Goal: Task Accomplishment & Management: Manage account settings

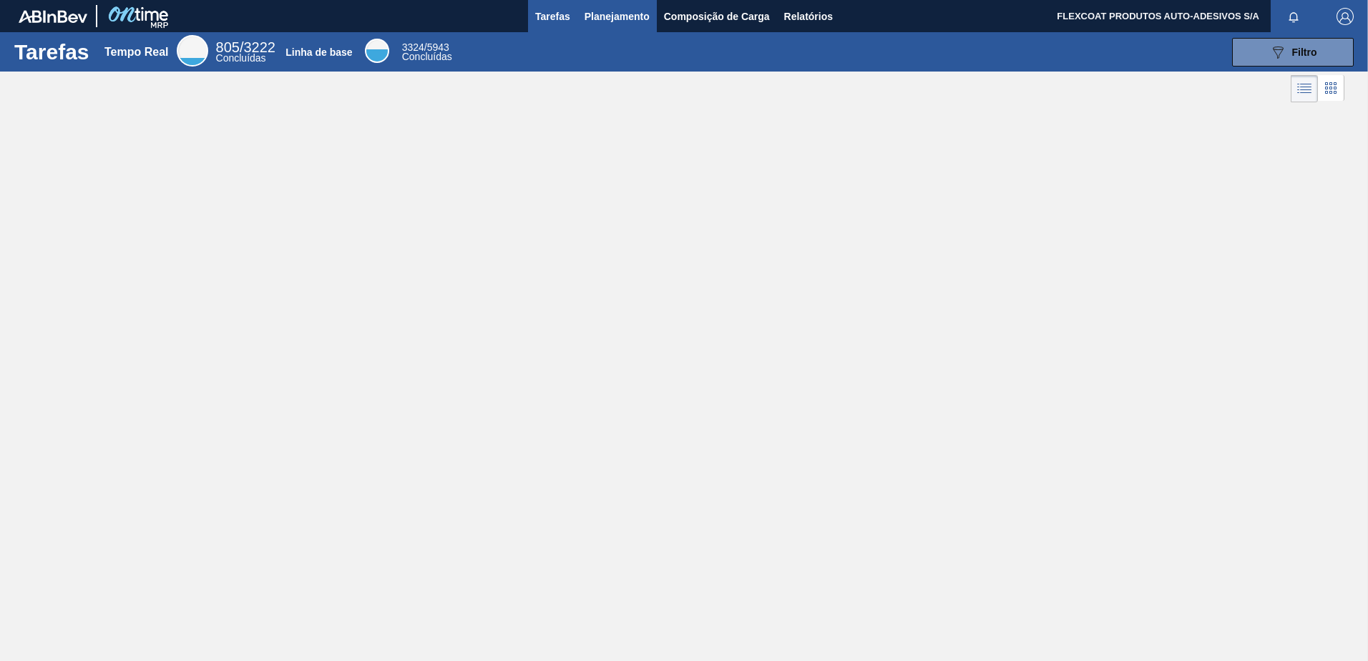
click at [602, 21] on span "Planejamento" at bounding box center [617, 16] width 65 height 17
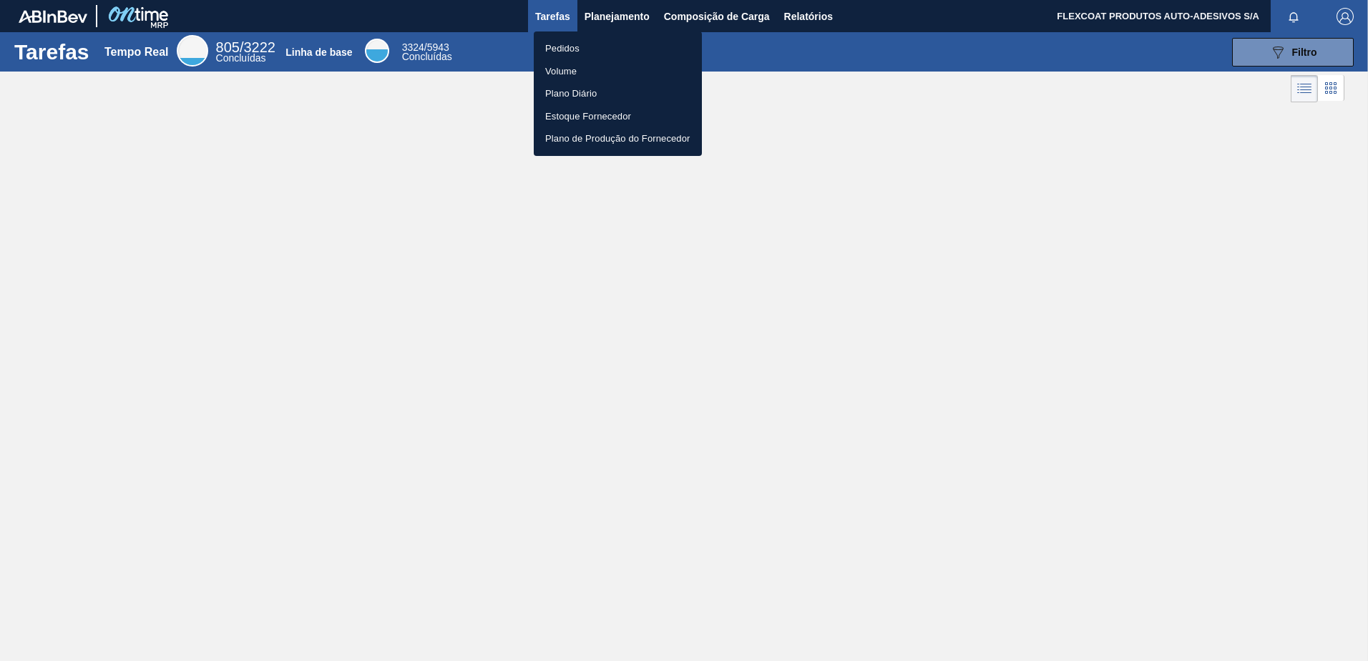
click at [562, 50] on li "Pedidos" at bounding box center [618, 48] width 168 height 23
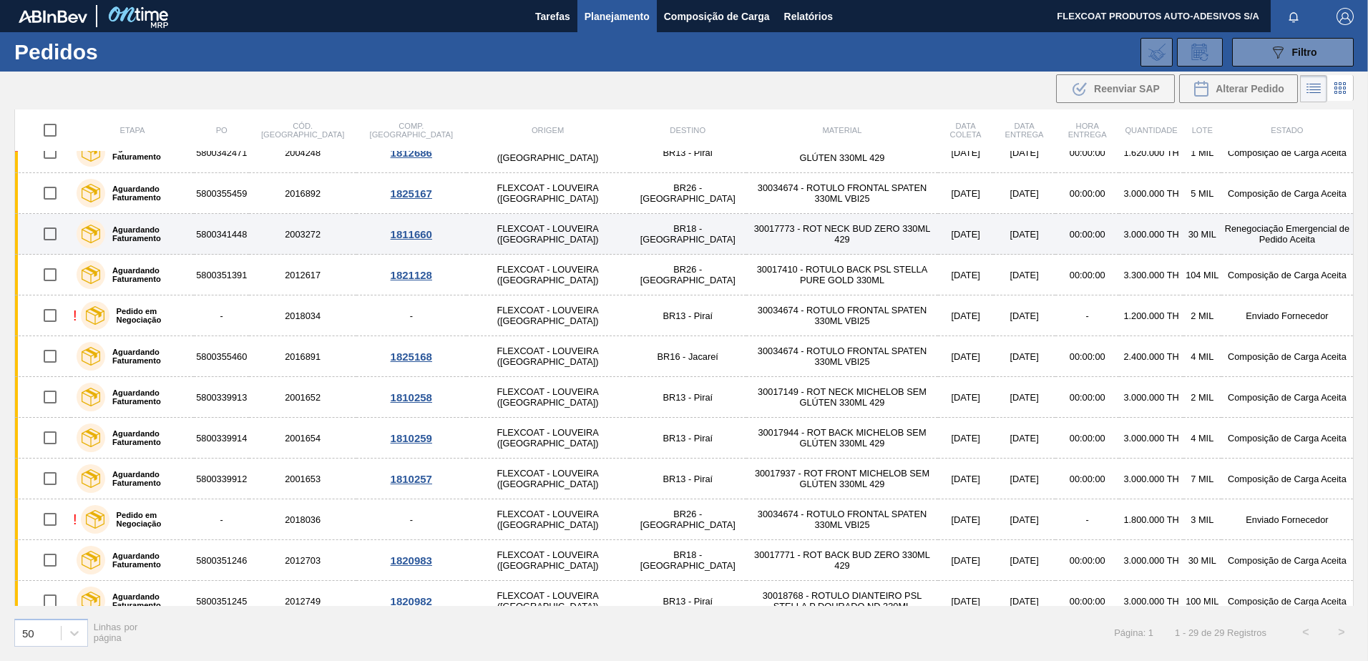
scroll to position [143, 0]
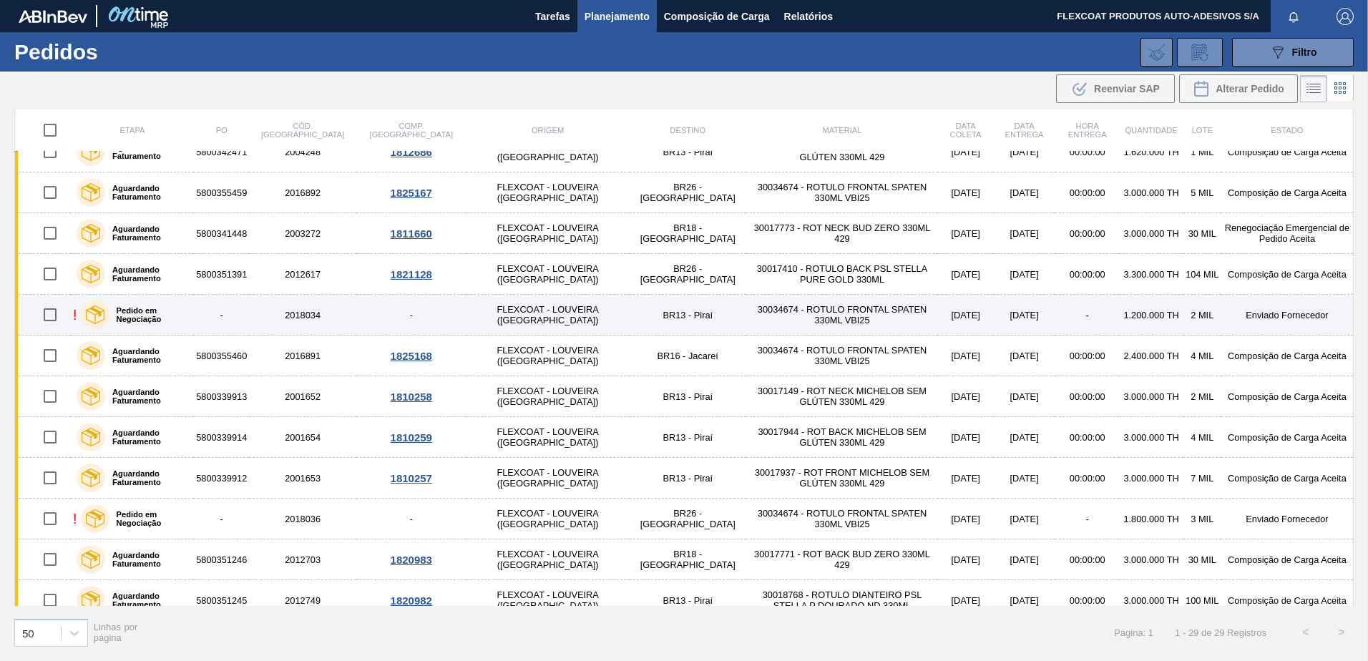
click at [165, 319] on div "Pedido em Negociação" at bounding box center [134, 315] width 115 height 36
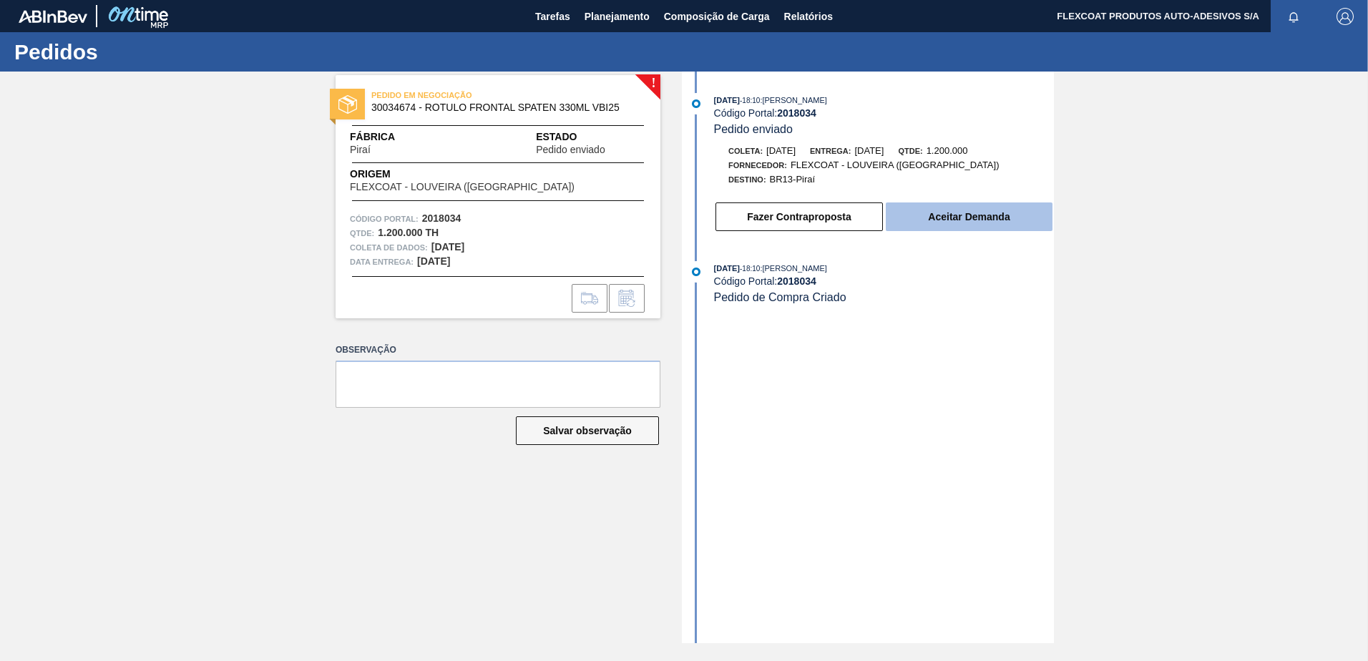
click at [922, 223] on button "Aceitar Demanda" at bounding box center [969, 217] width 167 height 29
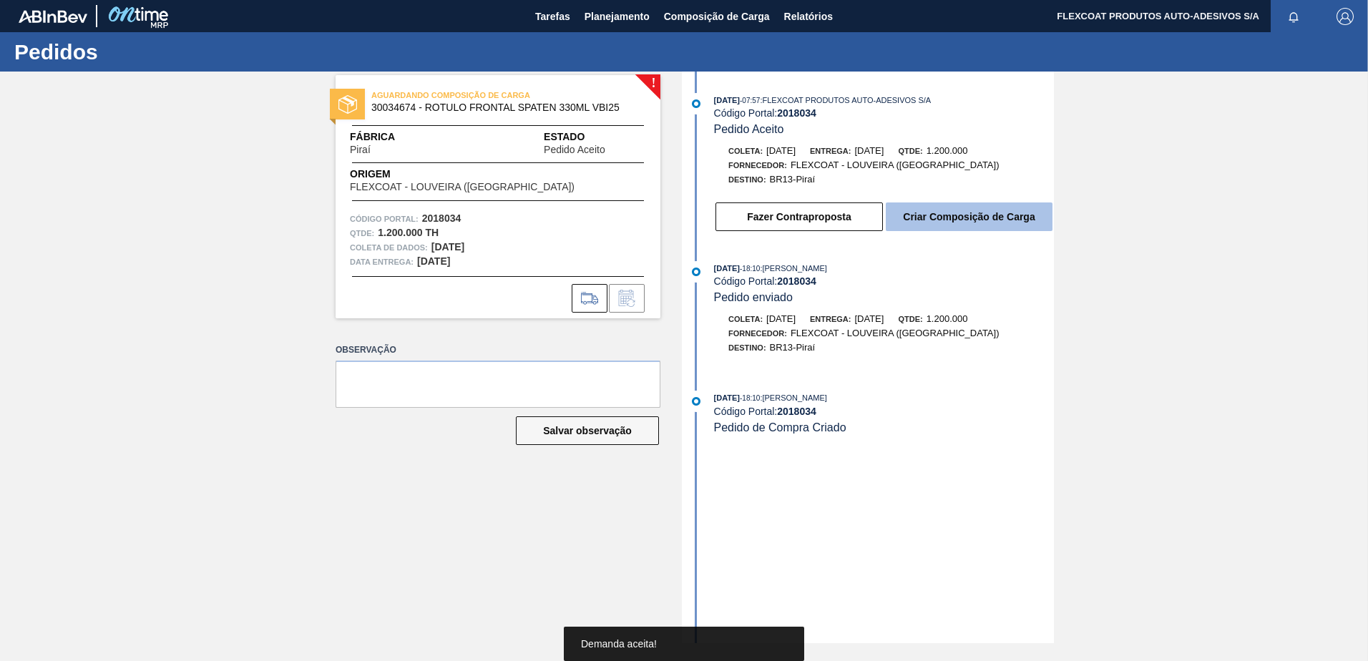
click at [932, 217] on button "Criar Composição de Carga" at bounding box center [969, 217] width 167 height 29
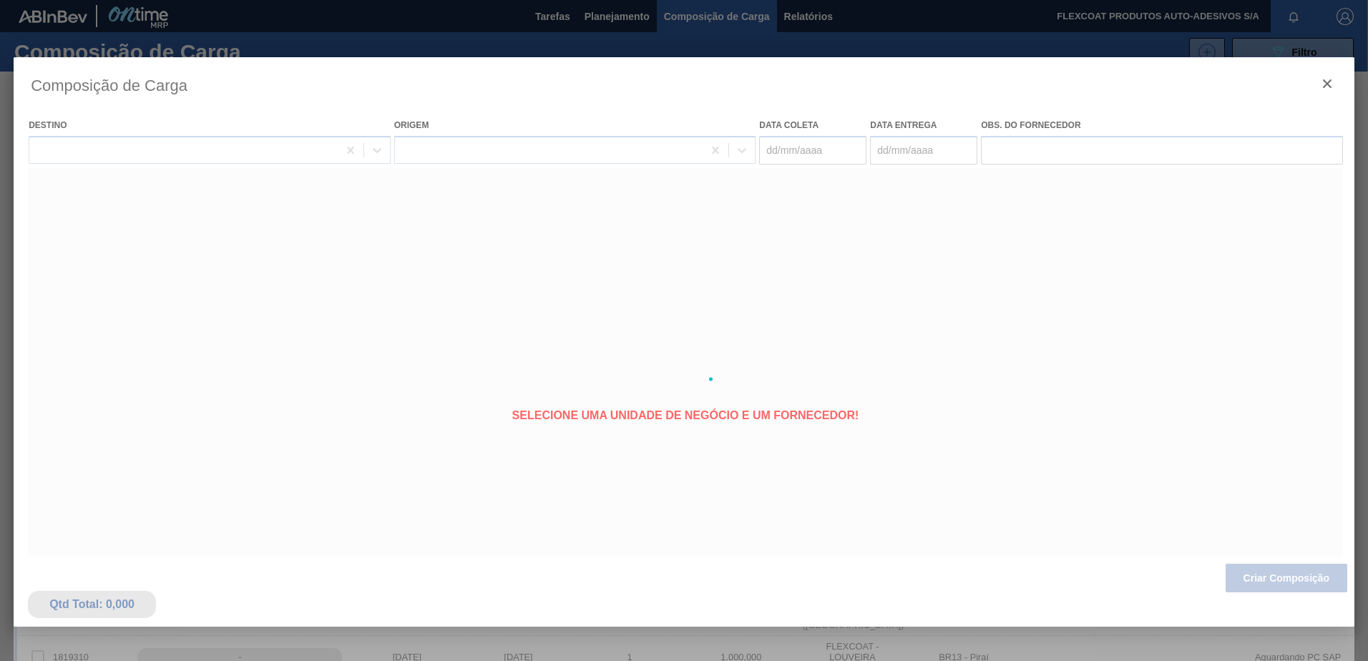
type coleta "08/09/2025"
type entrega "10/09/2025"
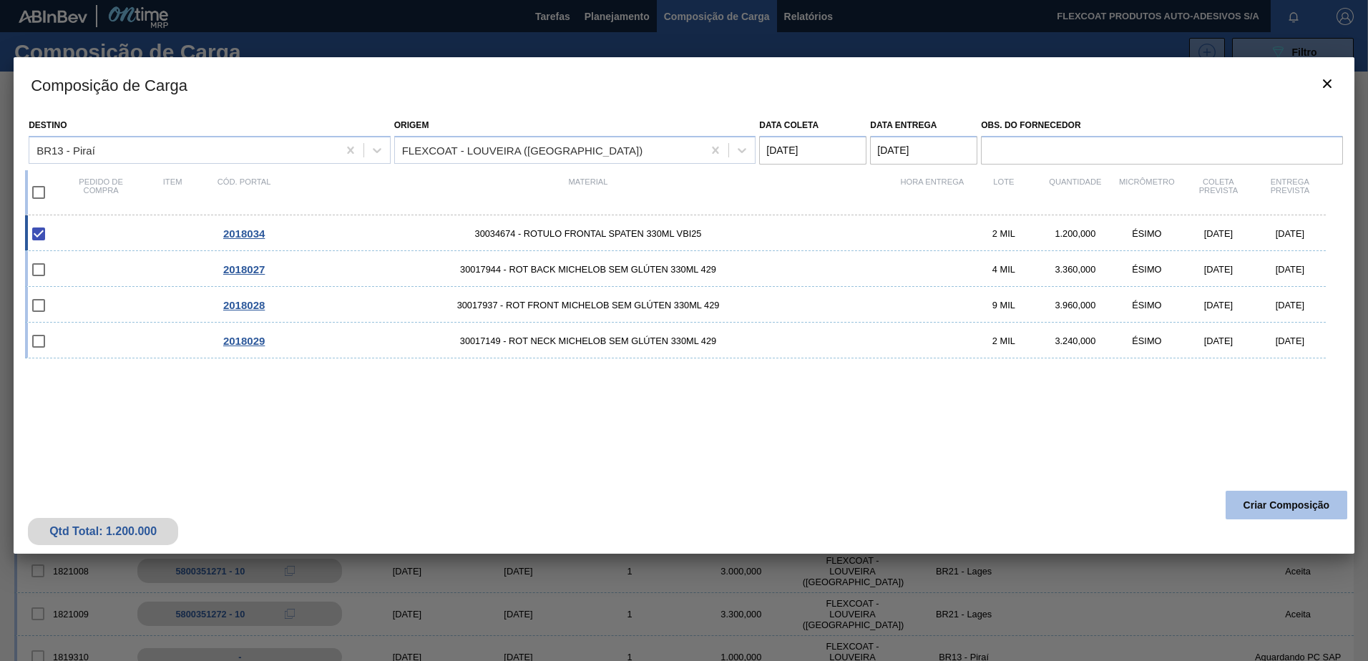
click at [1259, 513] on button "Criar Composição" at bounding box center [1287, 505] width 122 height 29
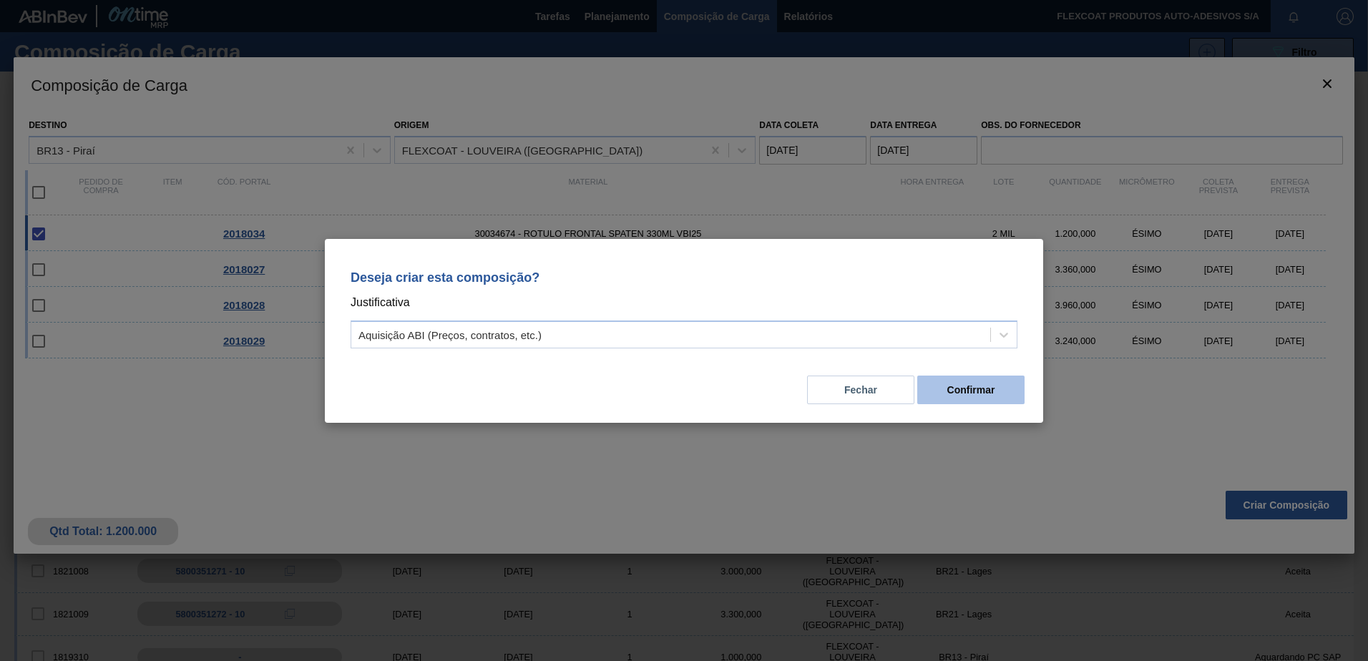
click at [972, 390] on button "Confirmar" at bounding box center [970, 390] width 107 height 29
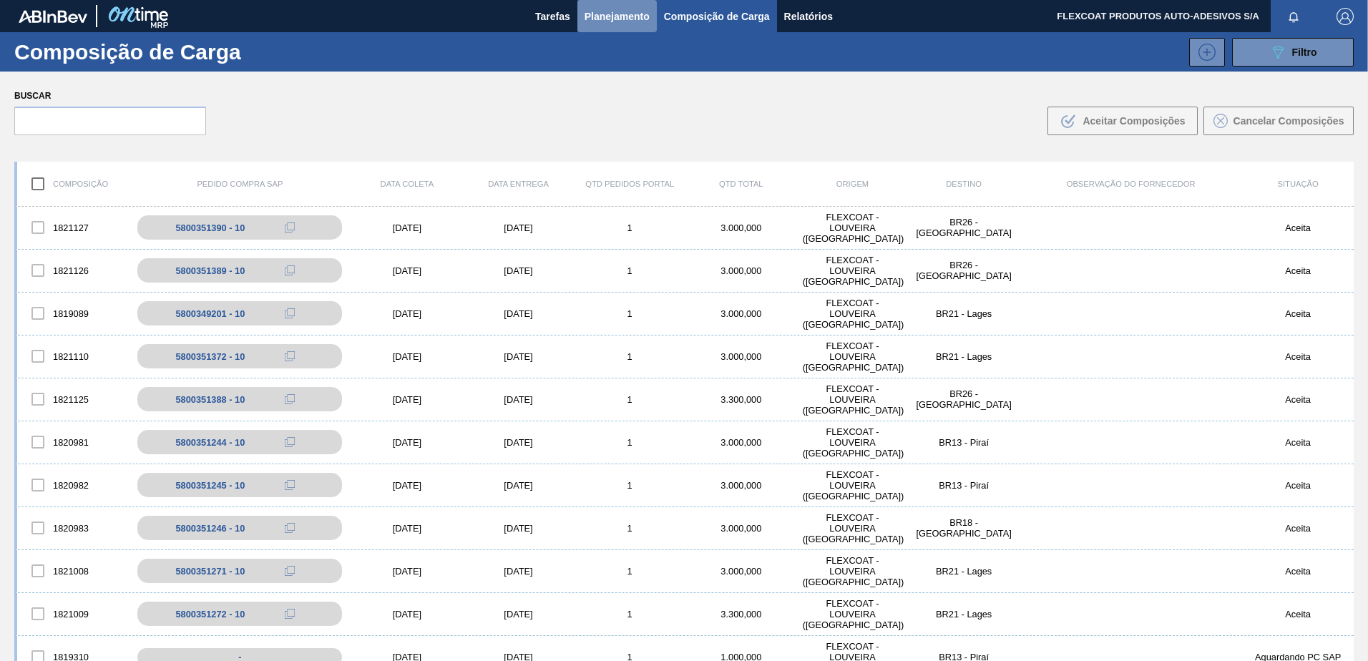
click at [604, 11] on span "Planejamento" at bounding box center [617, 16] width 65 height 17
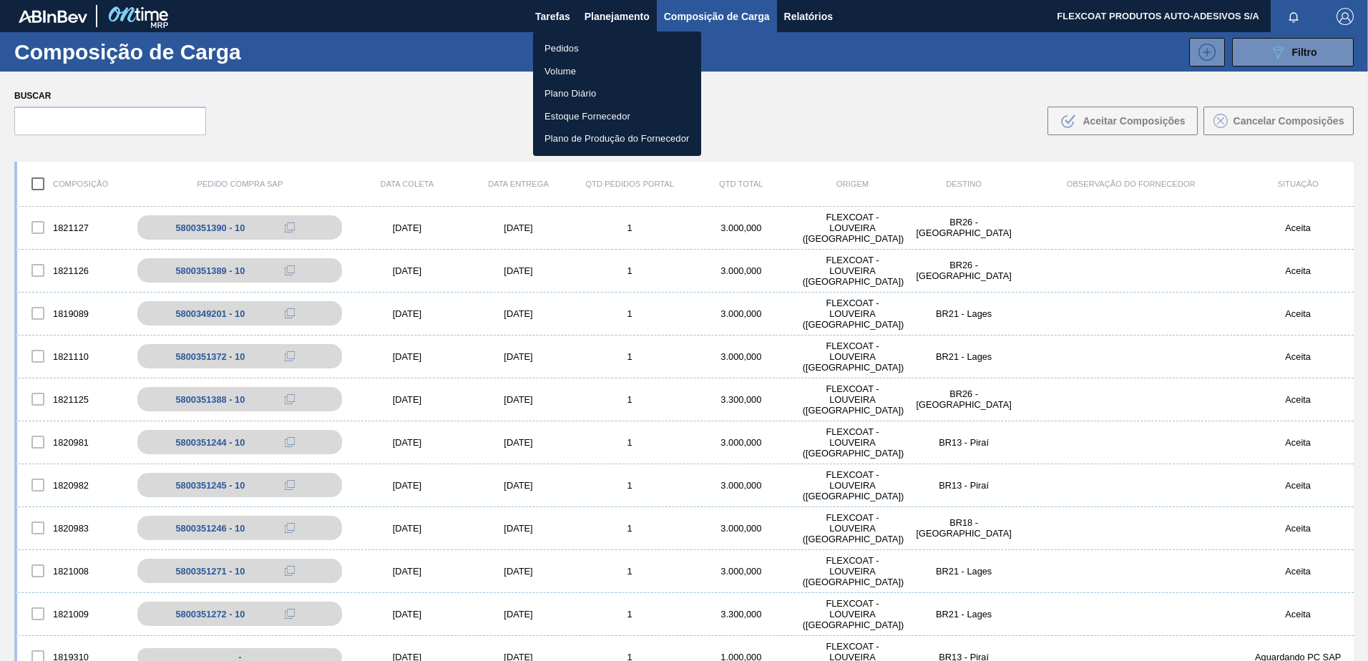
click at [555, 50] on li "Pedidos" at bounding box center [617, 48] width 168 height 23
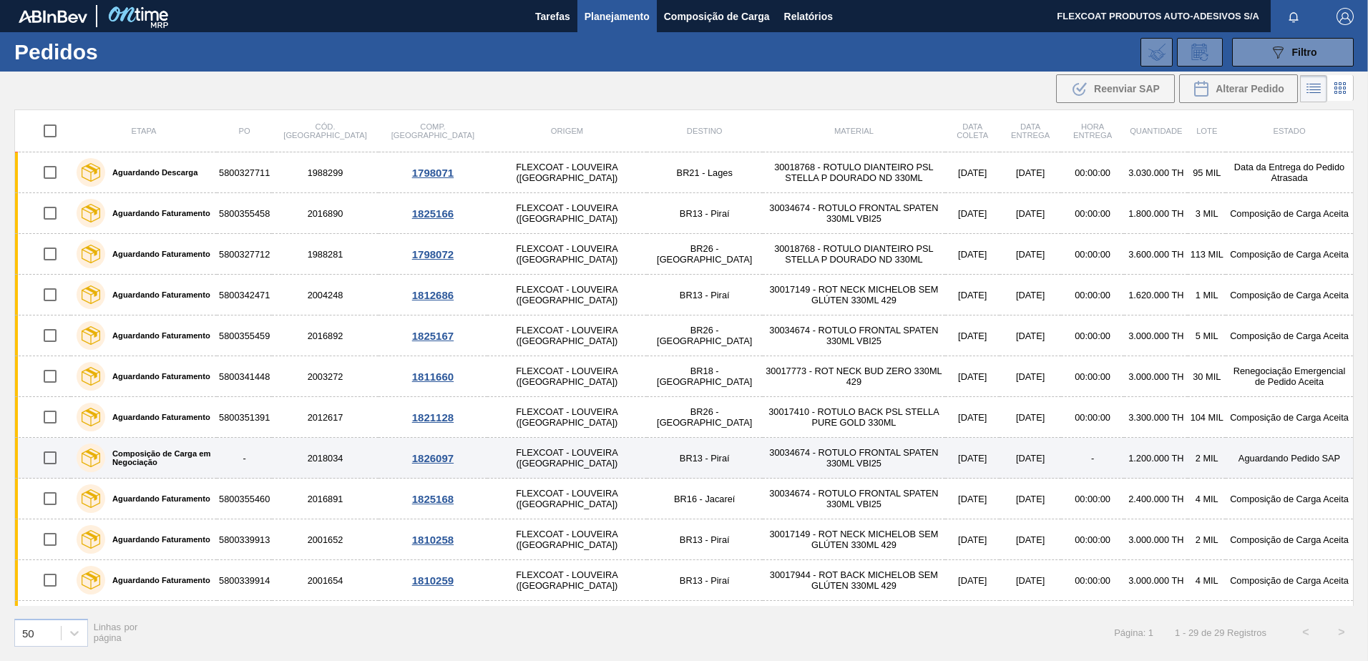
click at [145, 458] on label "Composição de Carga em Negociação" at bounding box center [158, 457] width 106 height 17
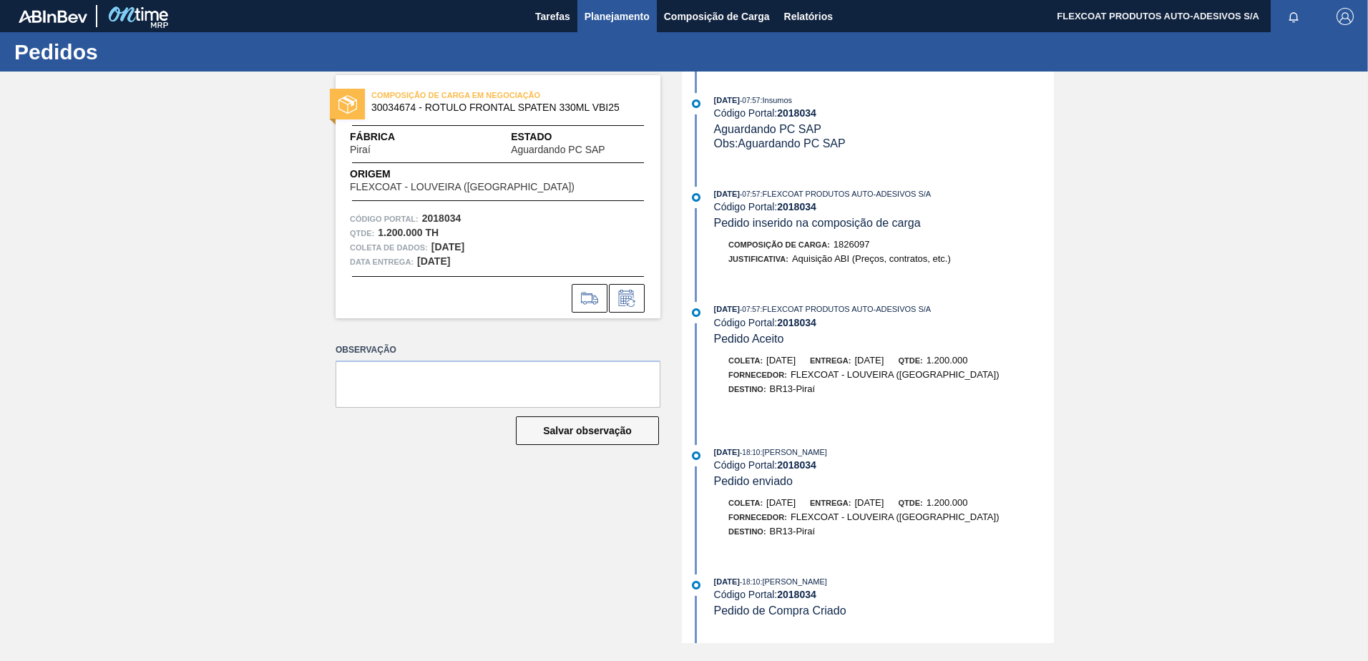
click at [602, 14] on span "Planejamento" at bounding box center [617, 16] width 65 height 17
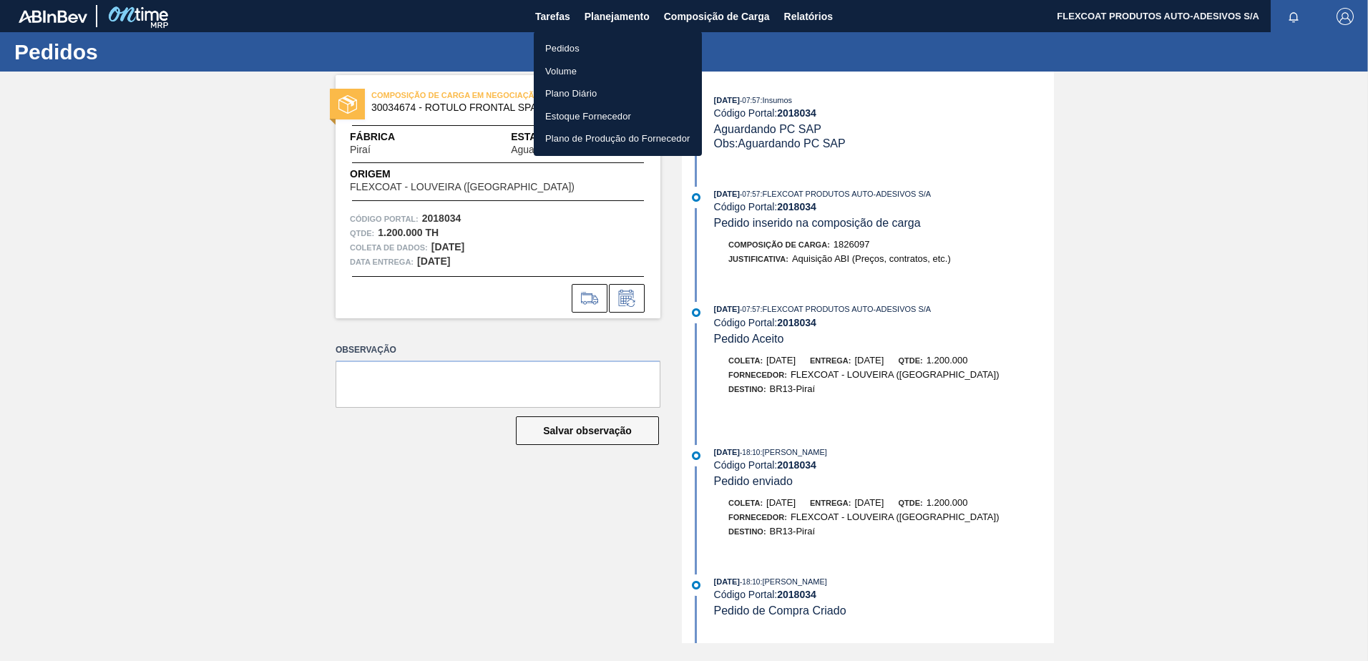
click at [559, 47] on li "Pedidos" at bounding box center [618, 48] width 168 height 23
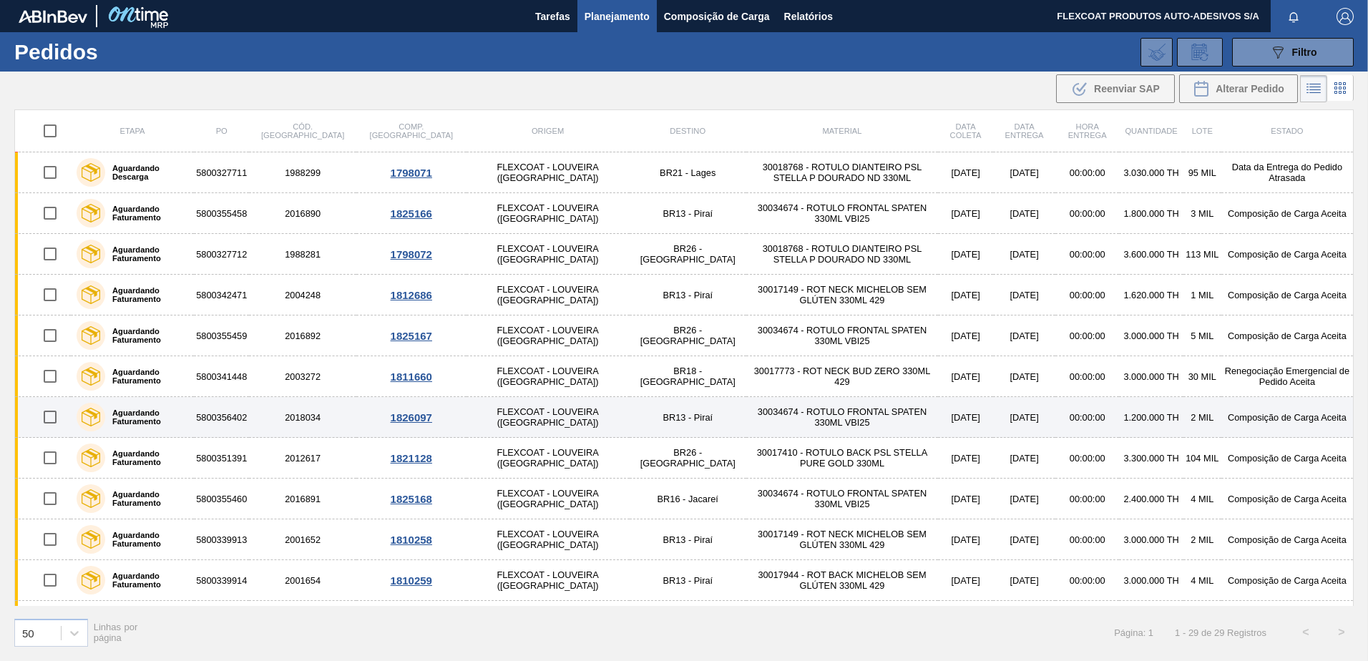
click at [135, 417] on label "Aguardando Faturamento" at bounding box center [146, 417] width 83 height 17
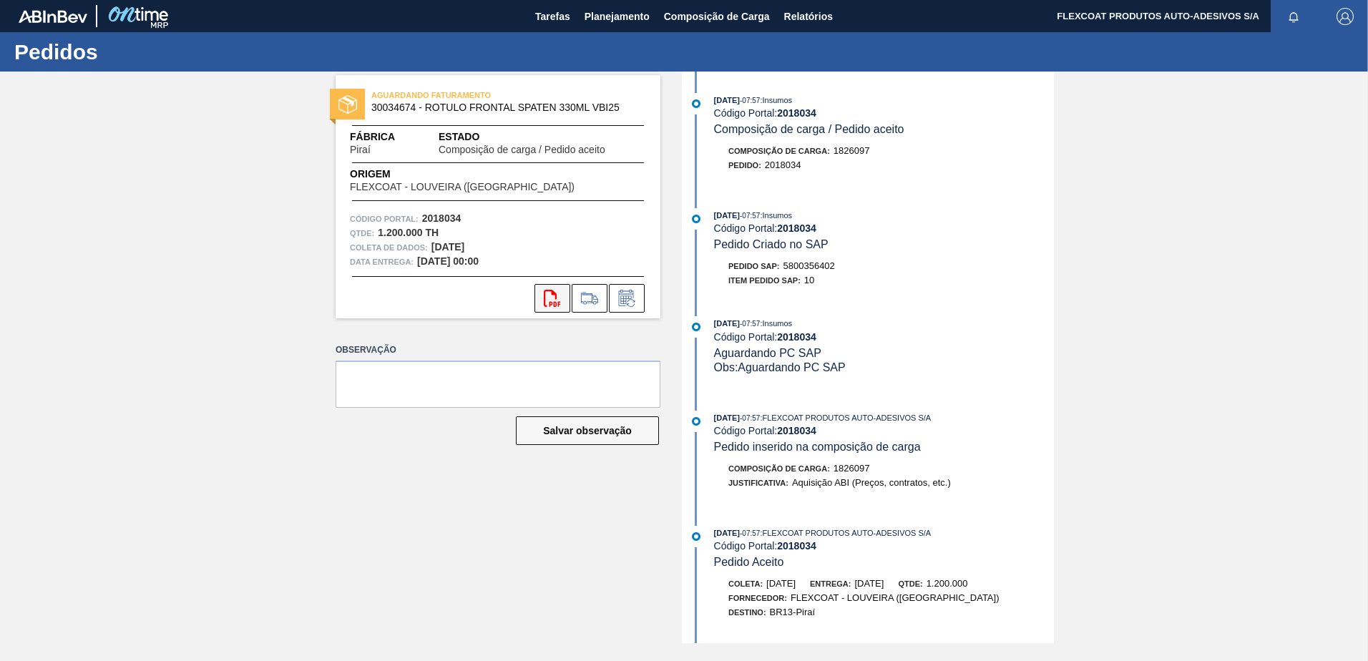
click at [552, 305] on icon "svg{fill:#ff0000}" at bounding box center [552, 298] width 17 height 17
click at [588, 19] on span "Planejamento" at bounding box center [617, 16] width 65 height 17
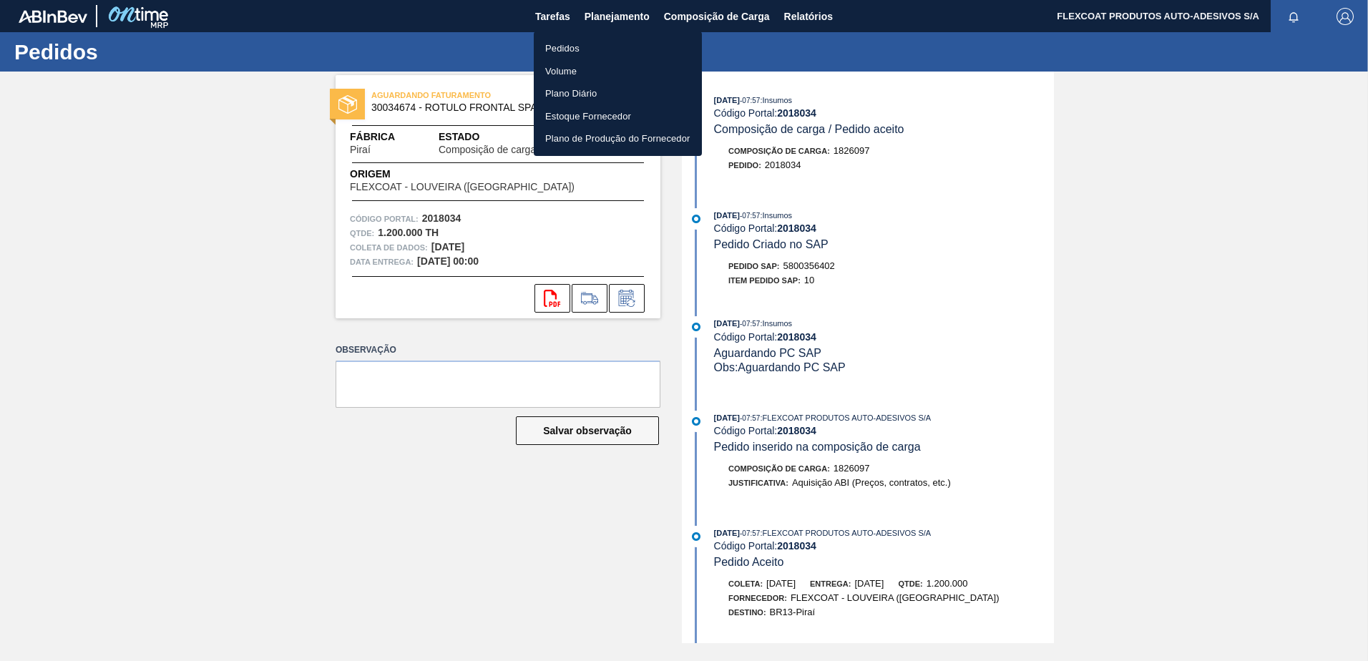
click at [557, 49] on li "Pedidos" at bounding box center [618, 48] width 168 height 23
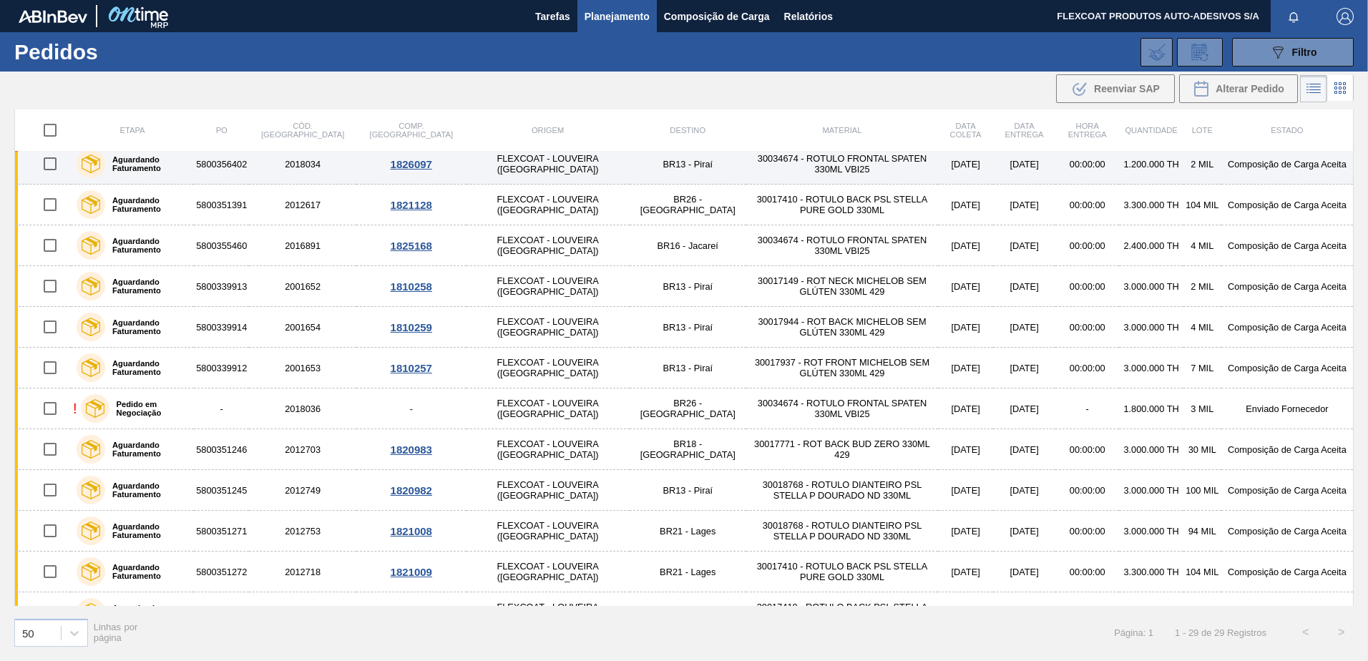
scroll to position [286, 0]
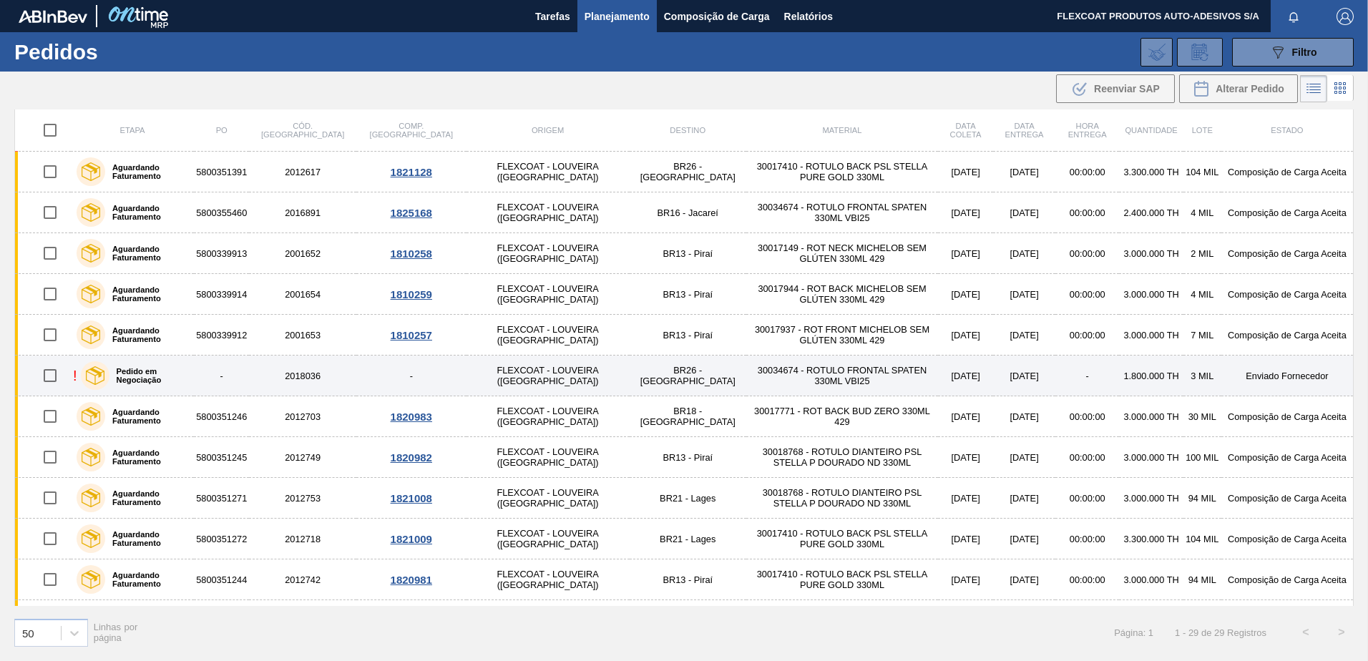
click at [150, 374] on label "Pedido em Negociação" at bounding box center [148, 375] width 79 height 17
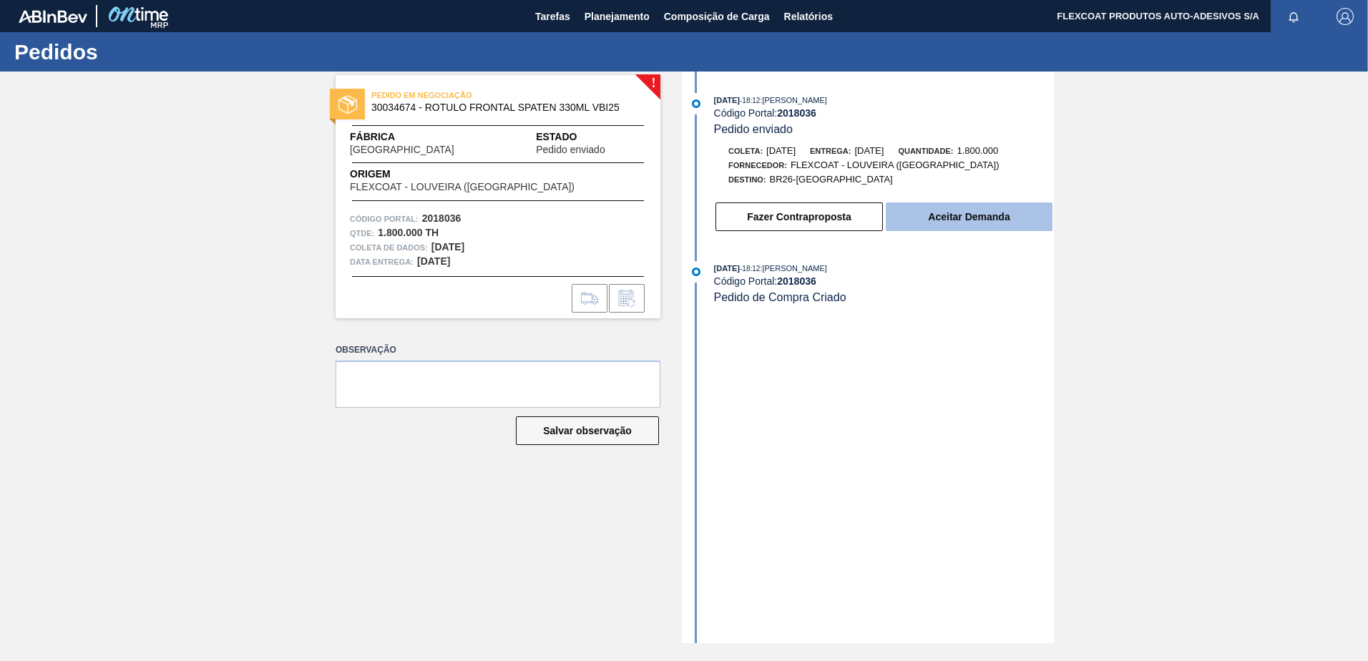
click at [972, 219] on button "Aceitar Demanda" at bounding box center [969, 217] width 167 height 29
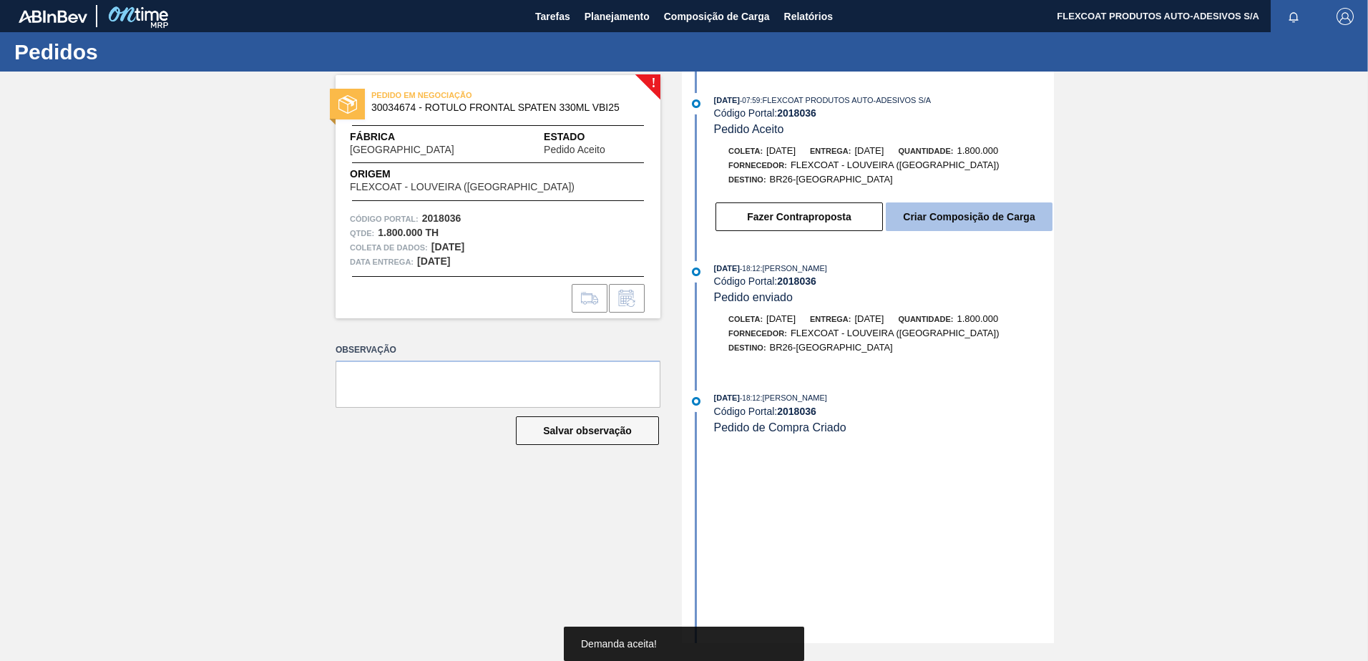
click at [973, 221] on button "Criar Composição de Carga" at bounding box center [969, 217] width 167 height 29
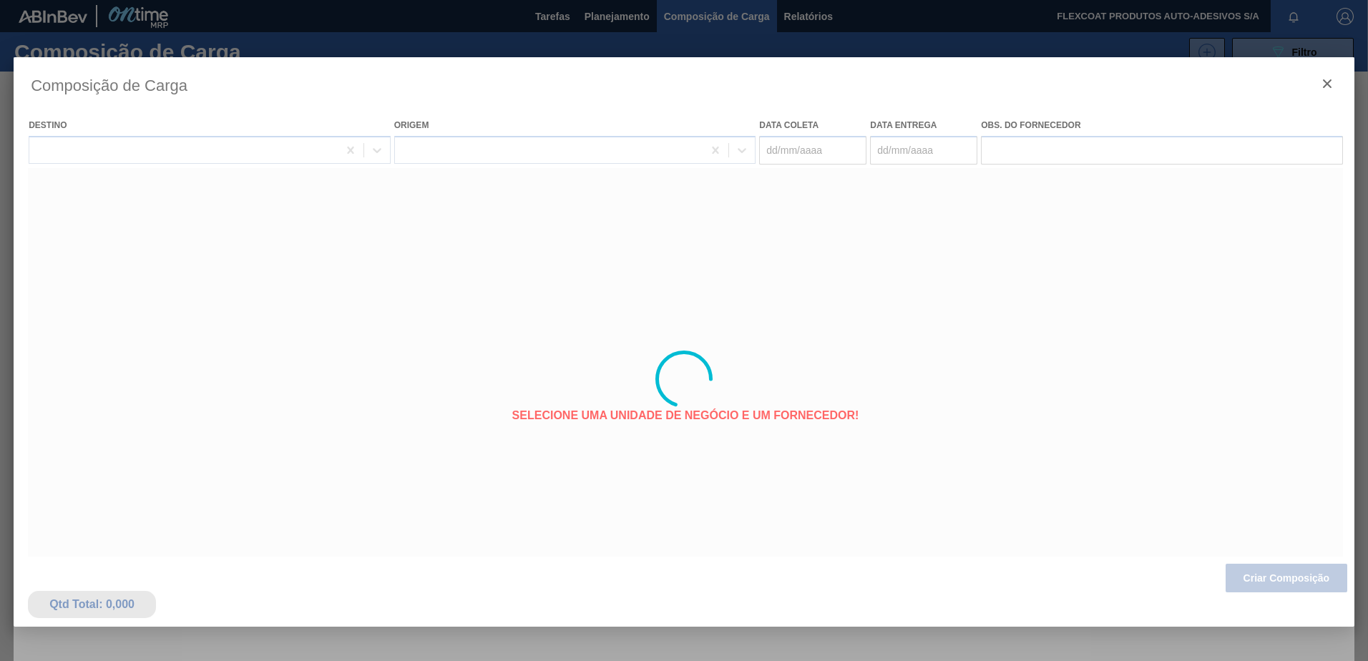
type coleta "11/09/2025"
type entrega "13/09/2025"
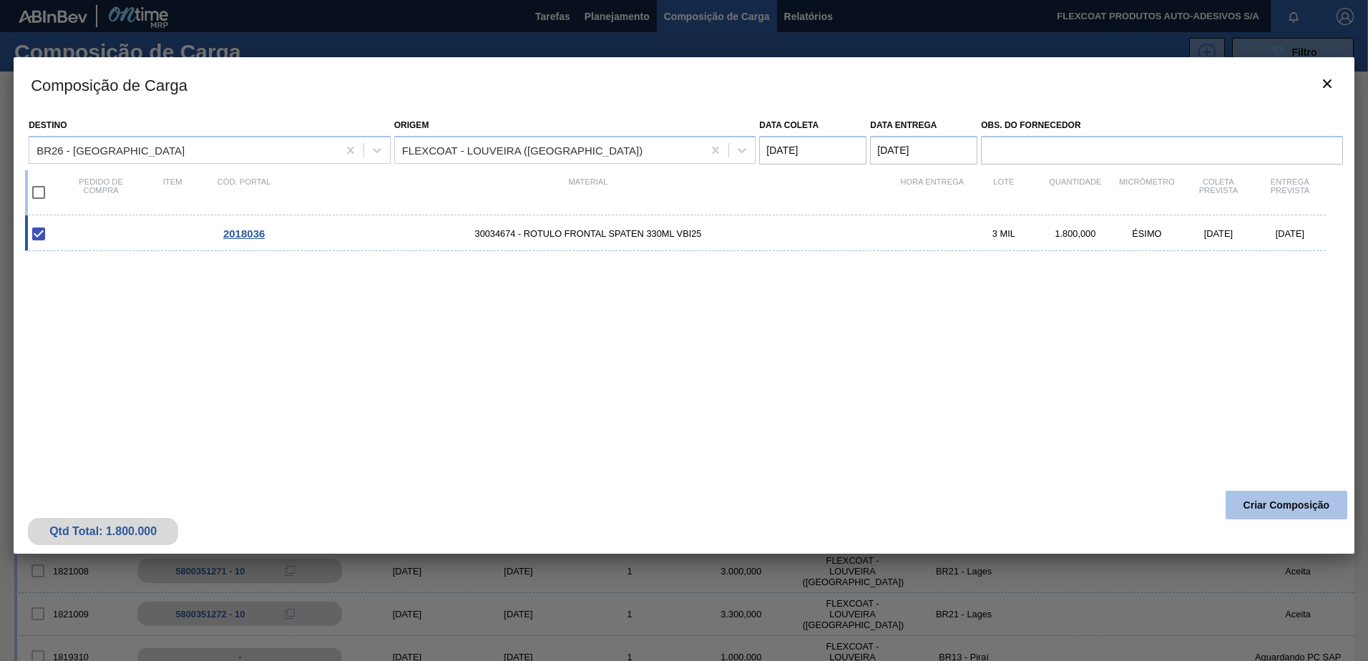
click at [1254, 514] on button "Criar Composição" at bounding box center [1287, 505] width 122 height 29
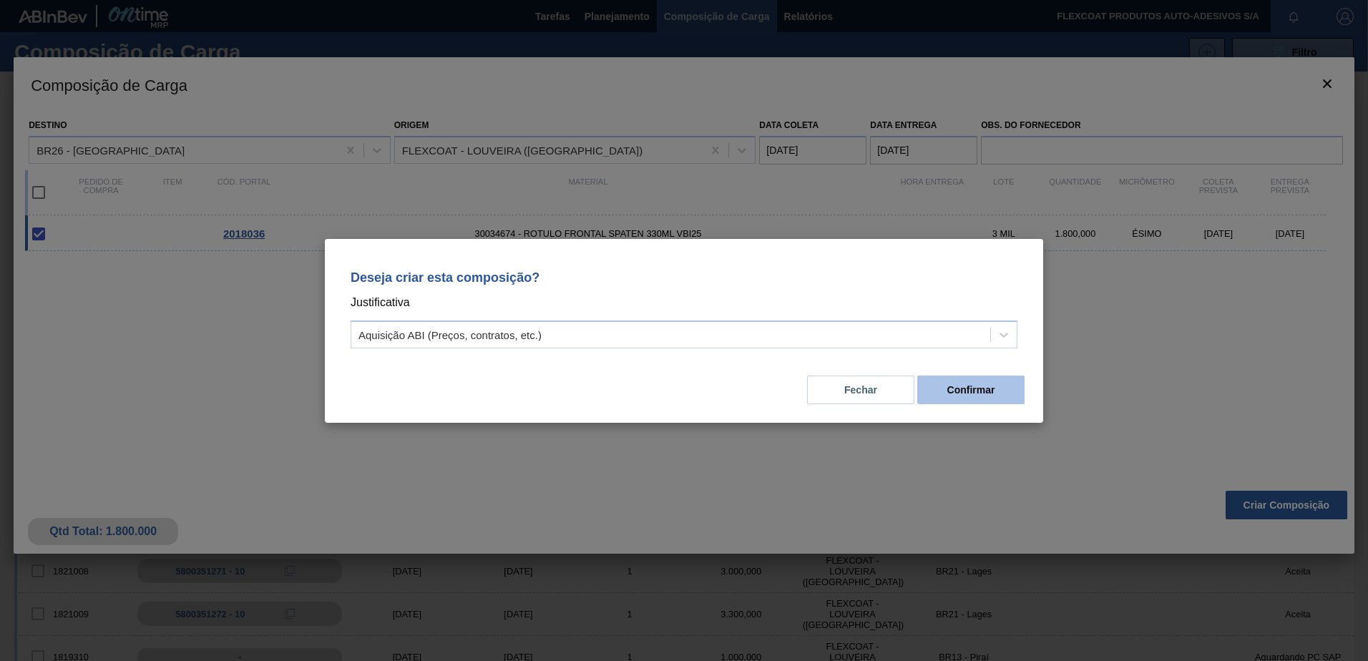
click at [953, 390] on button "Confirmar" at bounding box center [970, 390] width 107 height 29
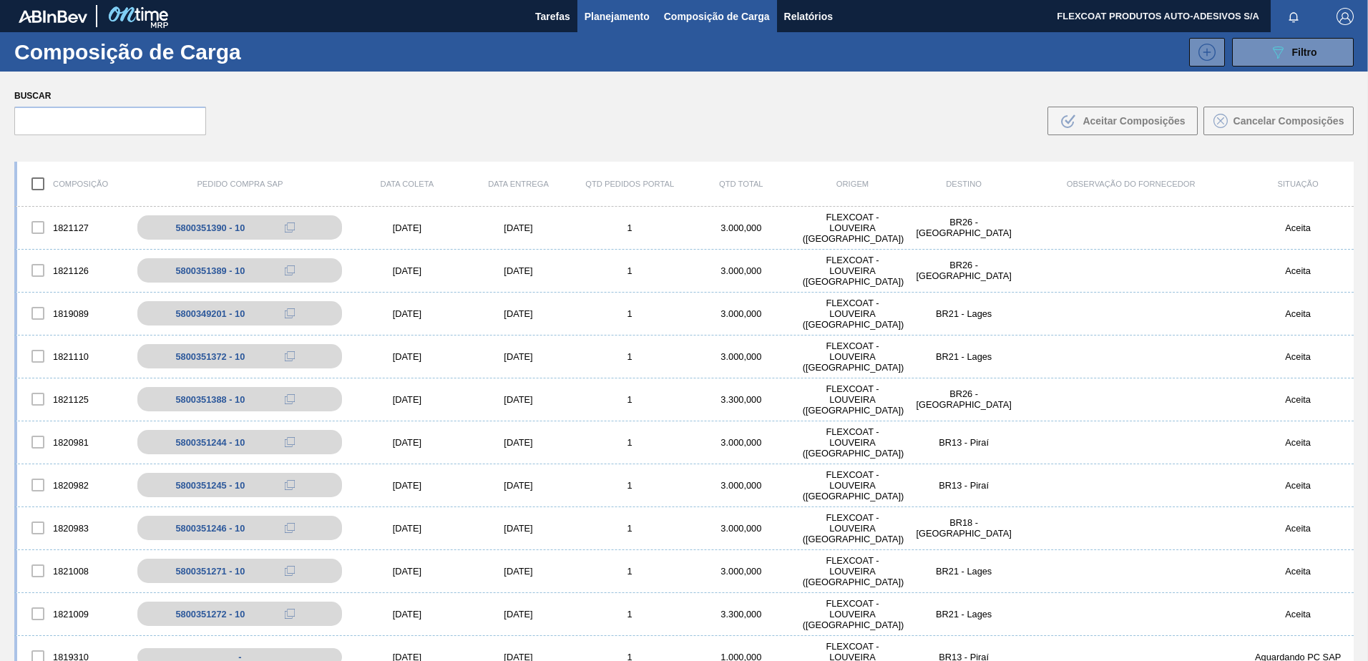
click at [600, 19] on span "Planejamento" at bounding box center [617, 16] width 65 height 17
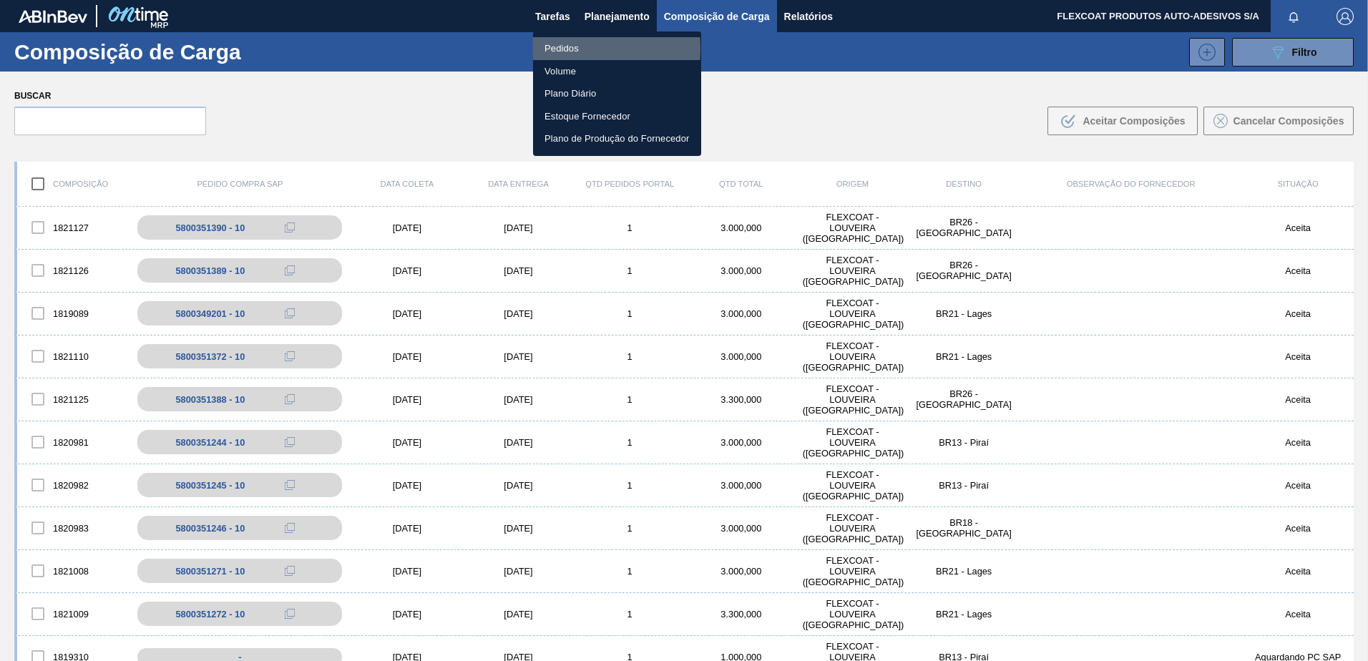
click at [560, 49] on li "Pedidos" at bounding box center [617, 48] width 168 height 23
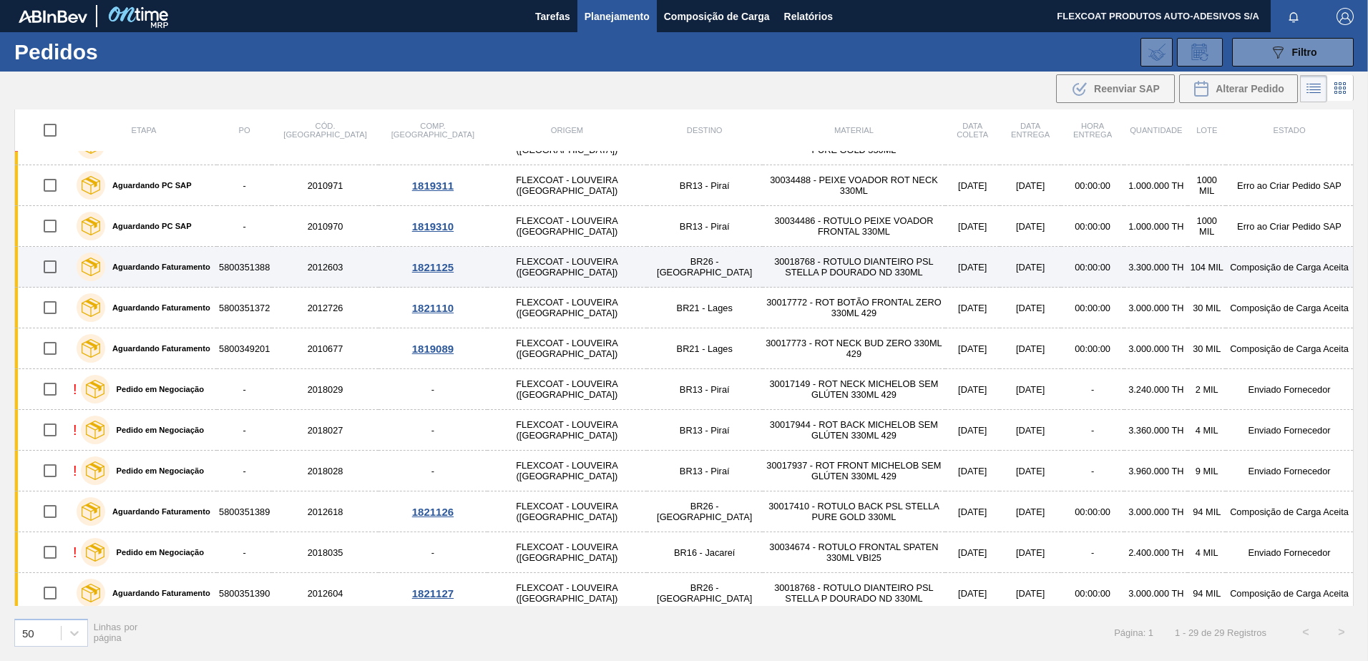
scroll to position [729, 0]
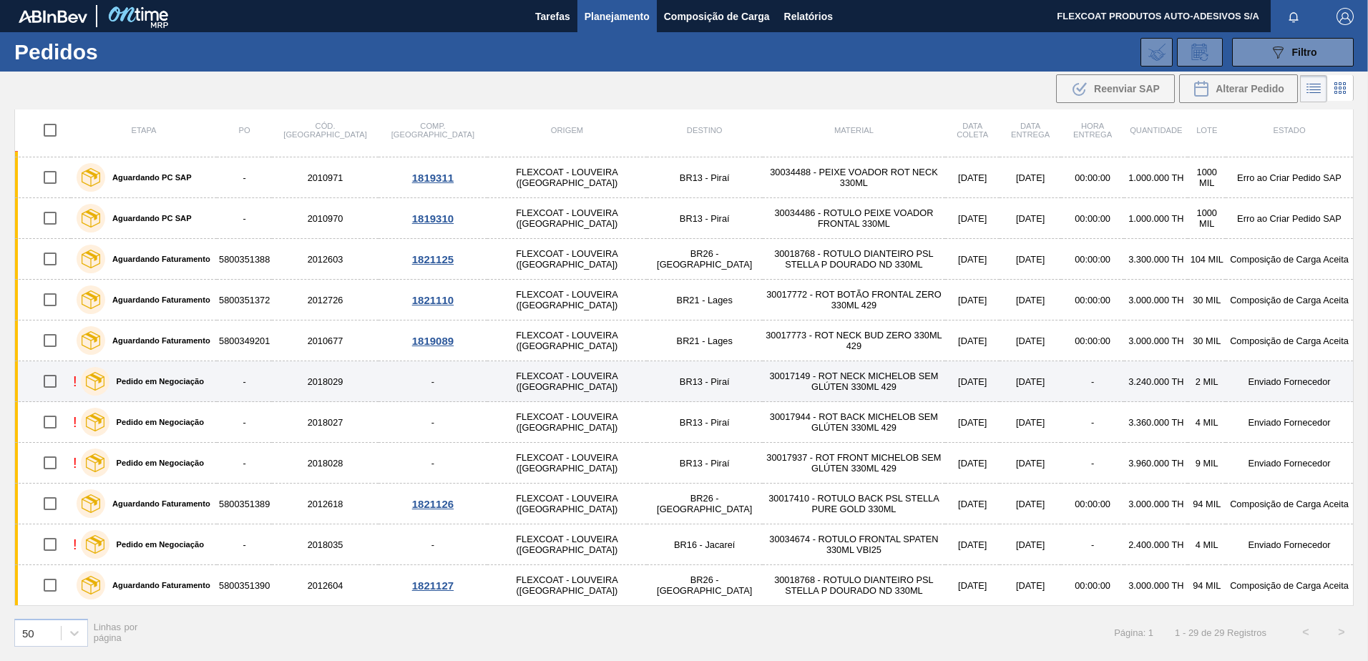
click at [160, 388] on div "Pedido em Negociação" at bounding box center [142, 382] width 130 height 36
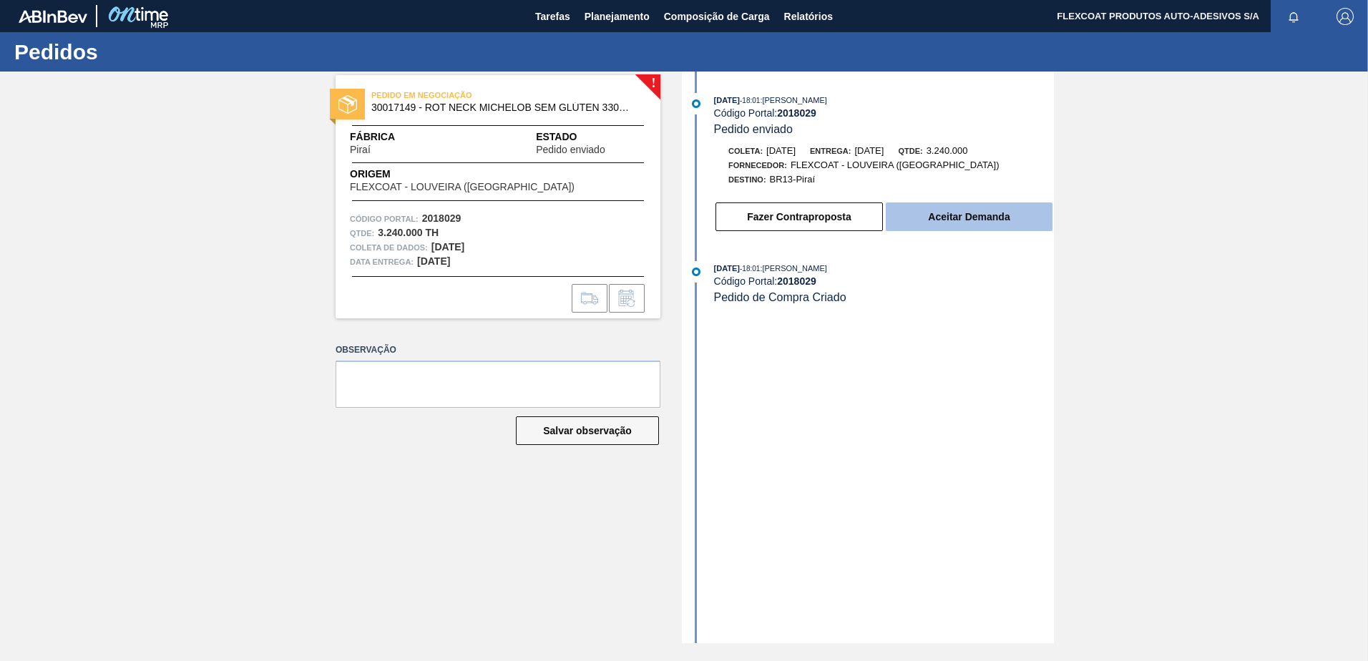
click at [900, 220] on button "Aceitar Demanda" at bounding box center [969, 217] width 167 height 29
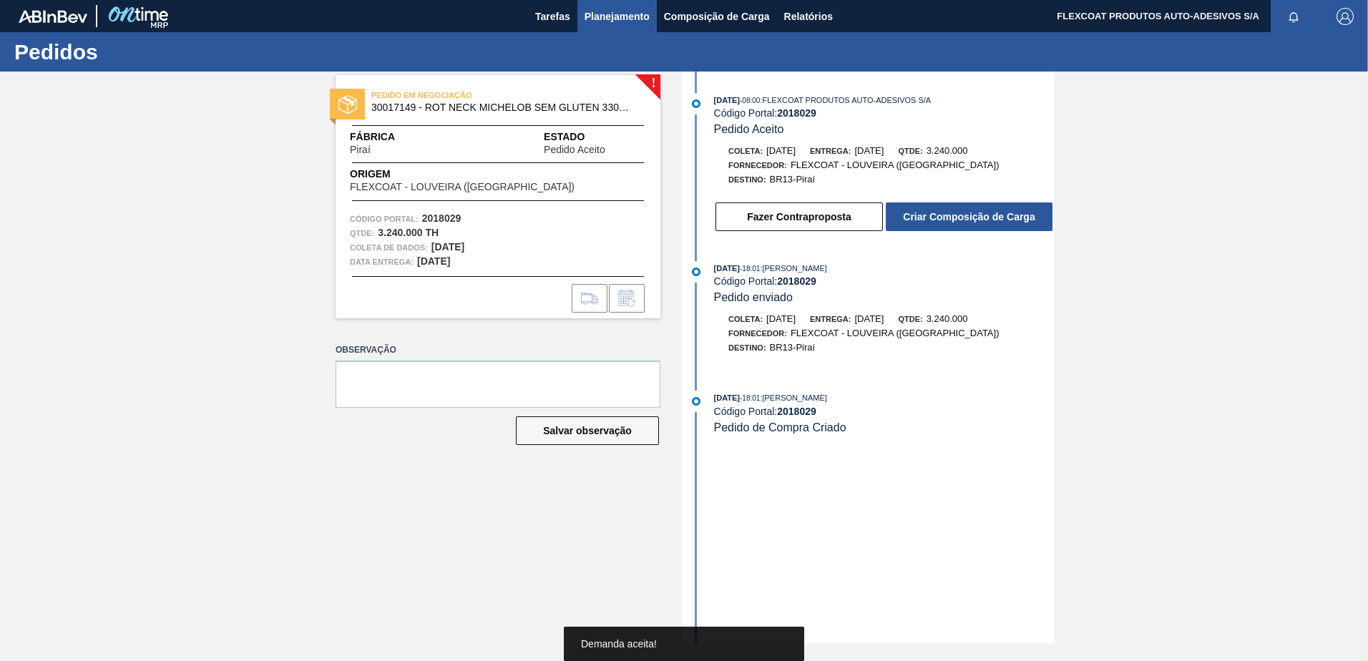
click at [601, 17] on span "Planejamento" at bounding box center [617, 16] width 65 height 17
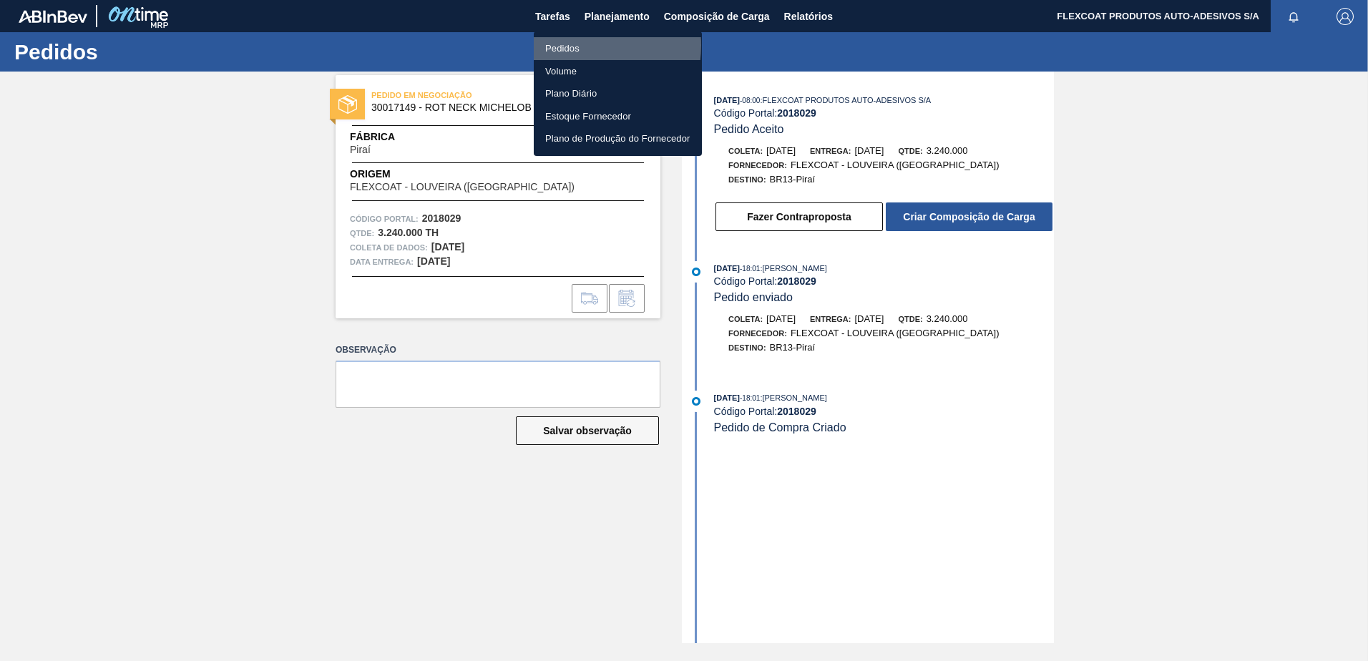
click at [568, 45] on li "Pedidos" at bounding box center [618, 48] width 168 height 23
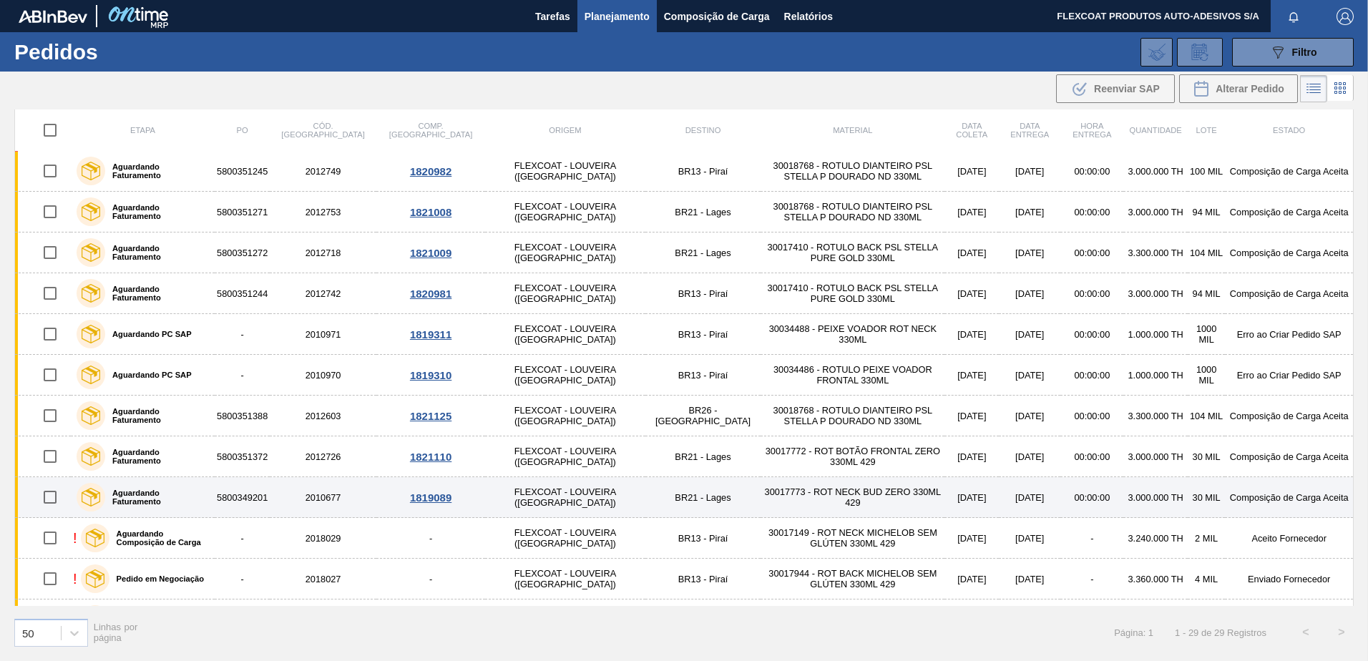
scroll to position [716, 0]
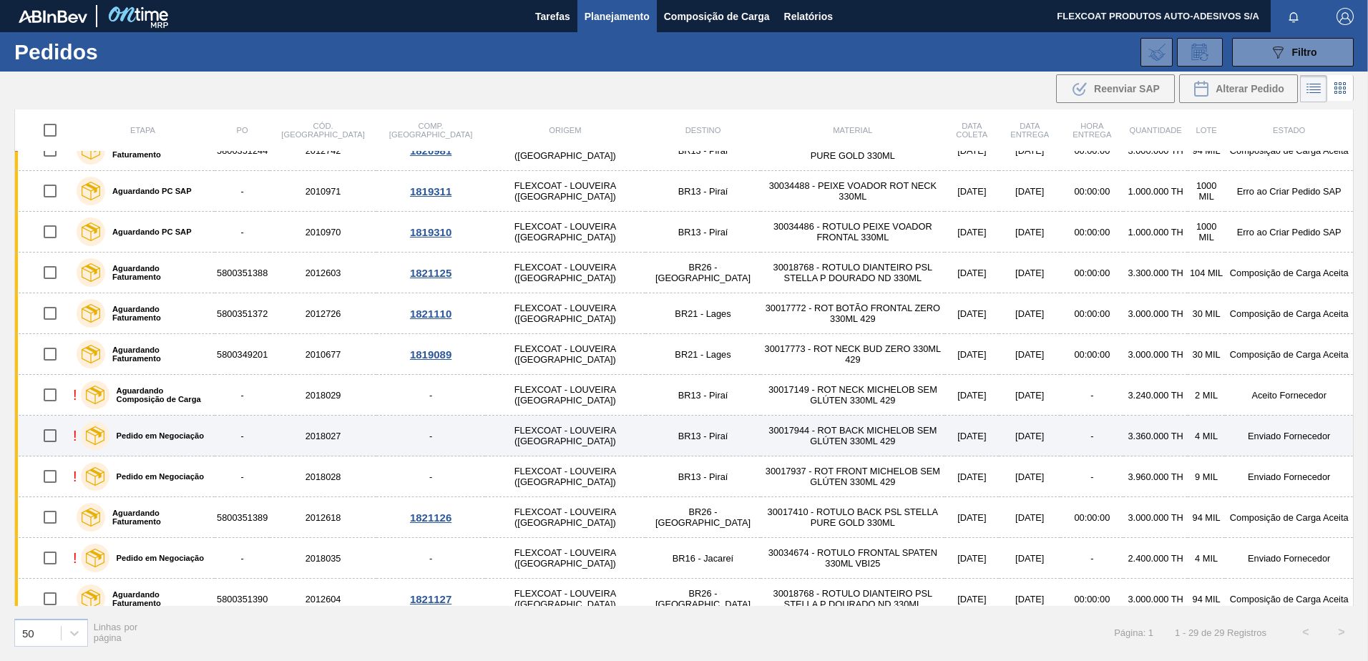
click at [147, 442] on div "Pedido em Negociação" at bounding box center [142, 436] width 130 height 36
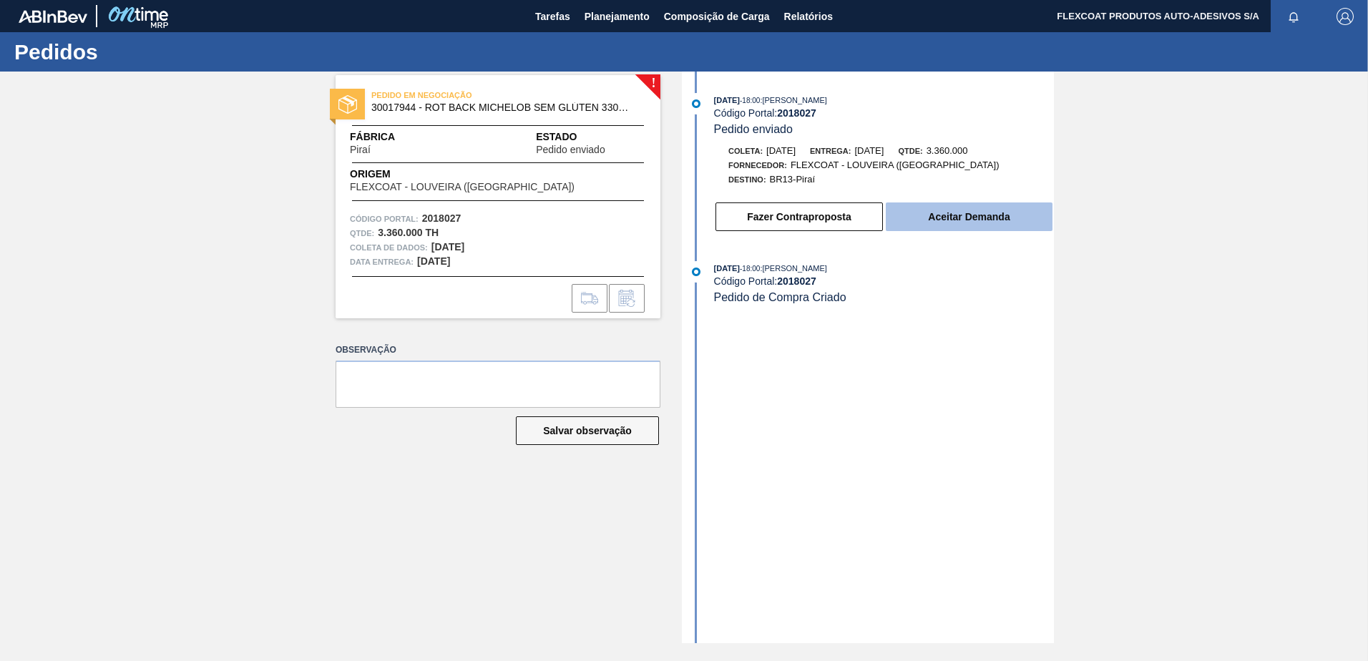
click at [934, 217] on button "Aceitar Demanda" at bounding box center [969, 217] width 167 height 29
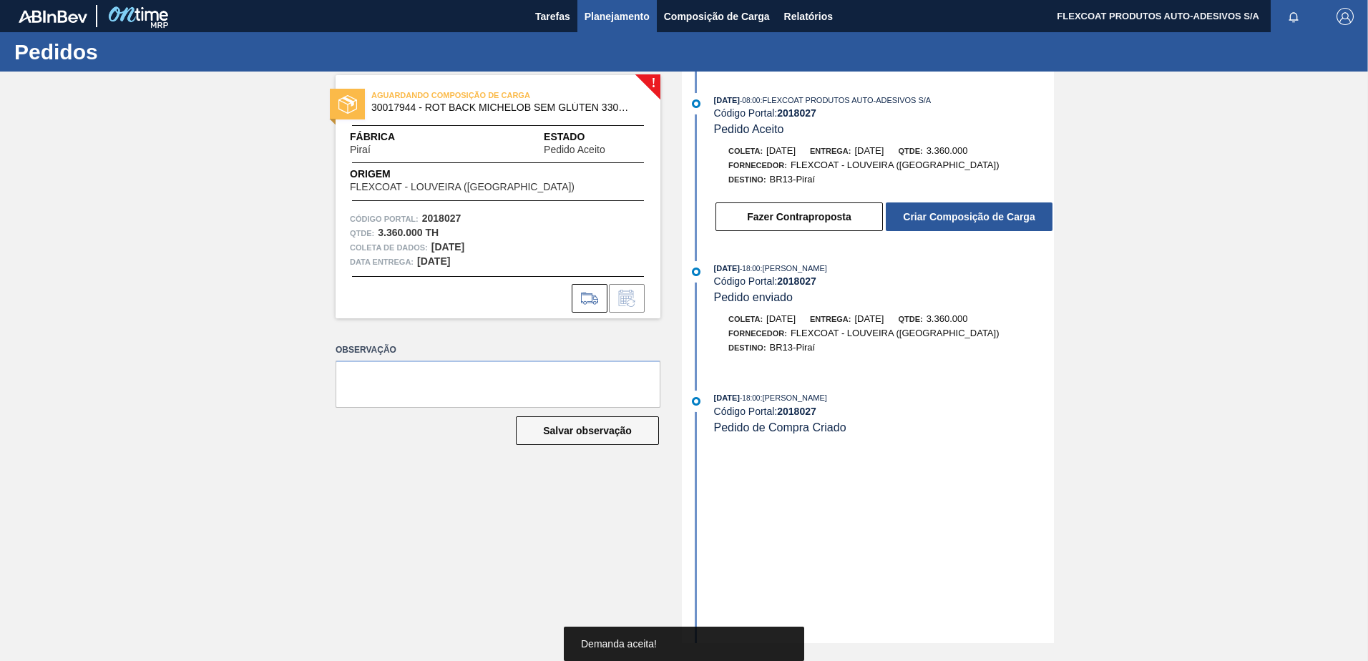
click at [603, 16] on span "Planejamento" at bounding box center [617, 16] width 65 height 17
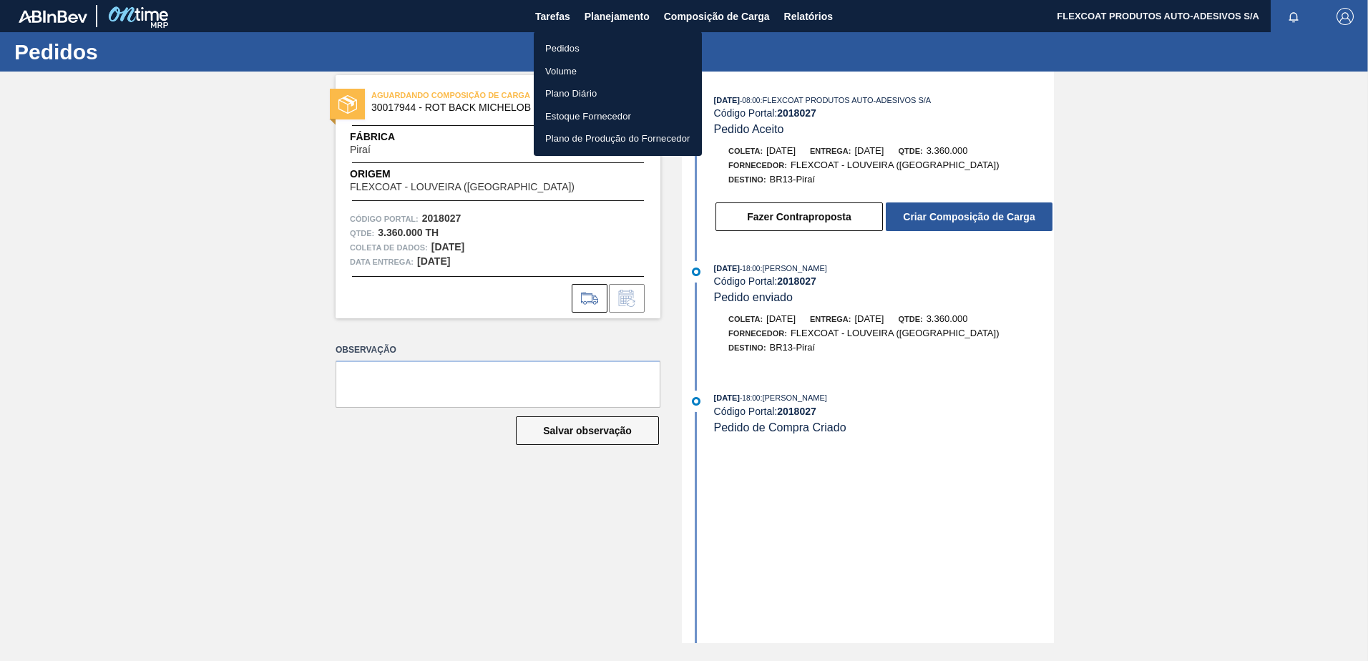
click at [567, 47] on li "Pedidos" at bounding box center [618, 48] width 168 height 23
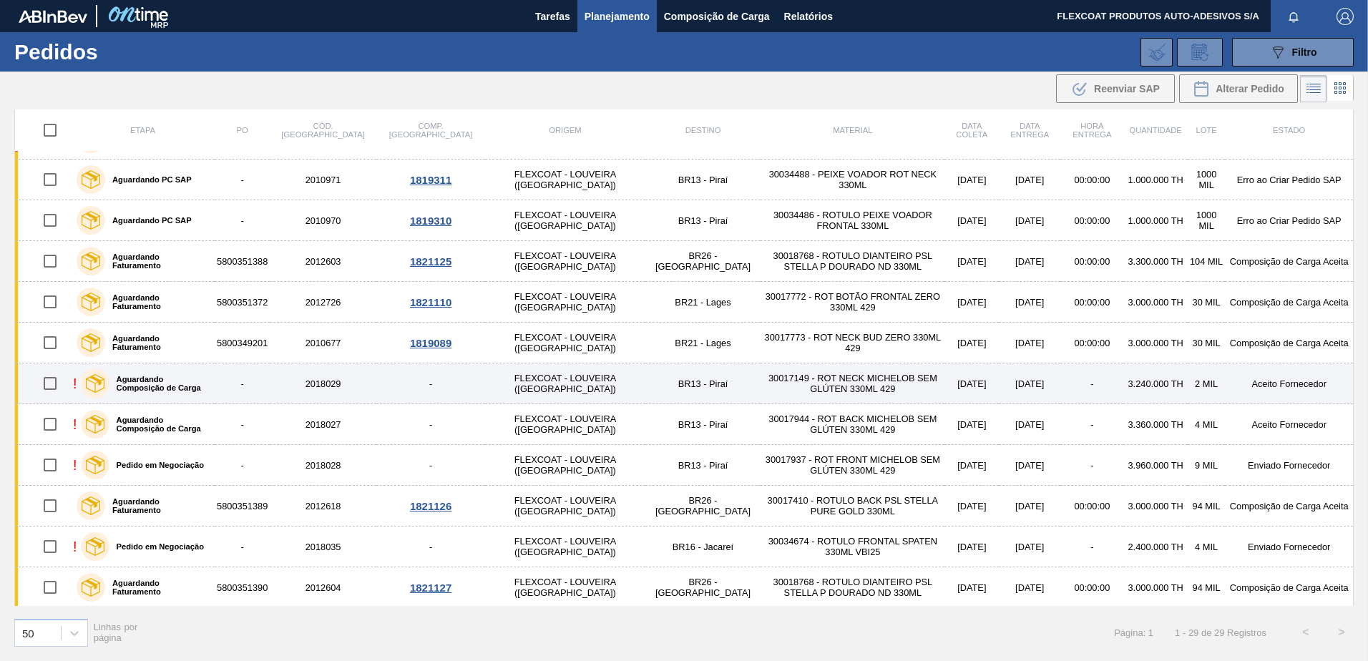
scroll to position [729, 0]
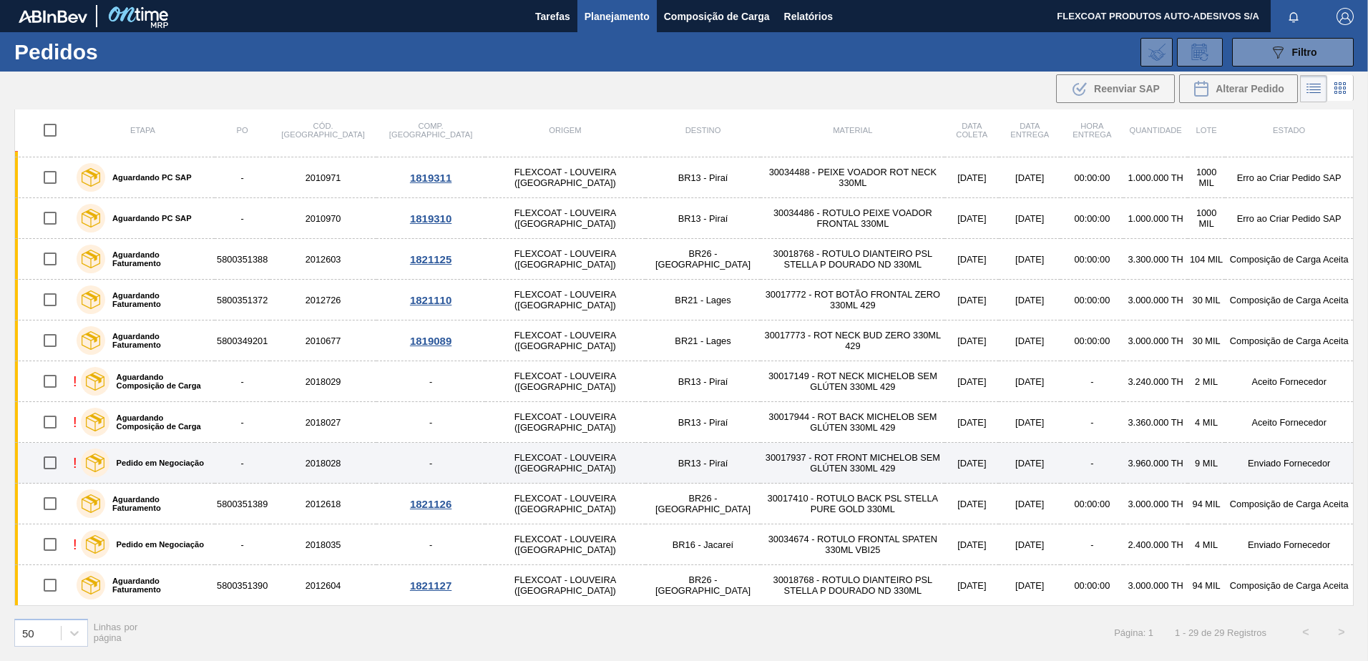
click at [150, 458] on div "Pedido em Negociação" at bounding box center [142, 463] width 130 height 36
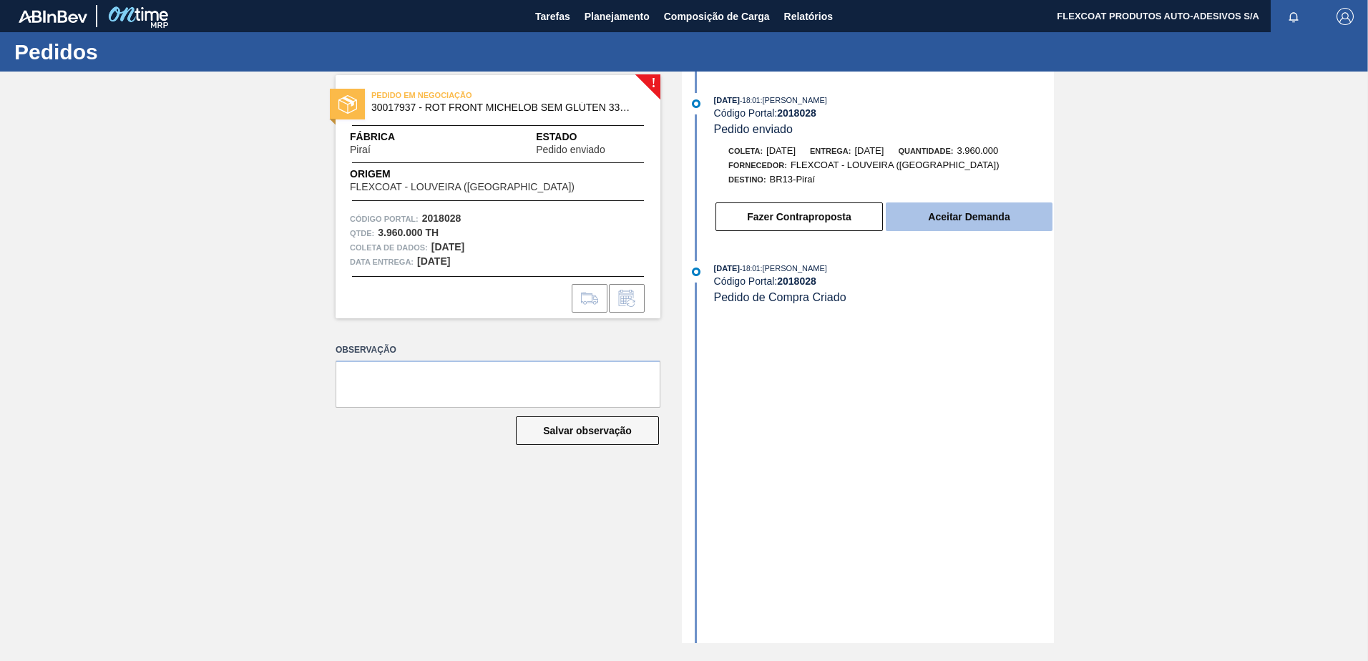
click at [960, 217] on button "Aceitar Demanda" at bounding box center [969, 217] width 167 height 29
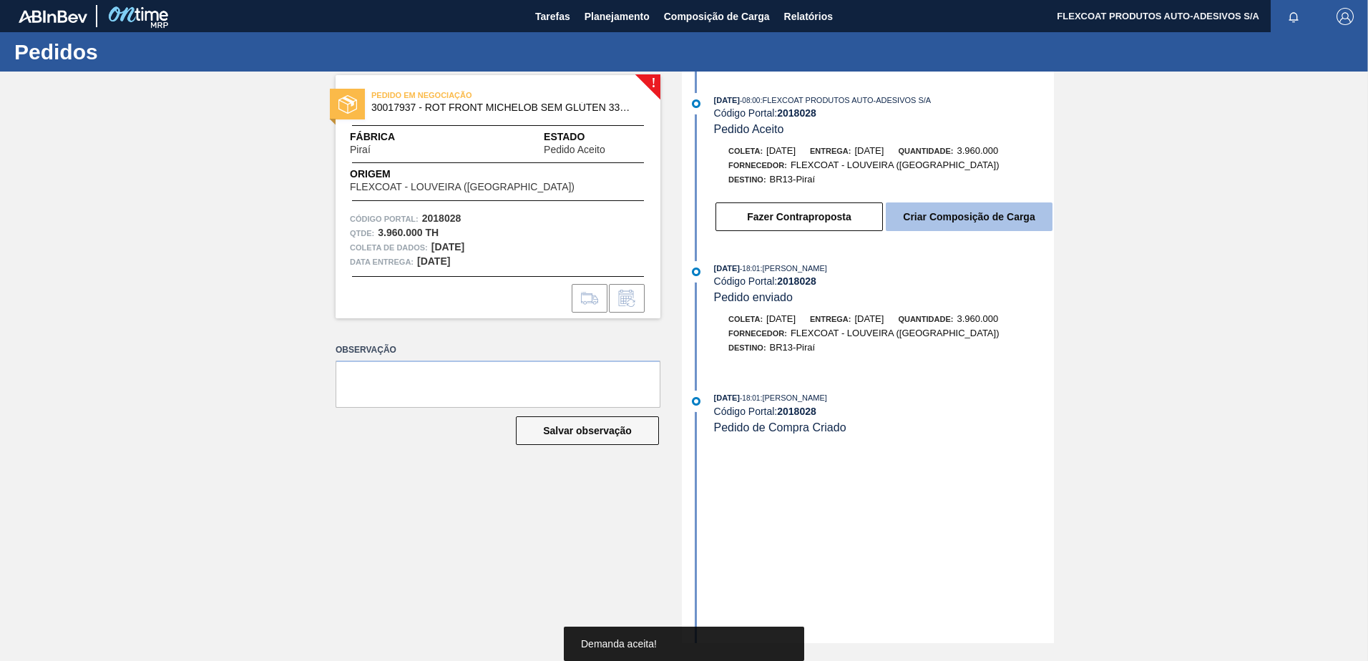
click at [951, 217] on button "Criar Composição de Carga" at bounding box center [969, 217] width 167 height 29
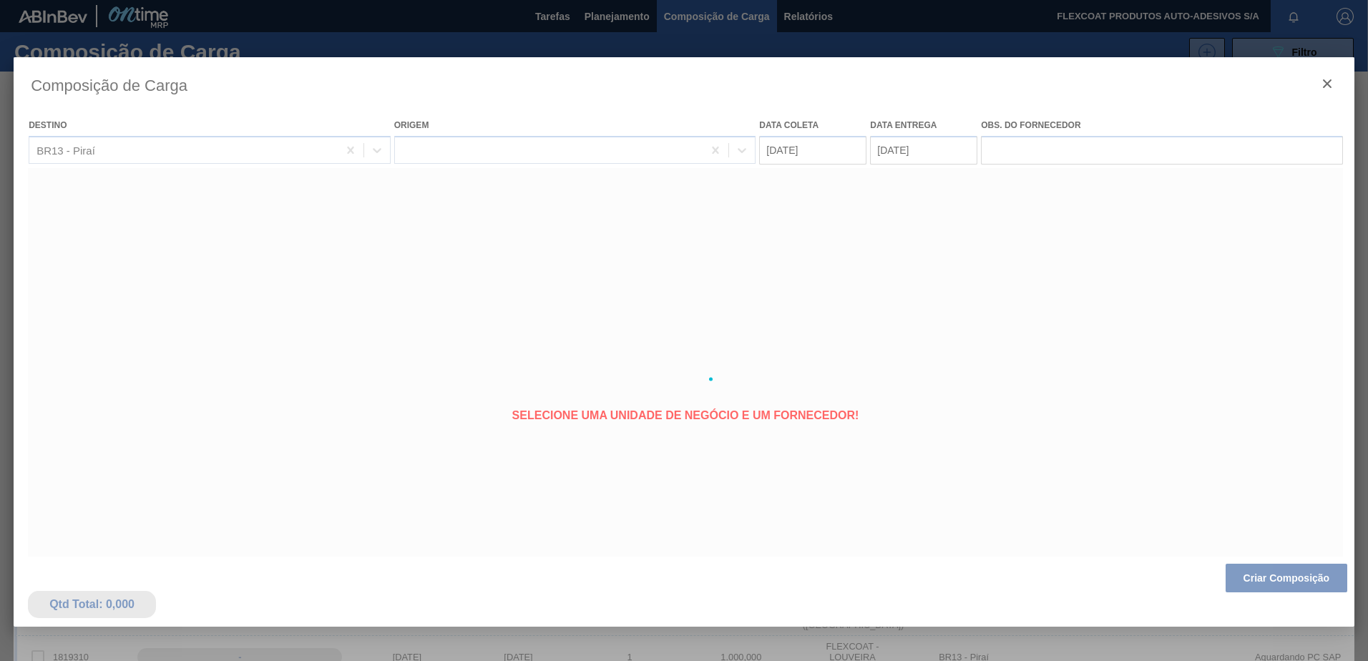
type coleta "18/09/2025"
type entrega "23/09/2025"
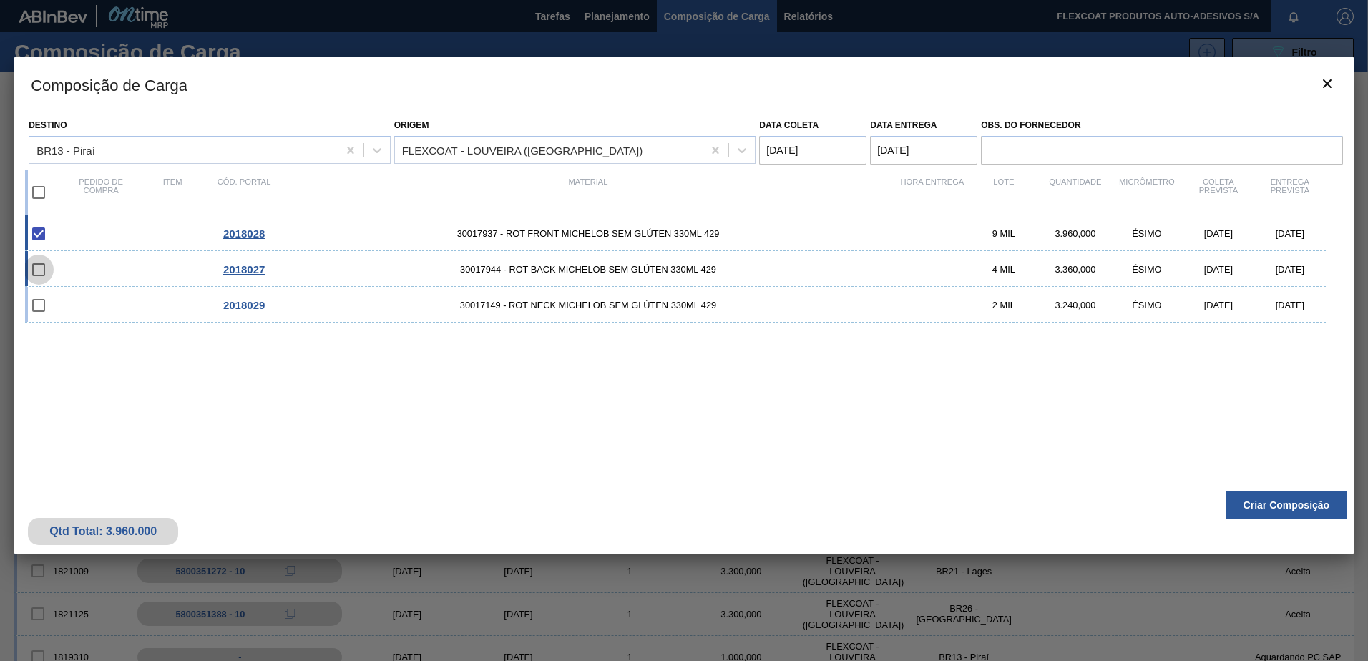
click at [42, 269] on input "checkbox" at bounding box center [39, 270] width 30 height 30
click at [44, 271] on input "checkbox" at bounding box center [39, 270] width 30 height 30
click at [37, 273] on input "checkbox" at bounding box center [39, 270] width 30 height 30
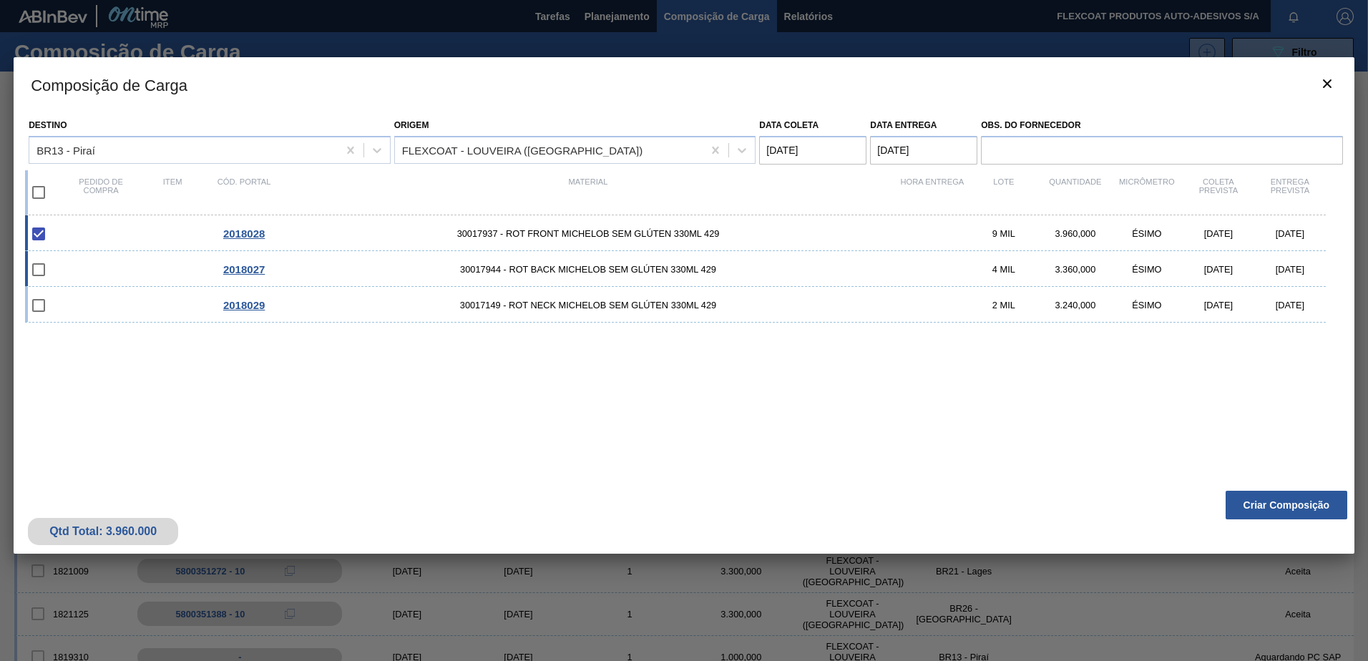
click at [37, 273] on input "checkbox" at bounding box center [39, 270] width 30 height 30
click at [37, 272] on input "checkbox" at bounding box center [39, 270] width 30 height 30
checkbox input "false"
click at [39, 306] on input "checkbox" at bounding box center [39, 306] width 30 height 30
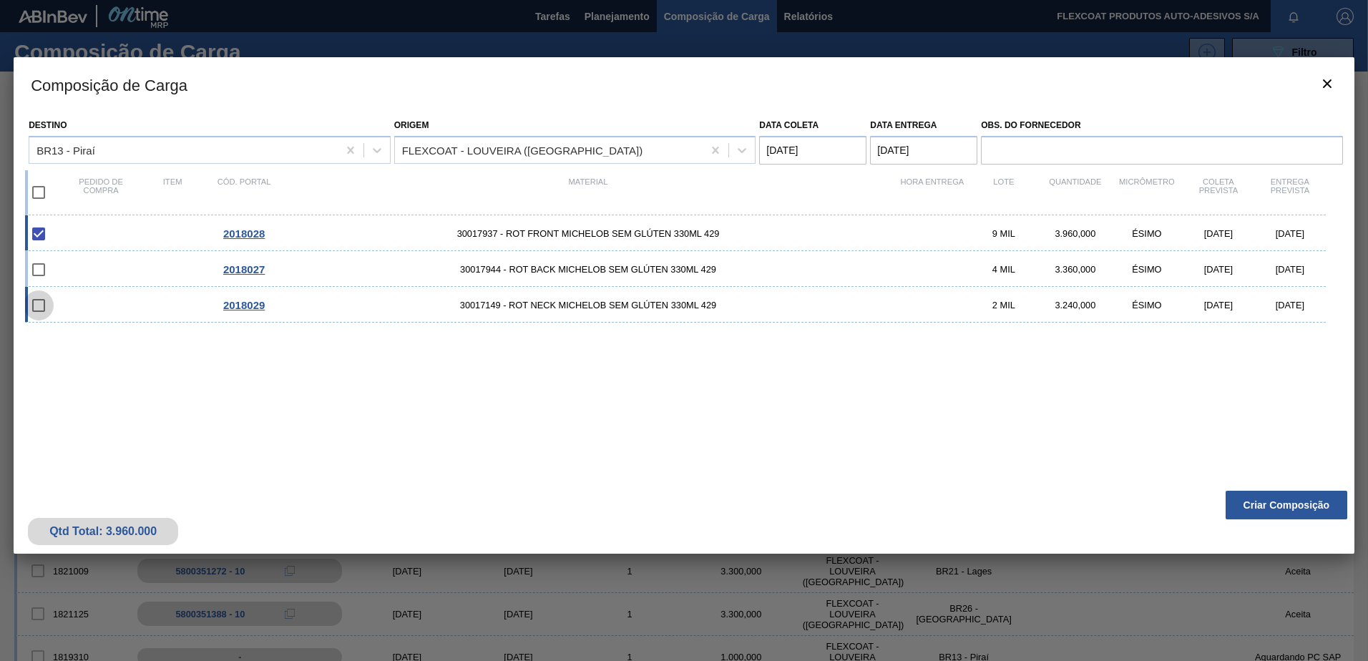
click at [39, 306] on input "checkbox" at bounding box center [39, 306] width 30 height 30
click at [39, 305] on input "checkbox" at bounding box center [39, 306] width 30 height 30
click at [39, 304] on input "checkbox" at bounding box center [39, 306] width 30 height 30
click at [40, 303] on input "checkbox" at bounding box center [39, 306] width 30 height 30
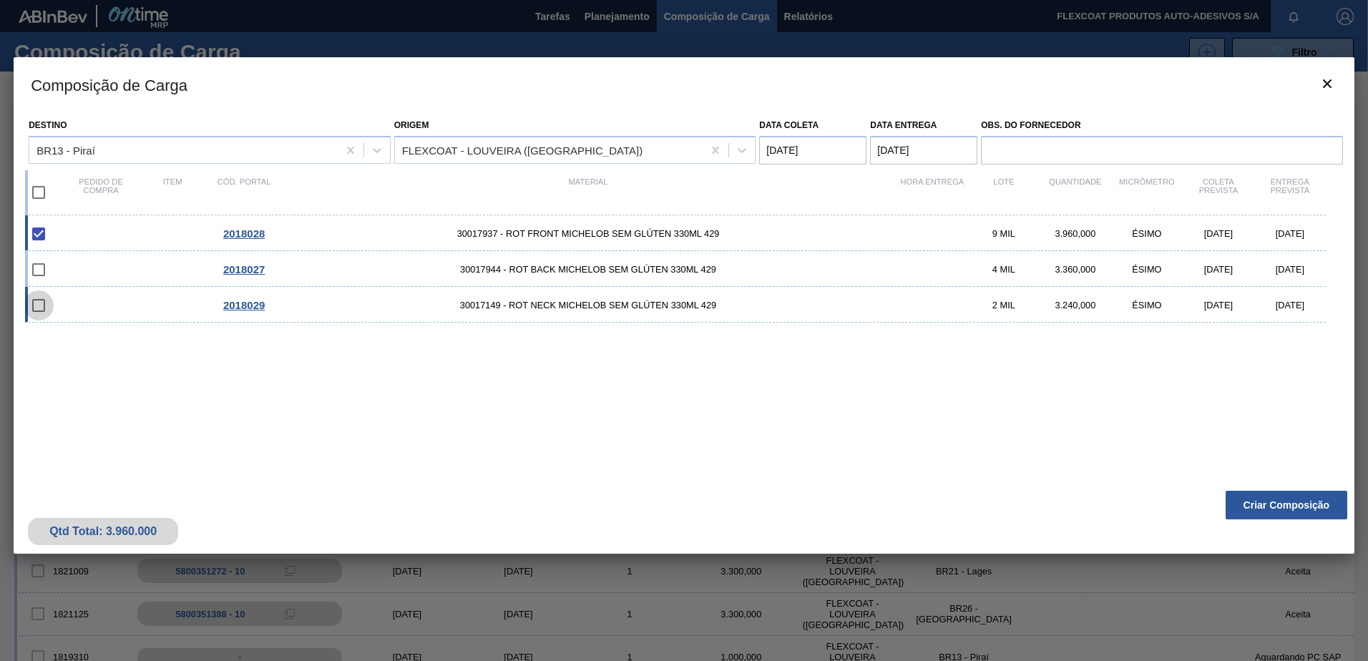
click at [41, 303] on input "checkbox" at bounding box center [39, 306] width 30 height 30
click at [42, 302] on input "checkbox" at bounding box center [39, 306] width 30 height 30
checkbox input "false"
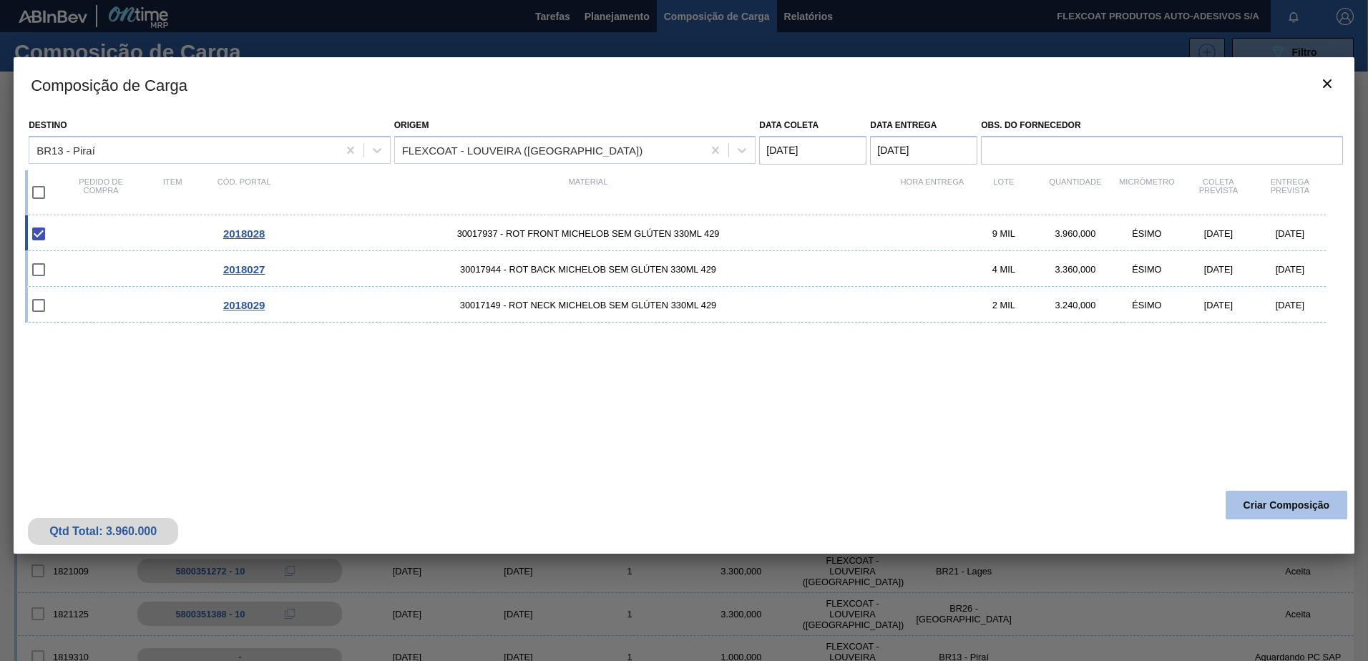
click at [1257, 503] on button "Criar Composição" at bounding box center [1287, 505] width 122 height 29
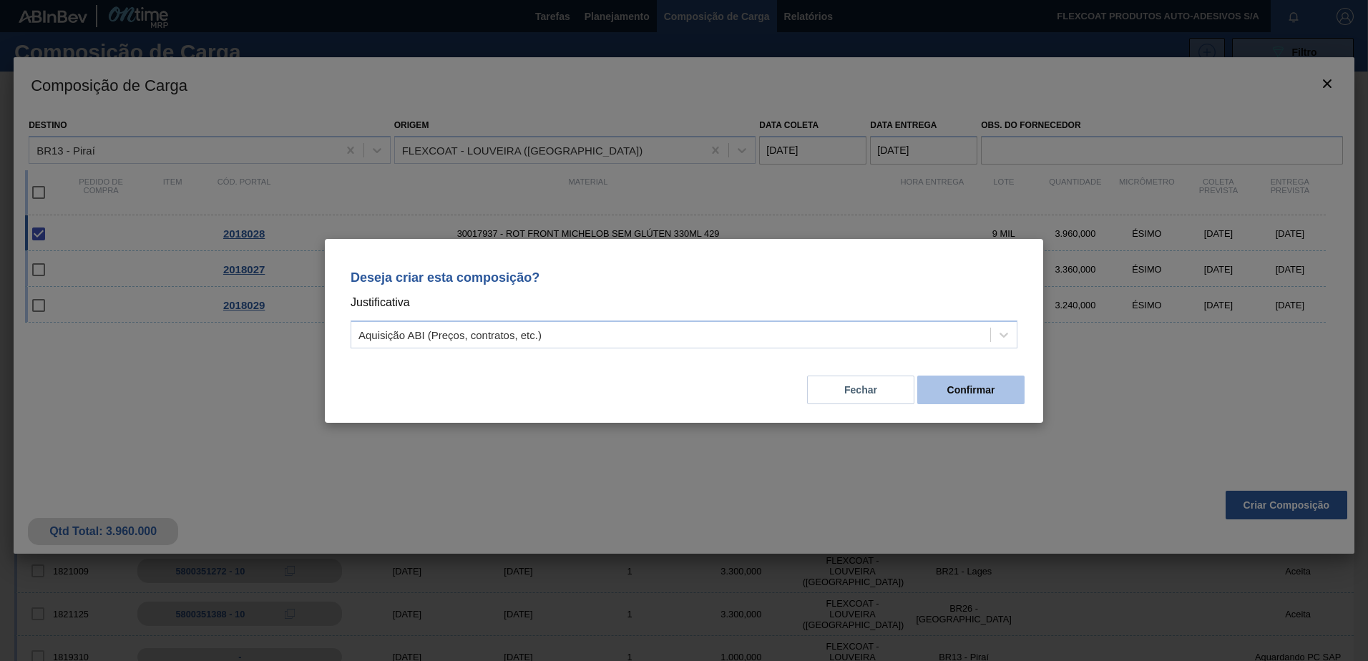
click at [987, 391] on button "Confirmar" at bounding box center [970, 390] width 107 height 29
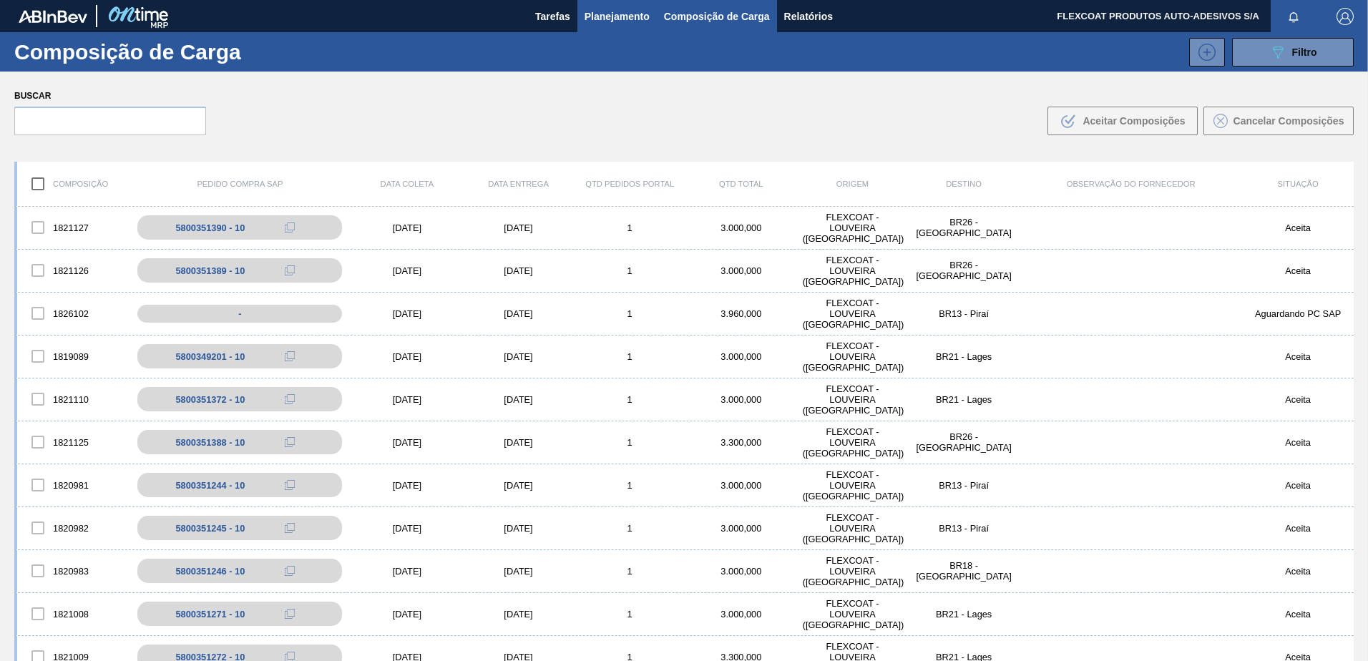
click at [601, 16] on span "Planejamento" at bounding box center [617, 16] width 65 height 17
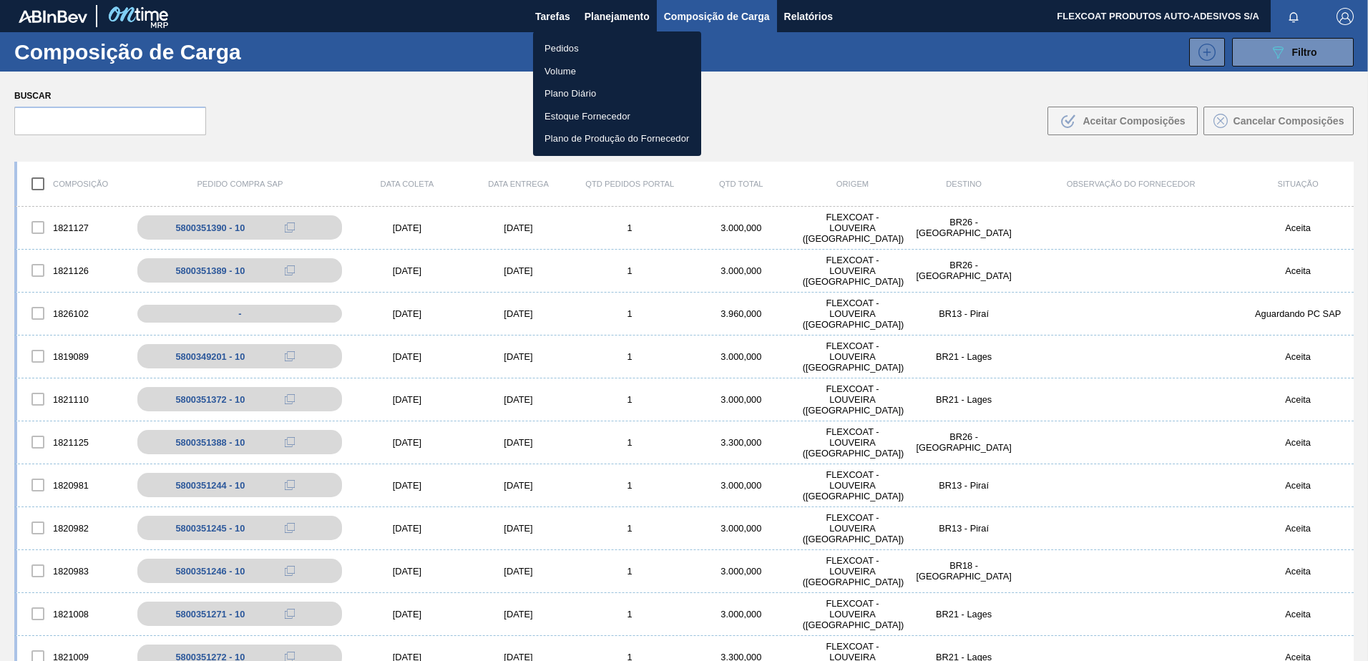
click at [565, 47] on li "Pedidos" at bounding box center [617, 48] width 168 height 23
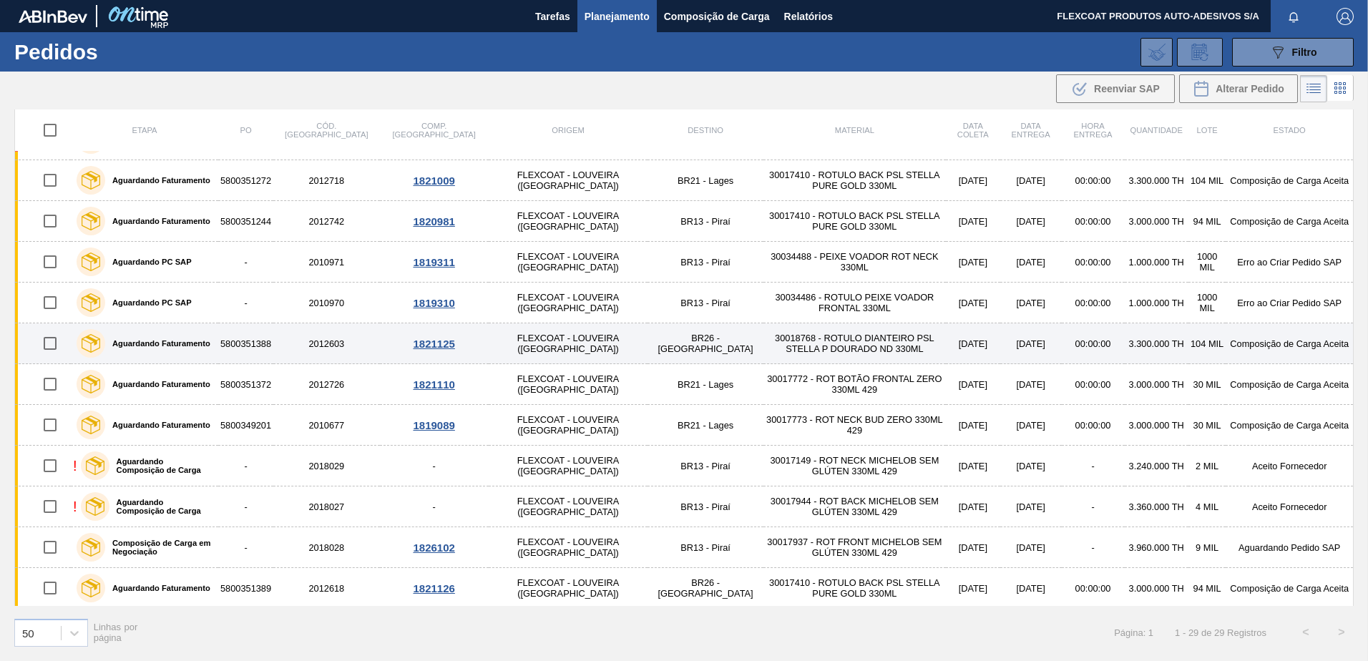
scroll to position [729, 0]
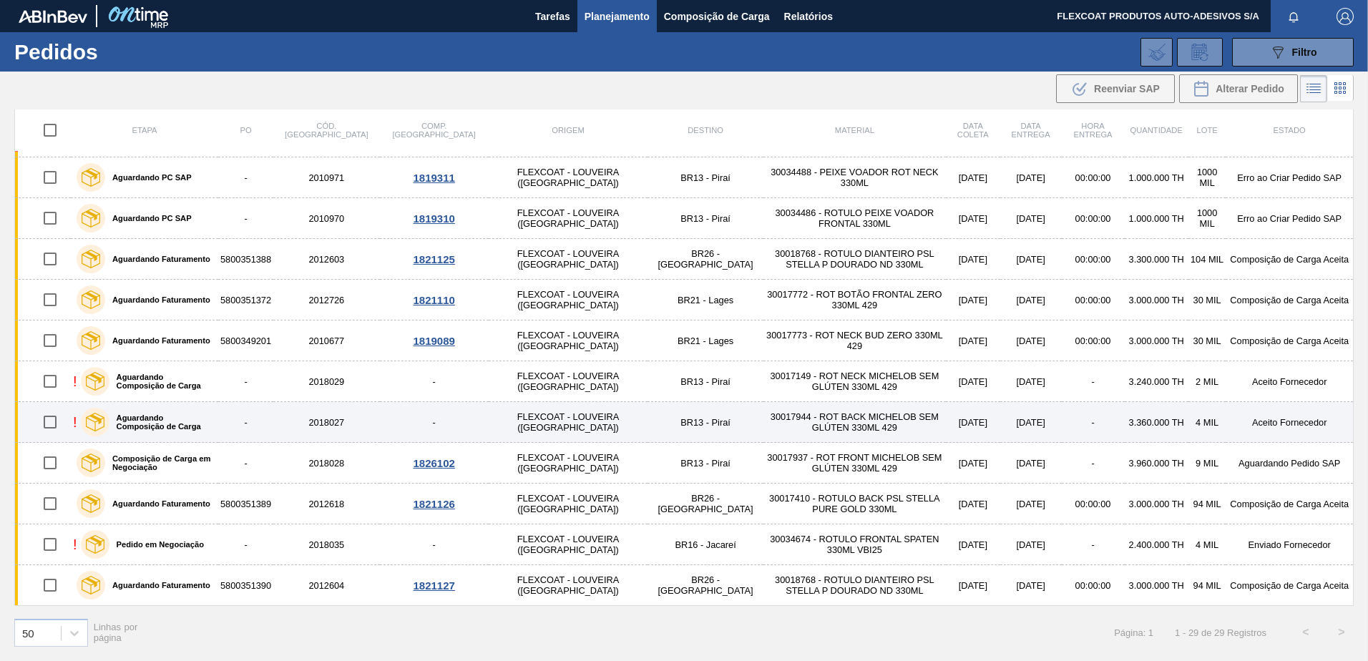
click at [136, 412] on div "Aguardando Composição de Carga" at bounding box center [146, 422] width 139 height 36
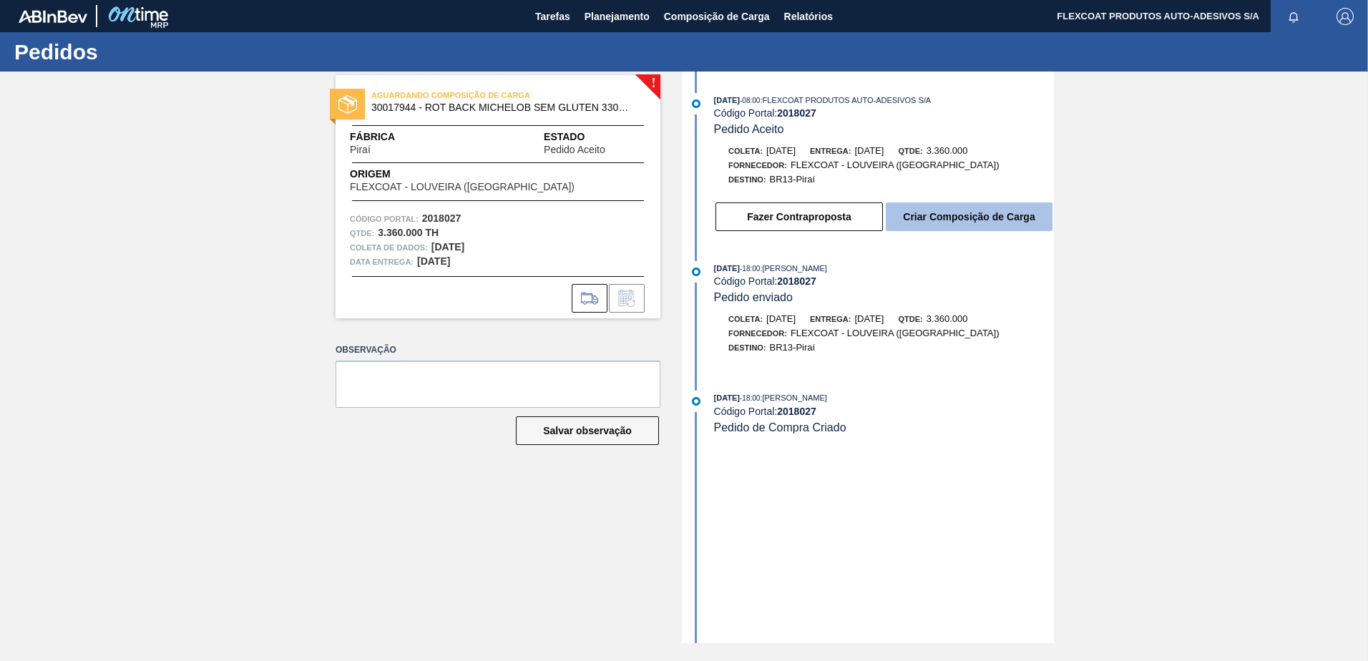
click at [942, 217] on button "Criar Composição de Carga" at bounding box center [969, 217] width 167 height 29
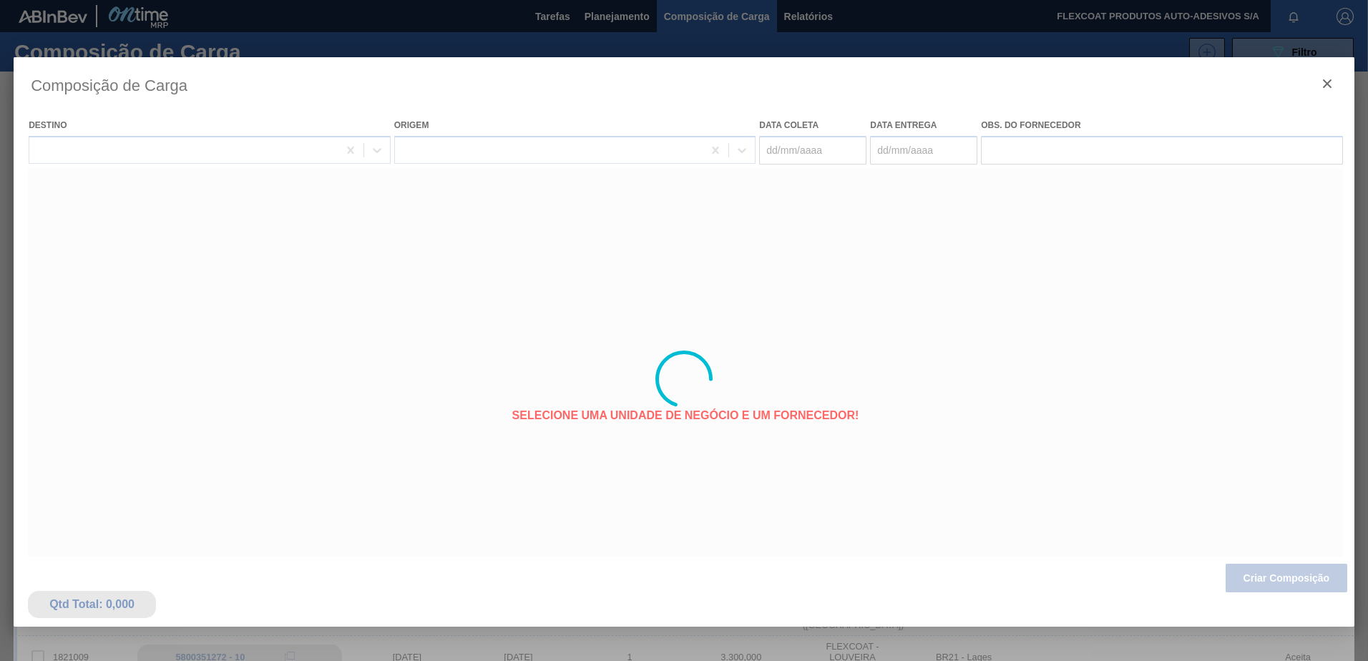
type coleta "18/09/2025"
type entrega "23/09/2025"
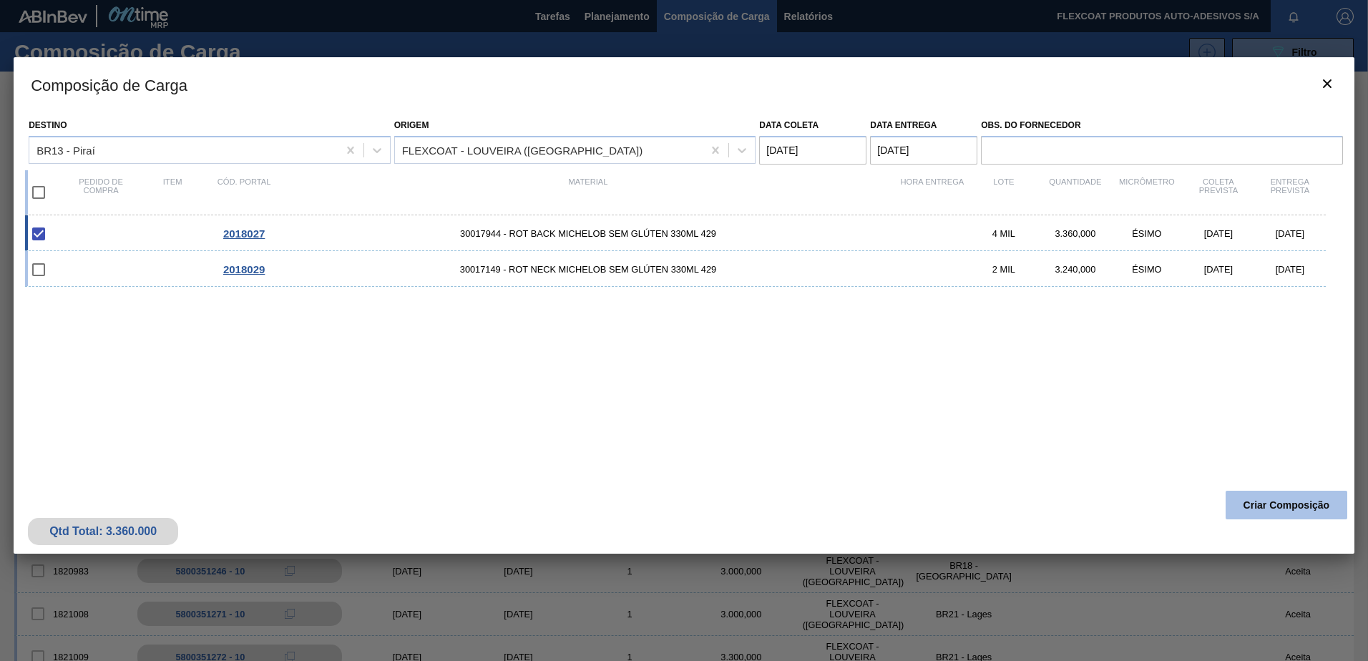
click at [1252, 503] on button "Criar Composição" at bounding box center [1287, 505] width 122 height 29
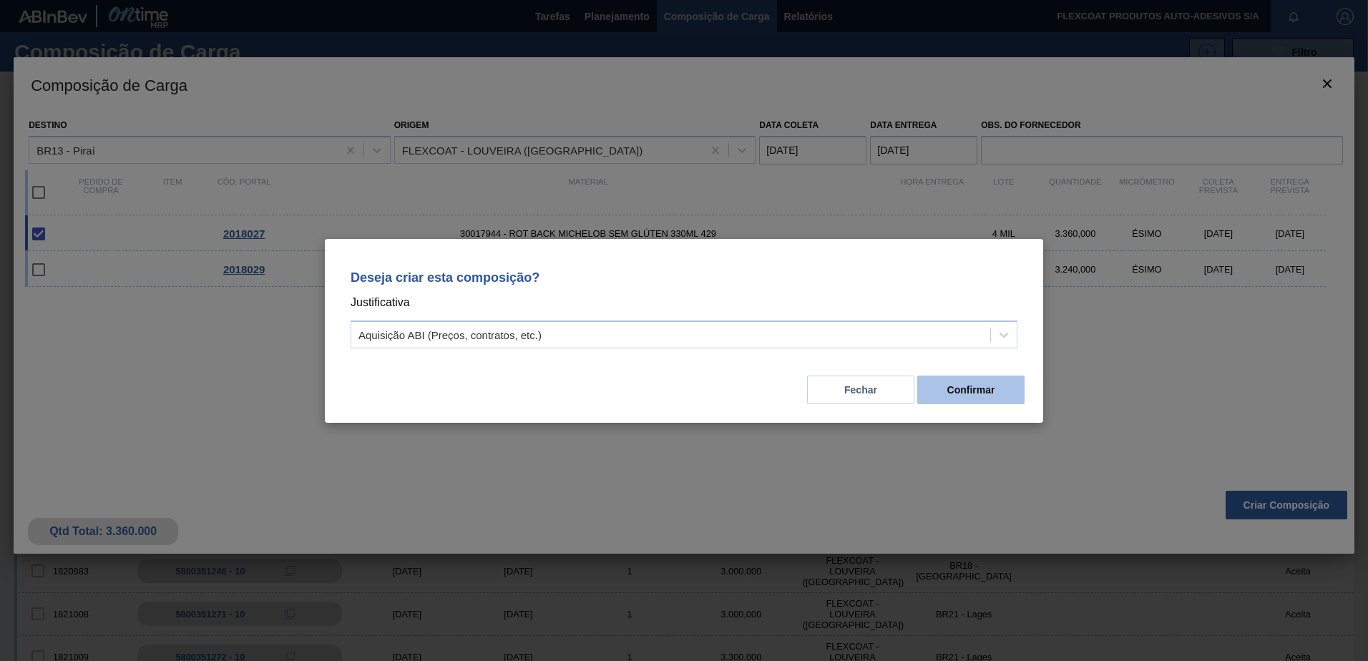
click at [979, 388] on button "Confirmar" at bounding box center [970, 390] width 107 height 29
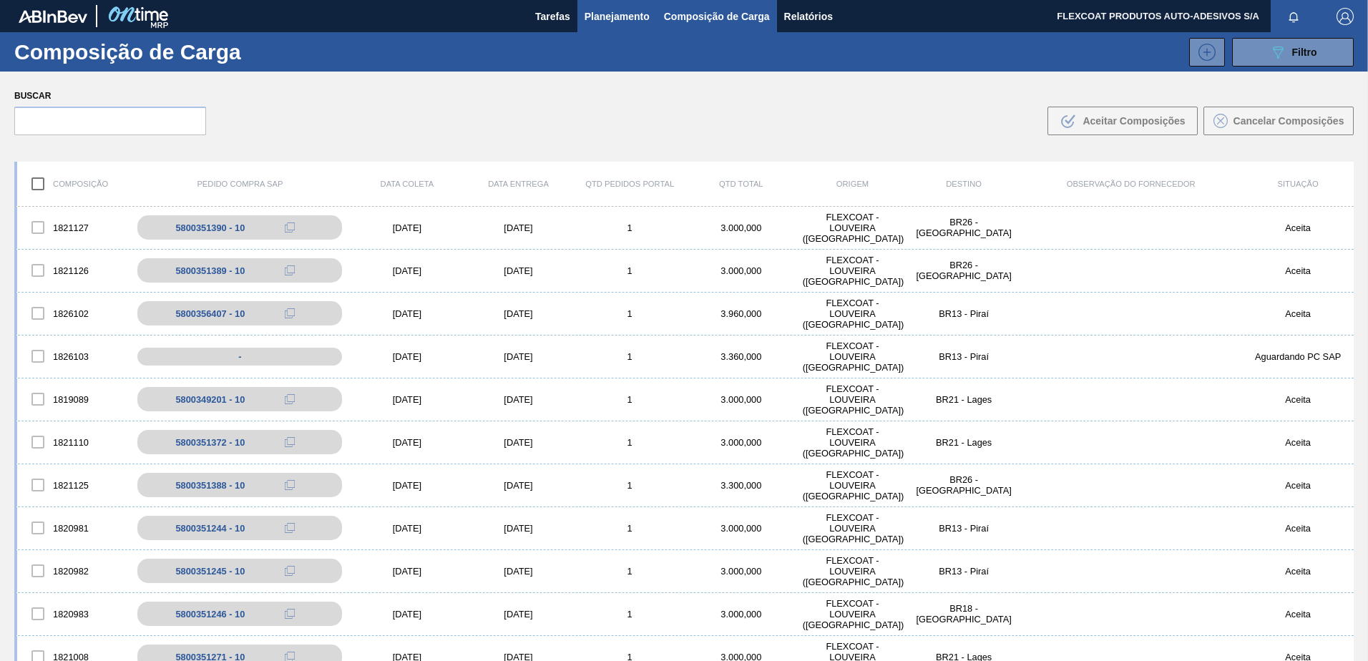
click at [594, 16] on span "Planejamento" at bounding box center [617, 16] width 65 height 17
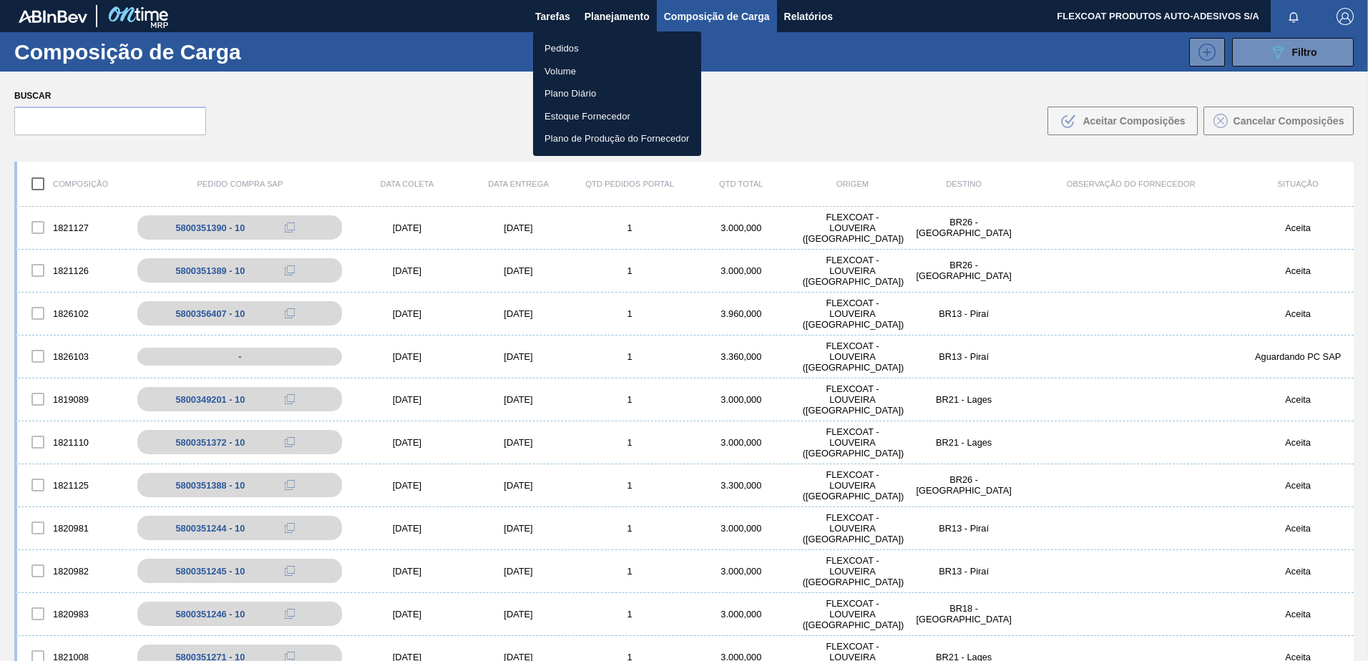
click at [552, 47] on li "Pedidos" at bounding box center [617, 48] width 168 height 23
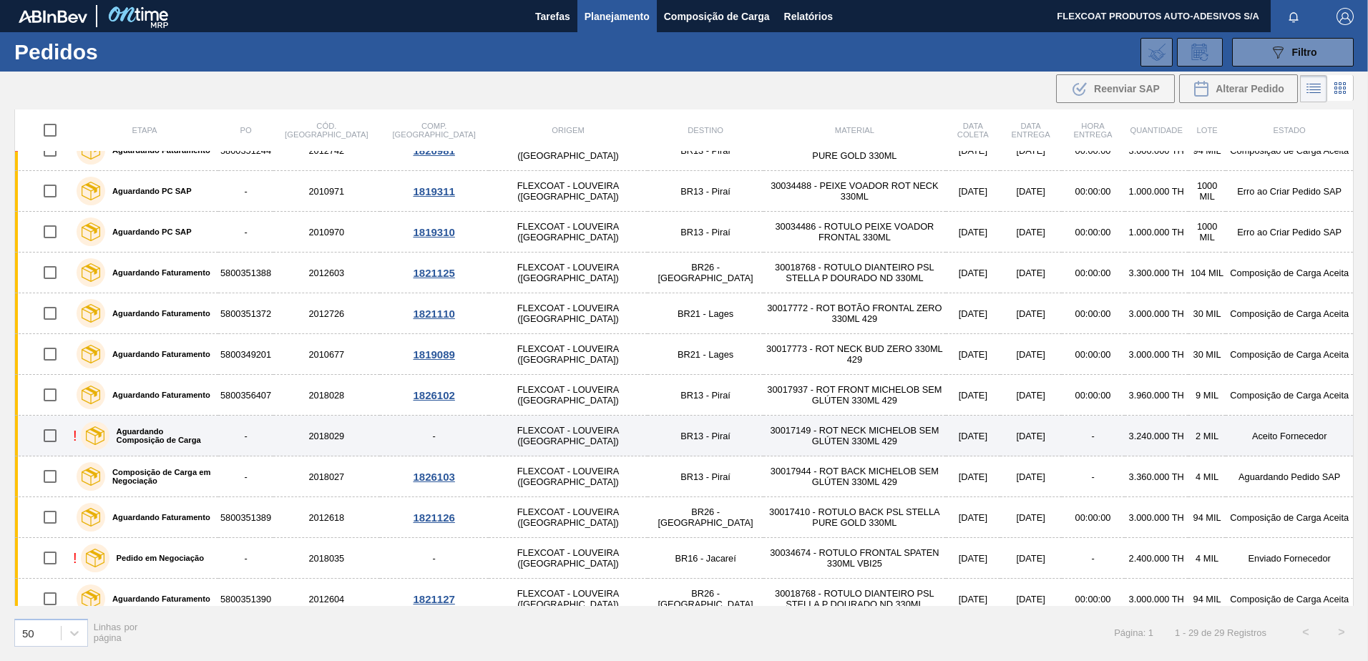
scroll to position [729, 0]
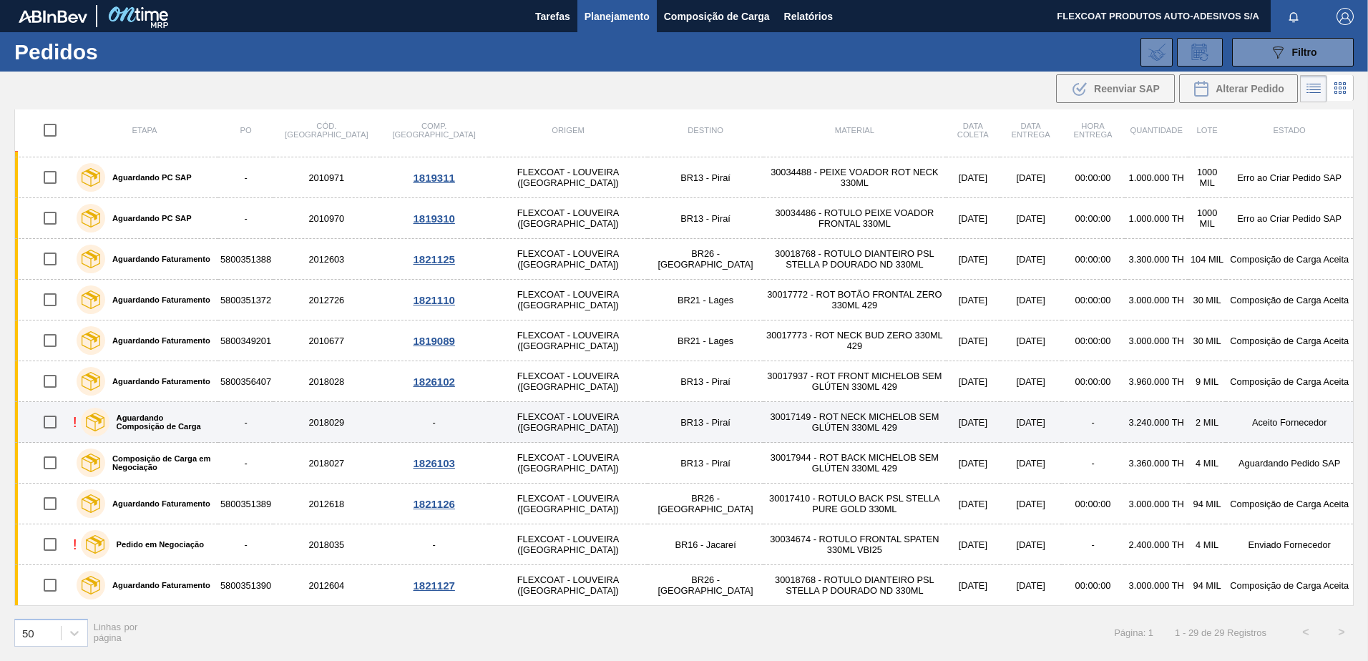
click at [152, 416] on label "Aguardando Composição de Carga" at bounding box center [160, 422] width 103 height 17
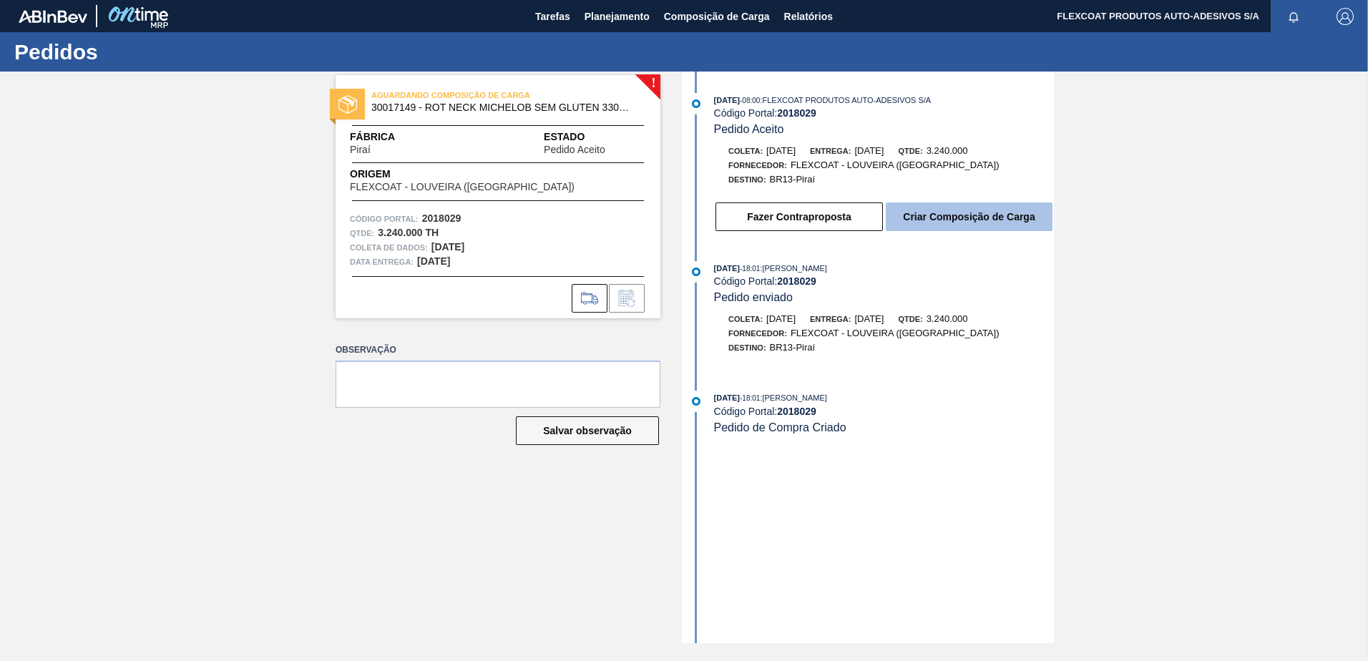
click at [948, 215] on button "Criar Composição de Carga" at bounding box center [969, 217] width 167 height 29
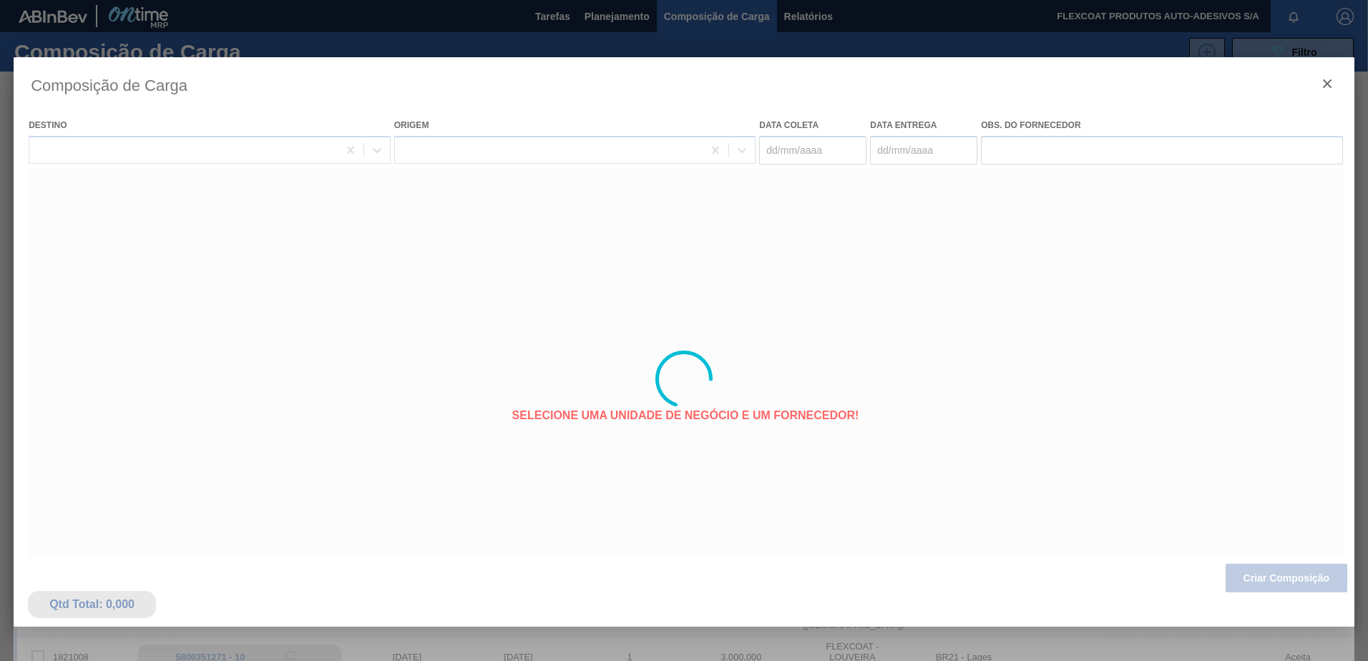
type coleta "18/09/2025"
type entrega "23/09/2025"
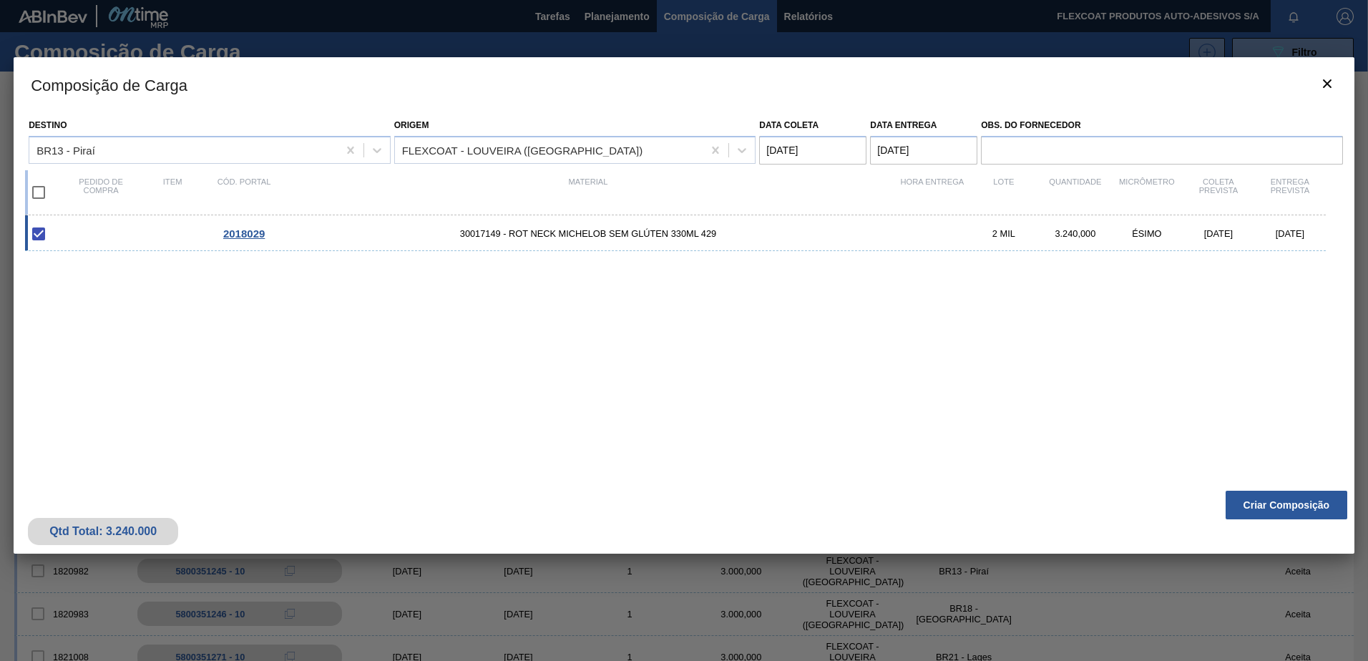
click at [1269, 486] on div "Qtd Total: 3.240.000 Criar Composição" at bounding box center [684, 519] width 1341 height 70
click at [1267, 502] on button "Criar Composição" at bounding box center [1287, 505] width 122 height 29
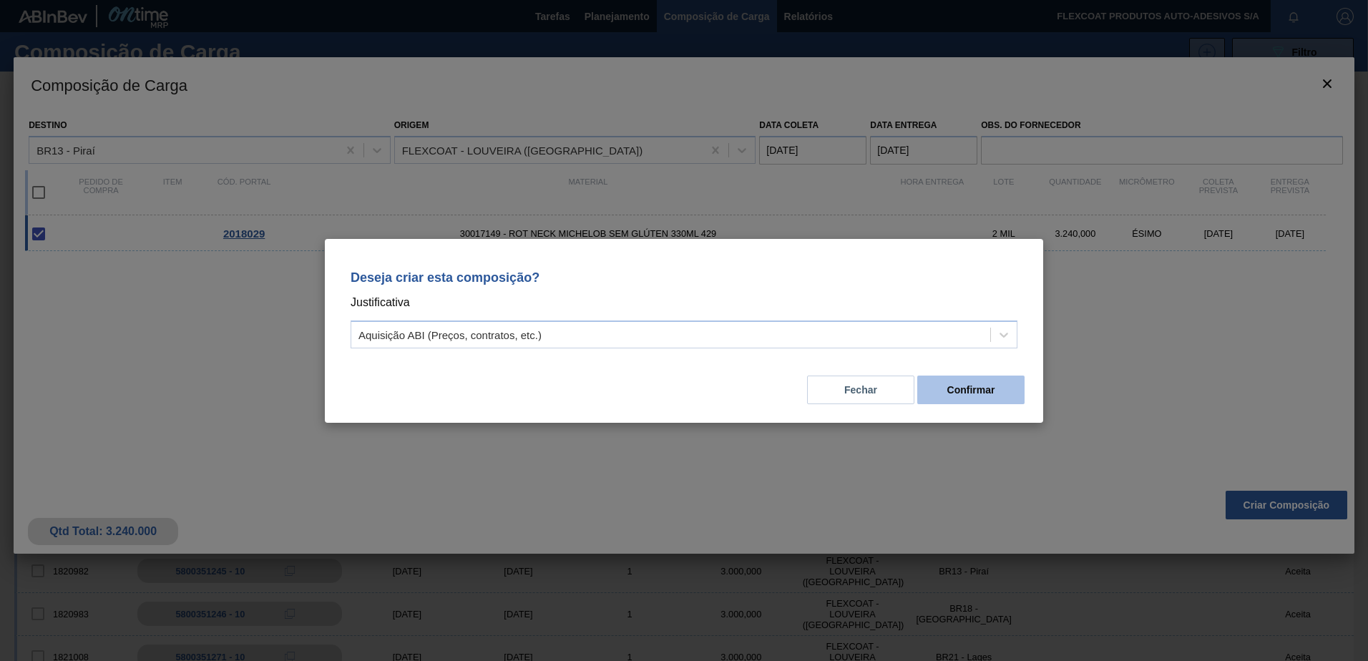
click at [974, 387] on button "Confirmar" at bounding box center [970, 390] width 107 height 29
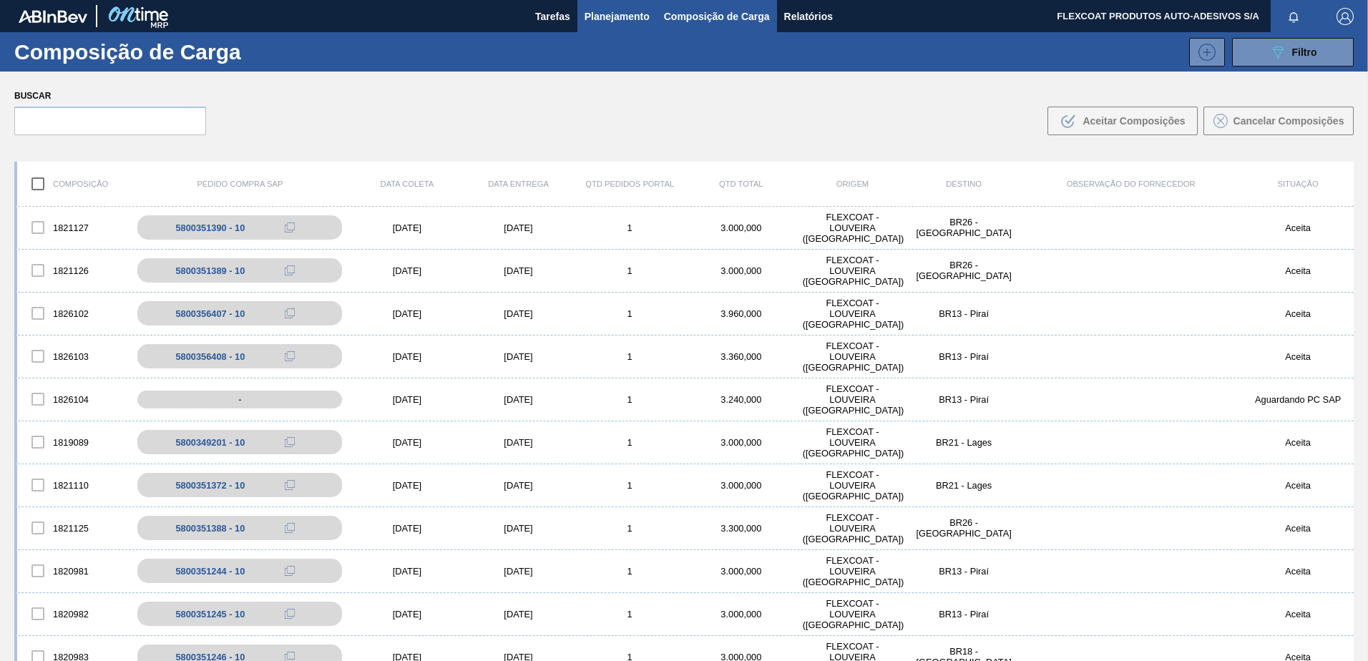
click at [603, 14] on span "Planejamento" at bounding box center [617, 16] width 65 height 17
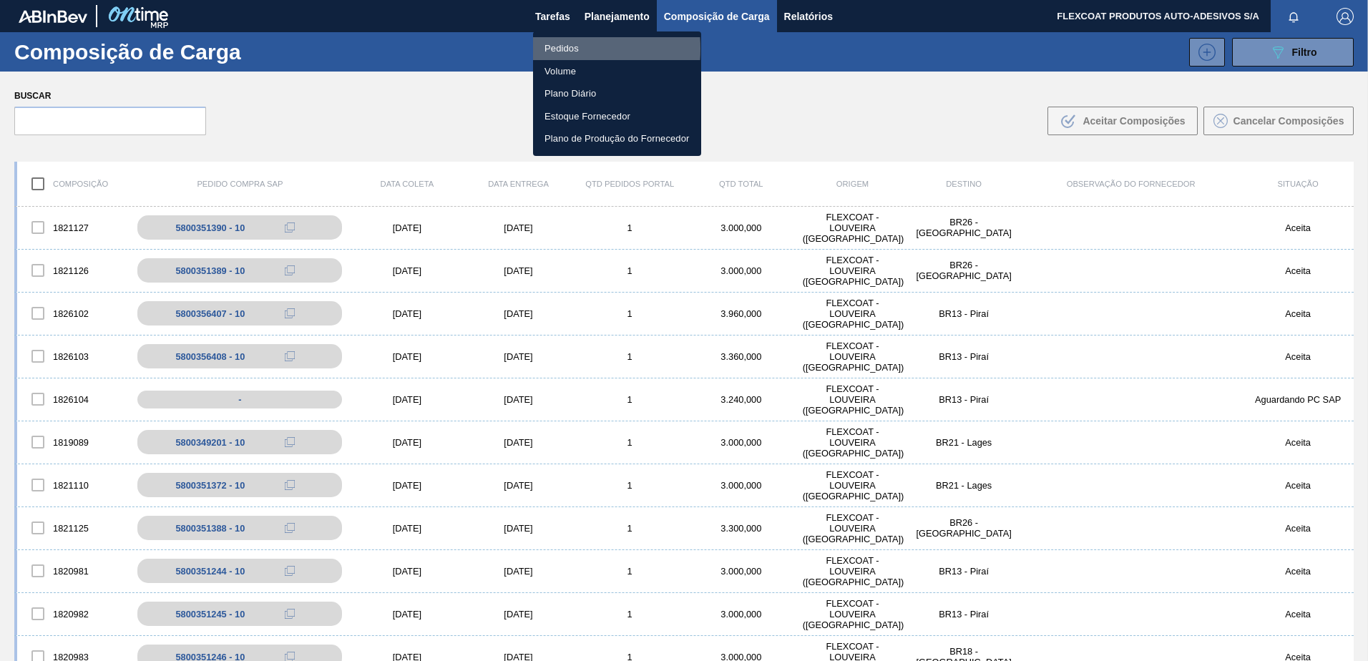
click at [561, 49] on li "Pedidos" at bounding box center [617, 48] width 168 height 23
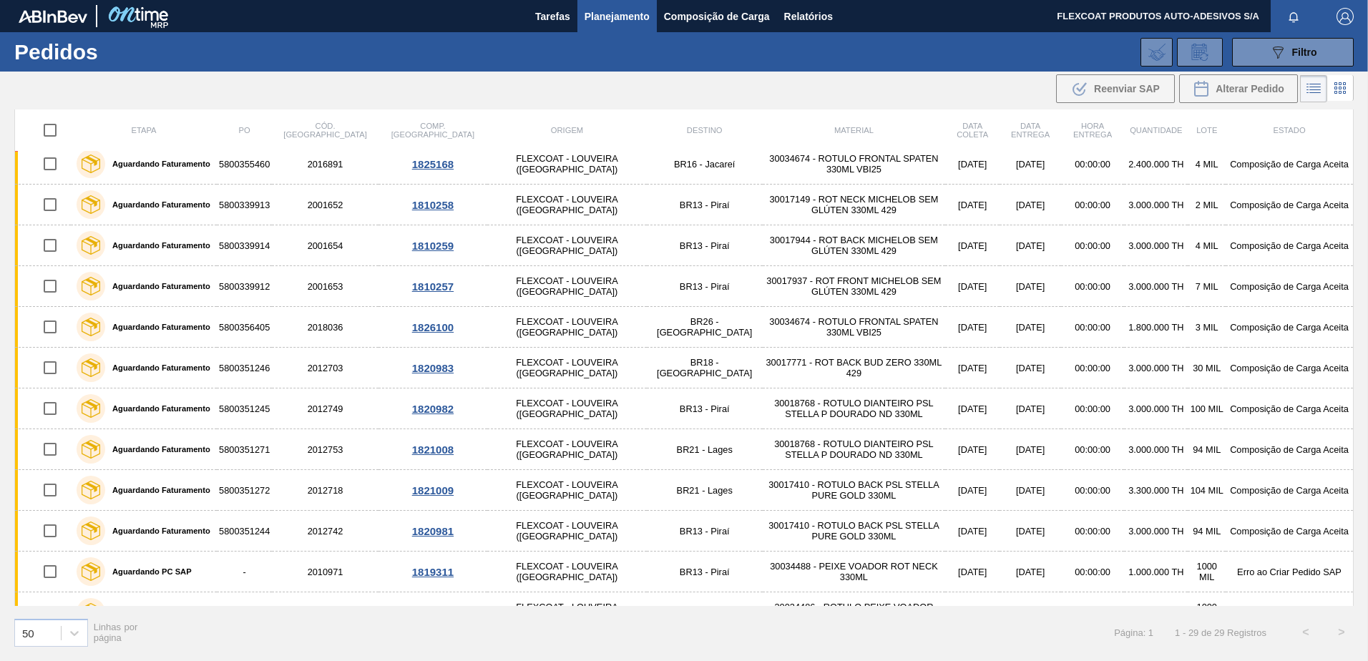
scroll to position [358, 0]
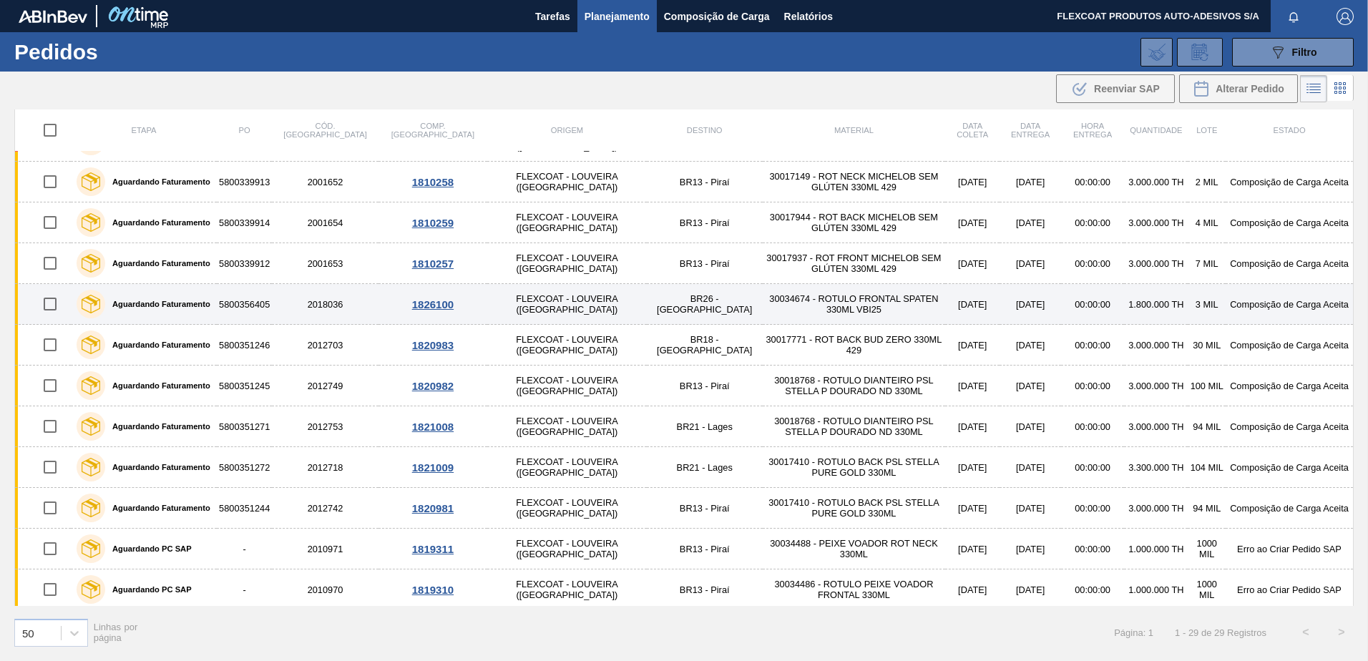
click at [130, 300] on label "Aguardando Faturamento" at bounding box center [157, 304] width 105 height 9
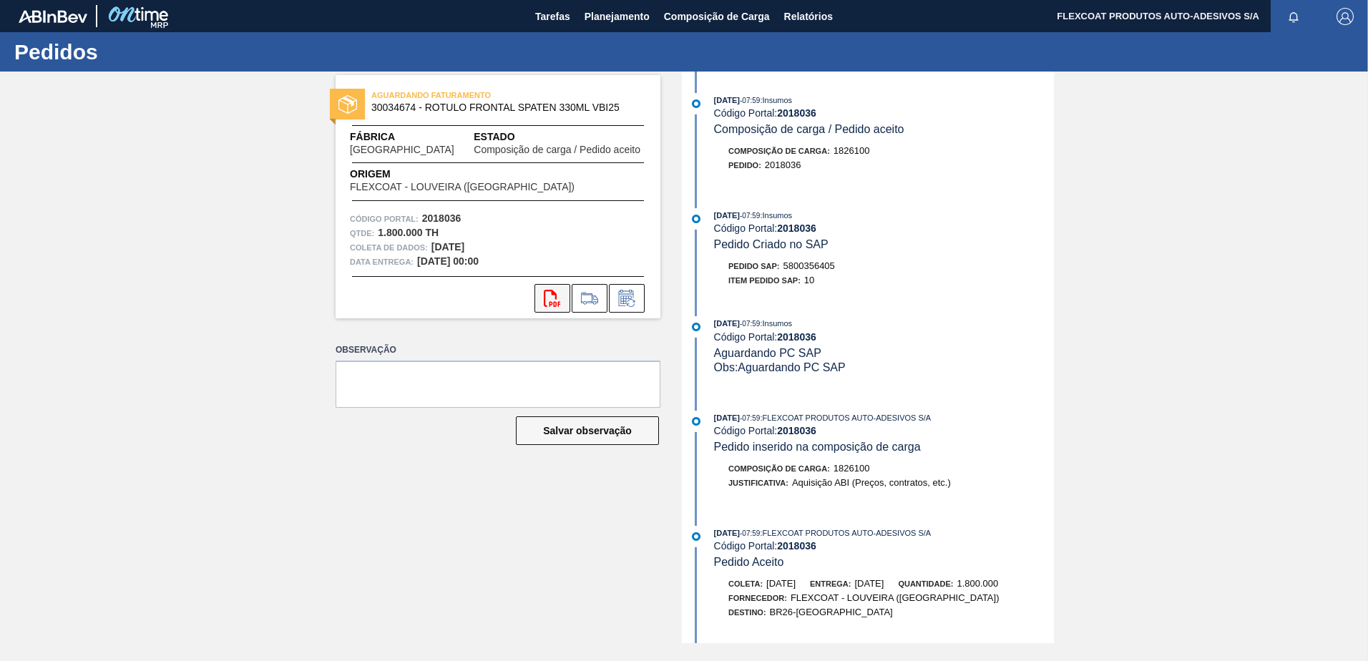
click at [549, 303] on icon "svg{fill:#ff0000}" at bounding box center [552, 298] width 17 height 17
click at [585, 9] on span "Planejamento" at bounding box center [617, 16] width 65 height 17
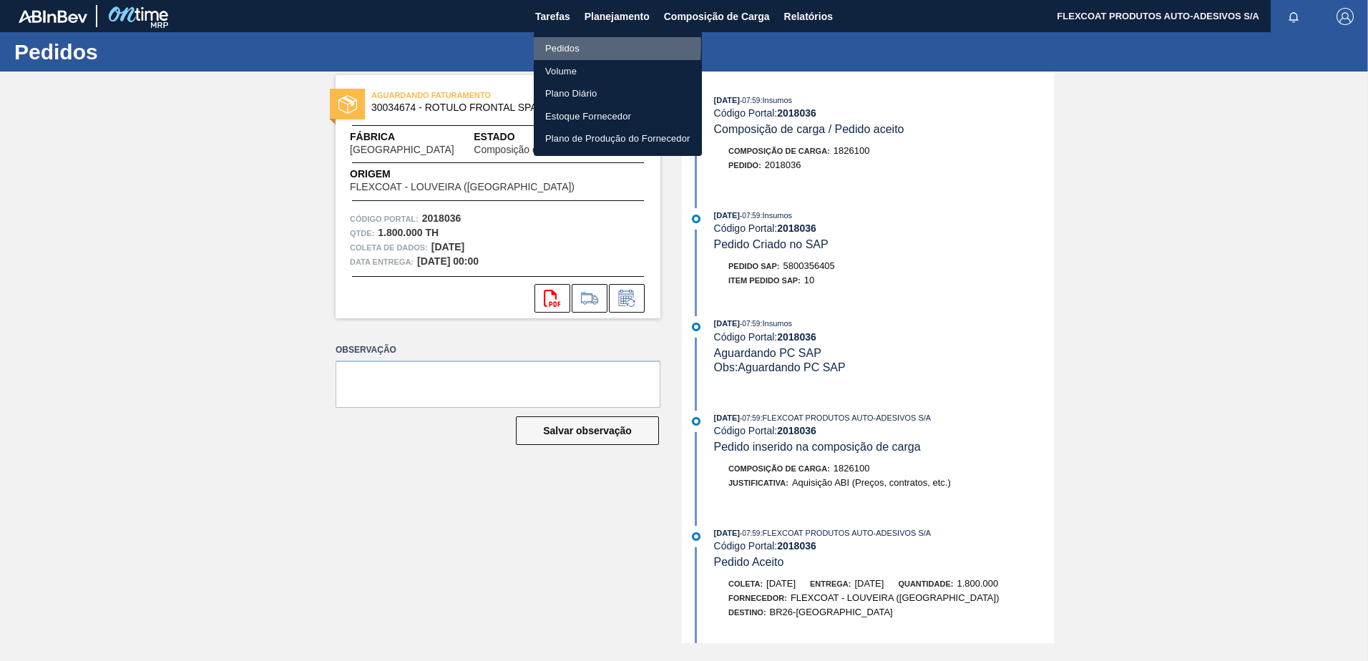
click at [553, 46] on li "Pedidos" at bounding box center [618, 48] width 168 height 23
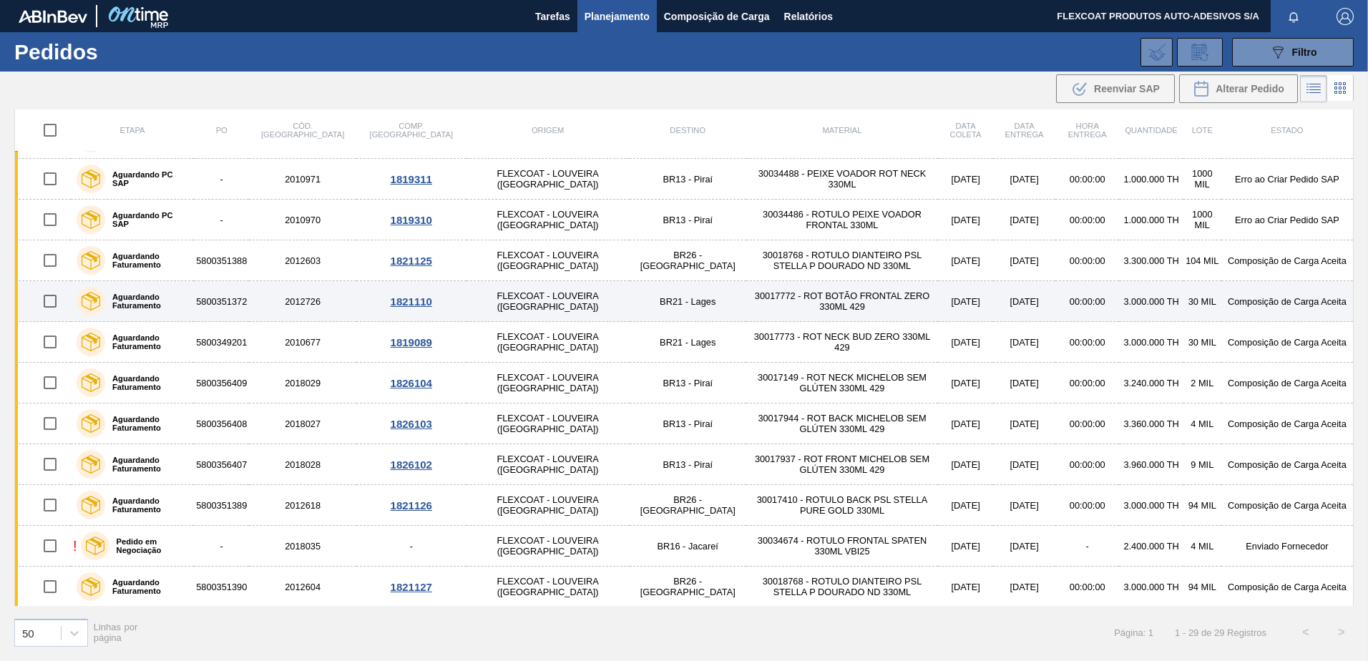
scroll to position [729, 0]
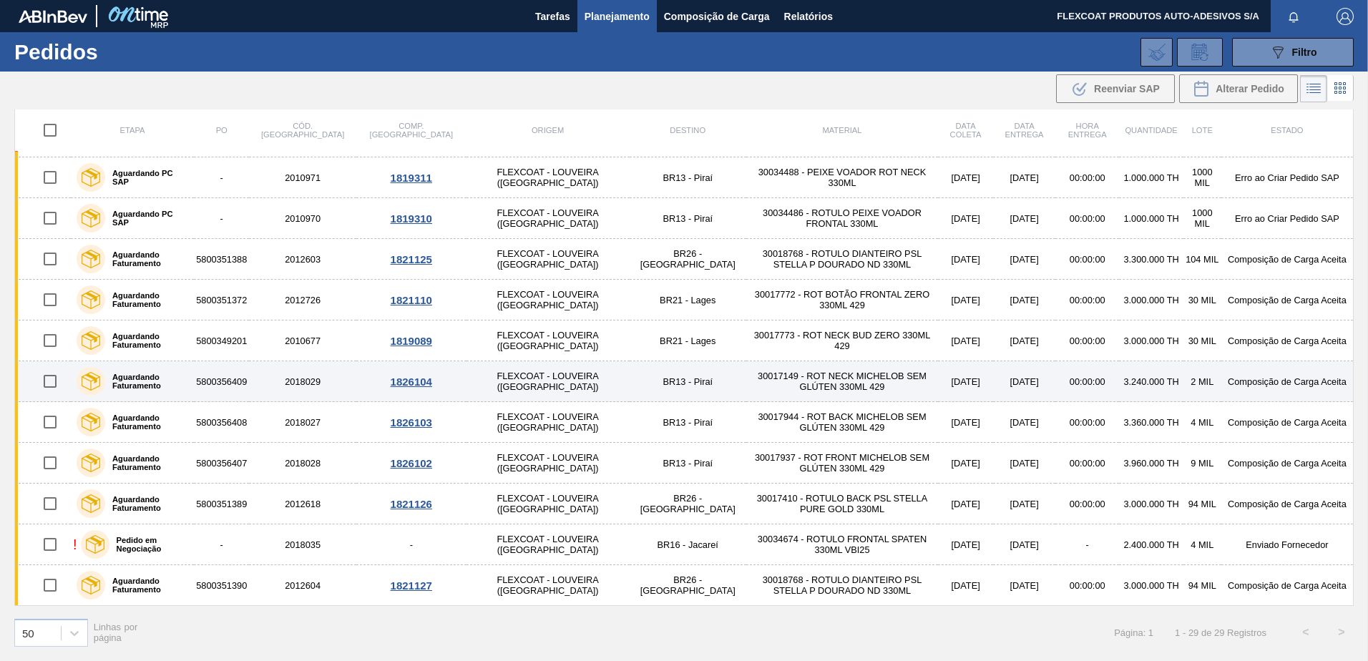
click at [146, 384] on label "Aguardando Faturamento" at bounding box center [146, 381] width 83 height 17
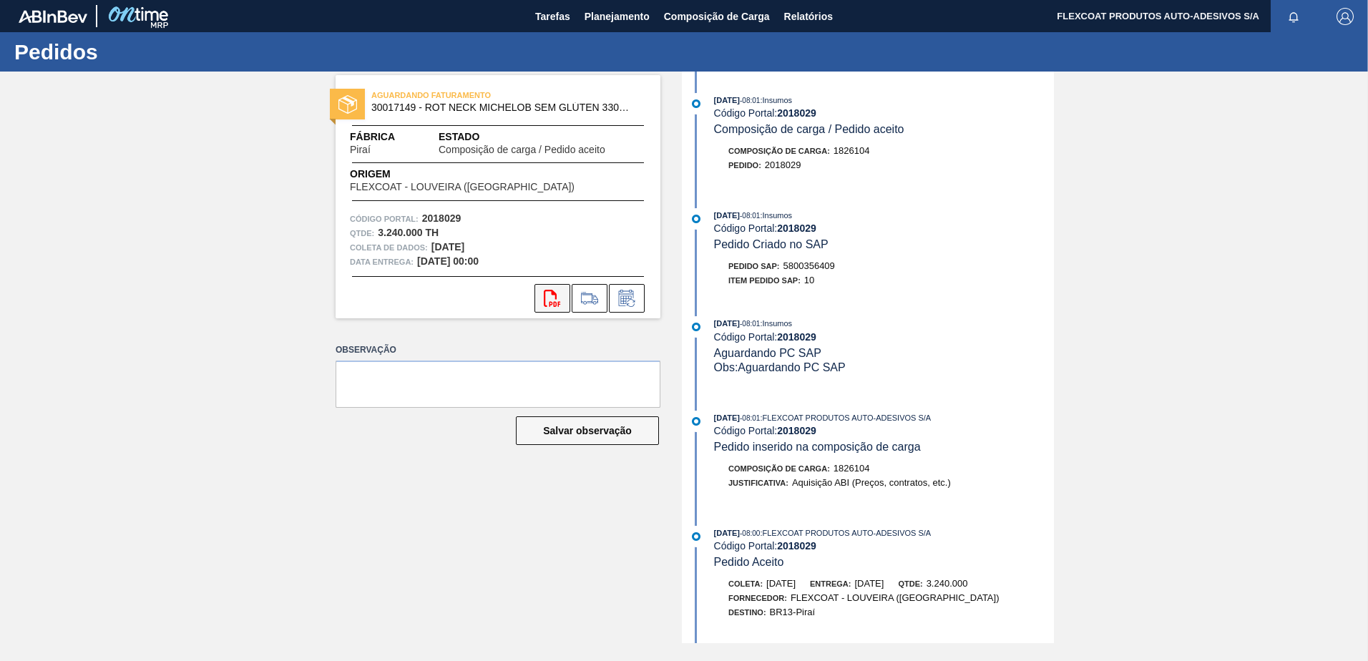
click at [557, 295] on icon "svg{fill:#ff0000}" at bounding box center [552, 298] width 17 height 17
click at [603, 13] on span "Planejamento" at bounding box center [617, 16] width 65 height 17
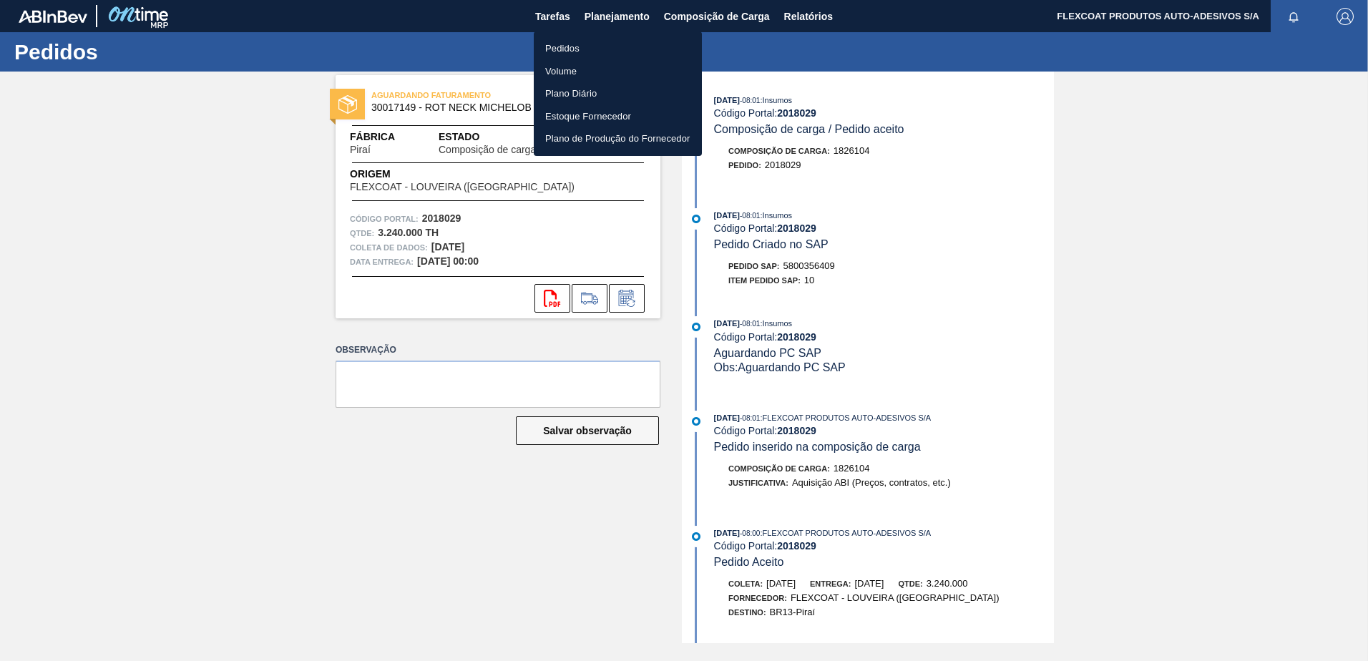
click at [569, 47] on li "Pedidos" at bounding box center [618, 48] width 168 height 23
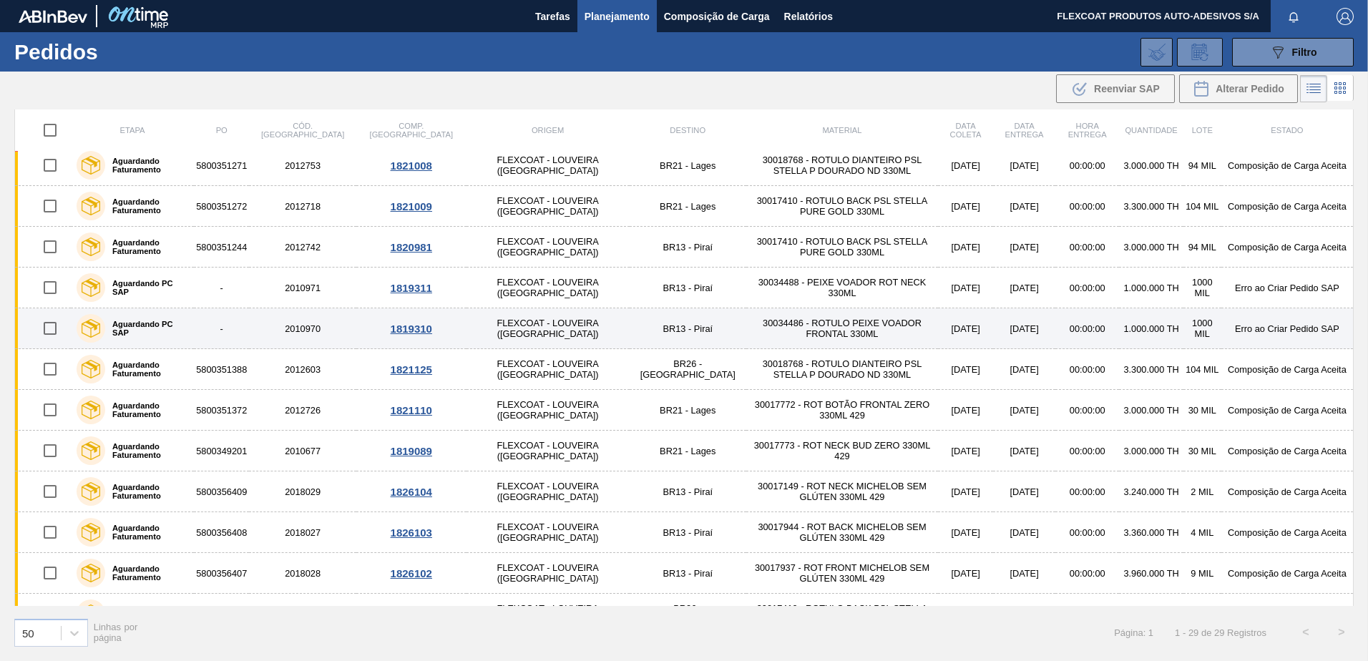
scroll to position [644, 0]
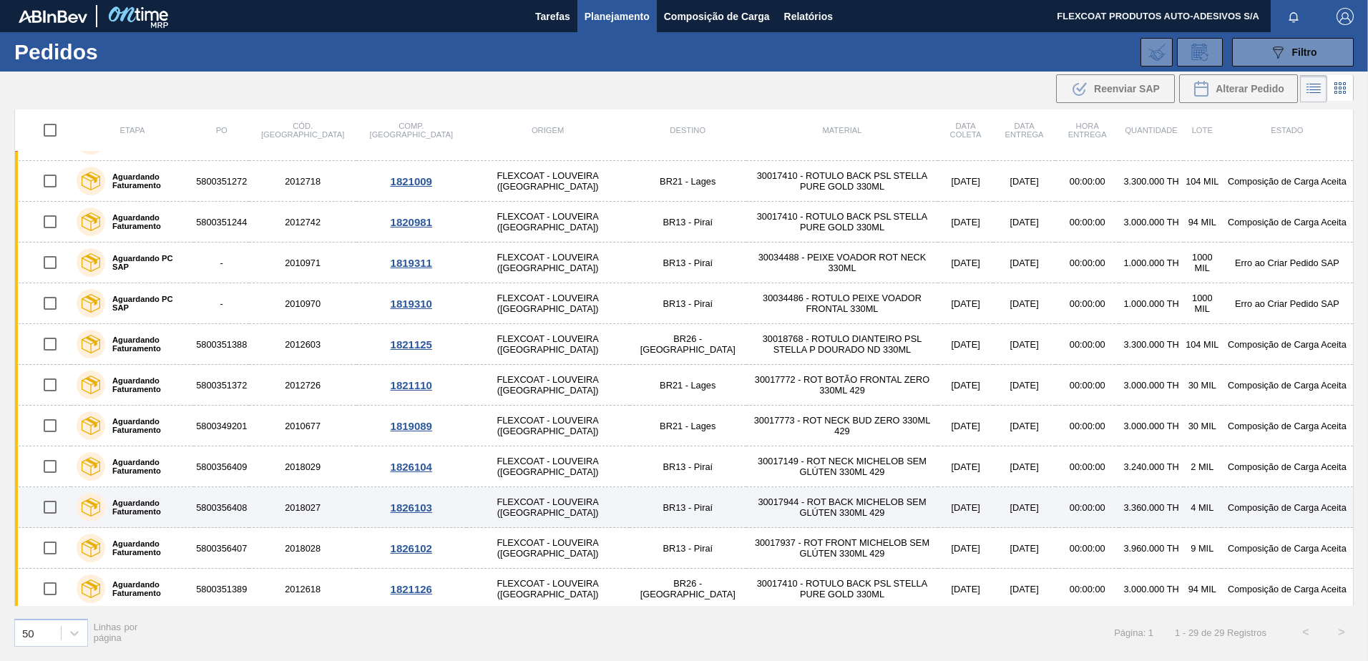
click at [145, 506] on label "Aguardando Faturamento" at bounding box center [146, 507] width 83 height 17
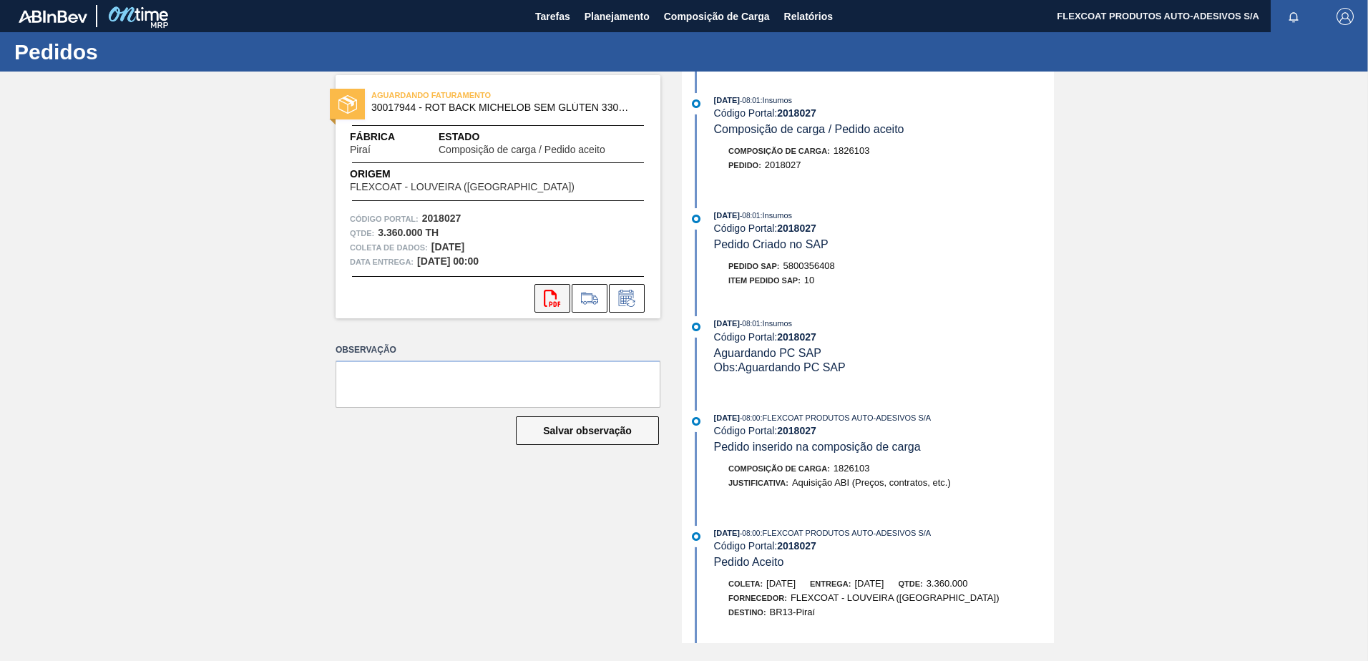
click at [559, 294] on icon "svg{fill:#ff0000}" at bounding box center [552, 298] width 17 height 17
click at [605, 19] on span "Planejamento" at bounding box center [617, 16] width 65 height 17
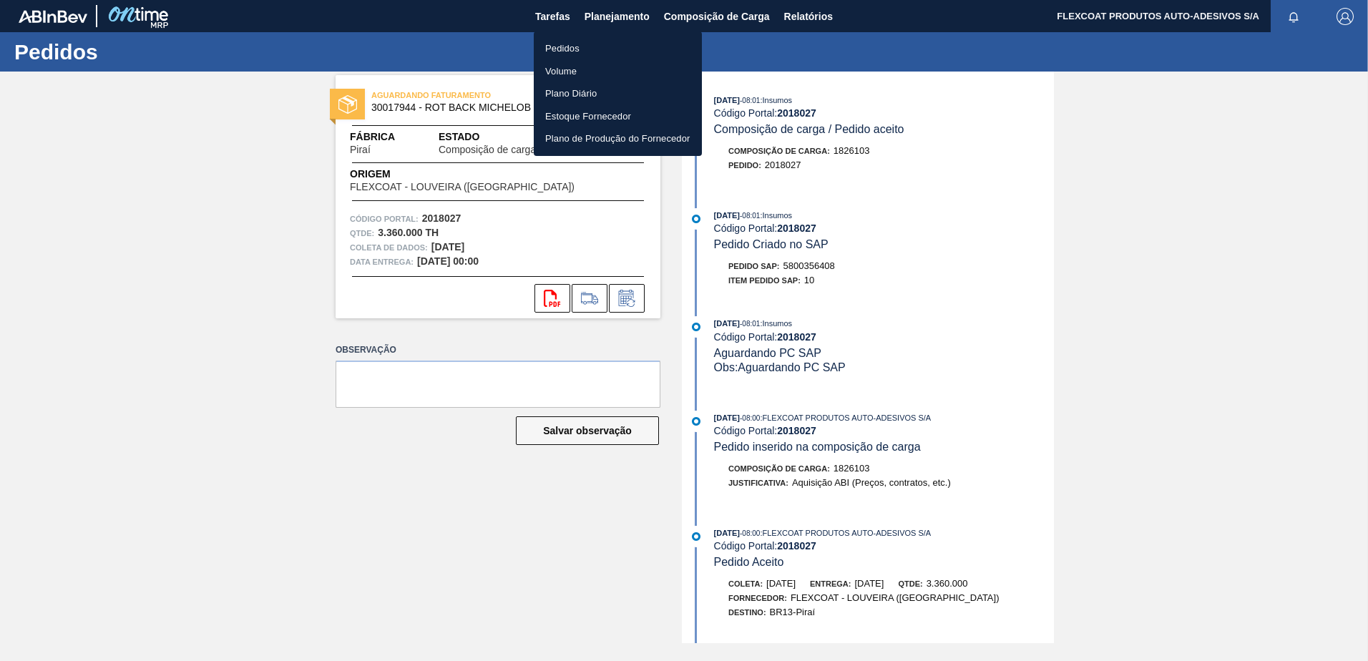
click at [565, 48] on li "Pedidos" at bounding box center [618, 48] width 168 height 23
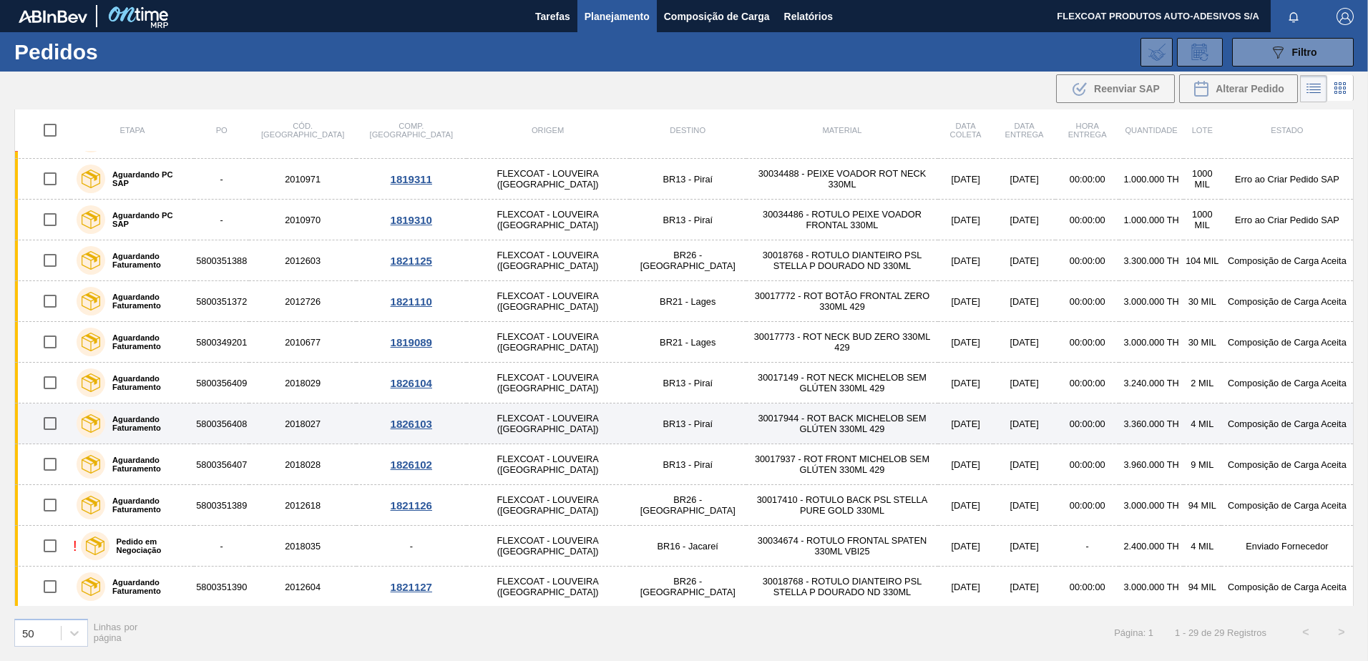
scroll to position [729, 0]
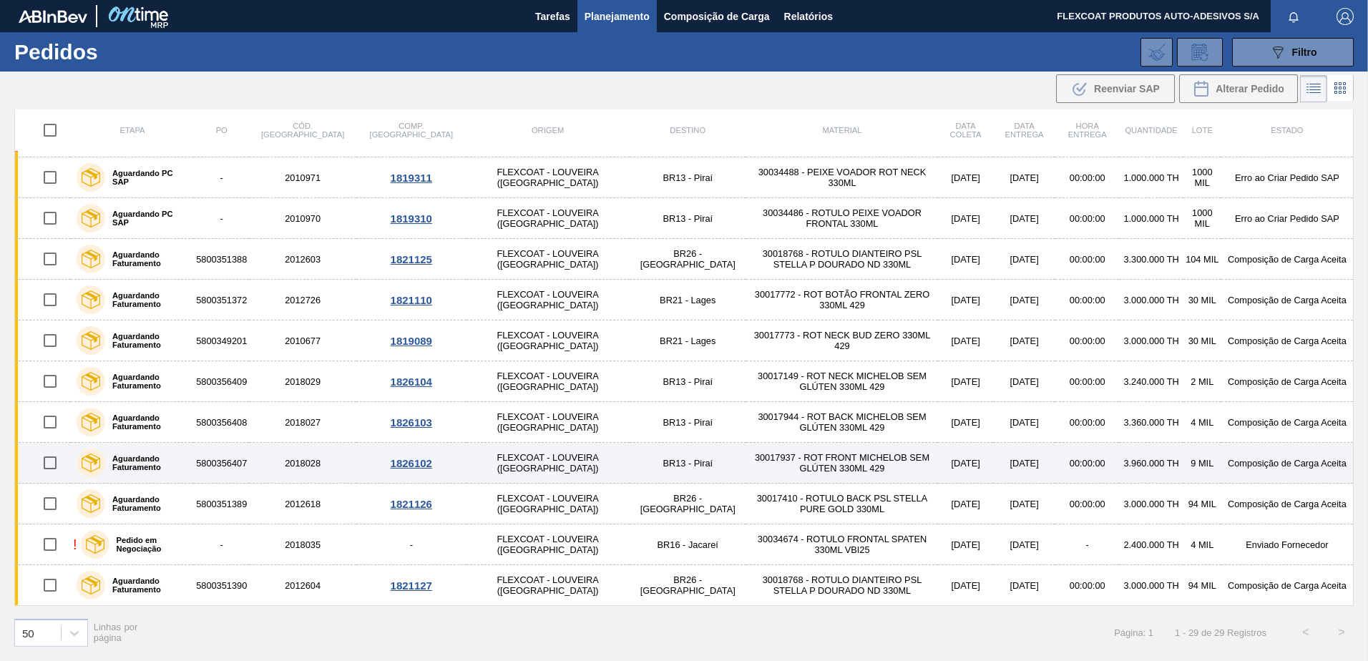
click at [142, 463] on label "Aguardando Faturamento" at bounding box center [146, 462] width 83 height 17
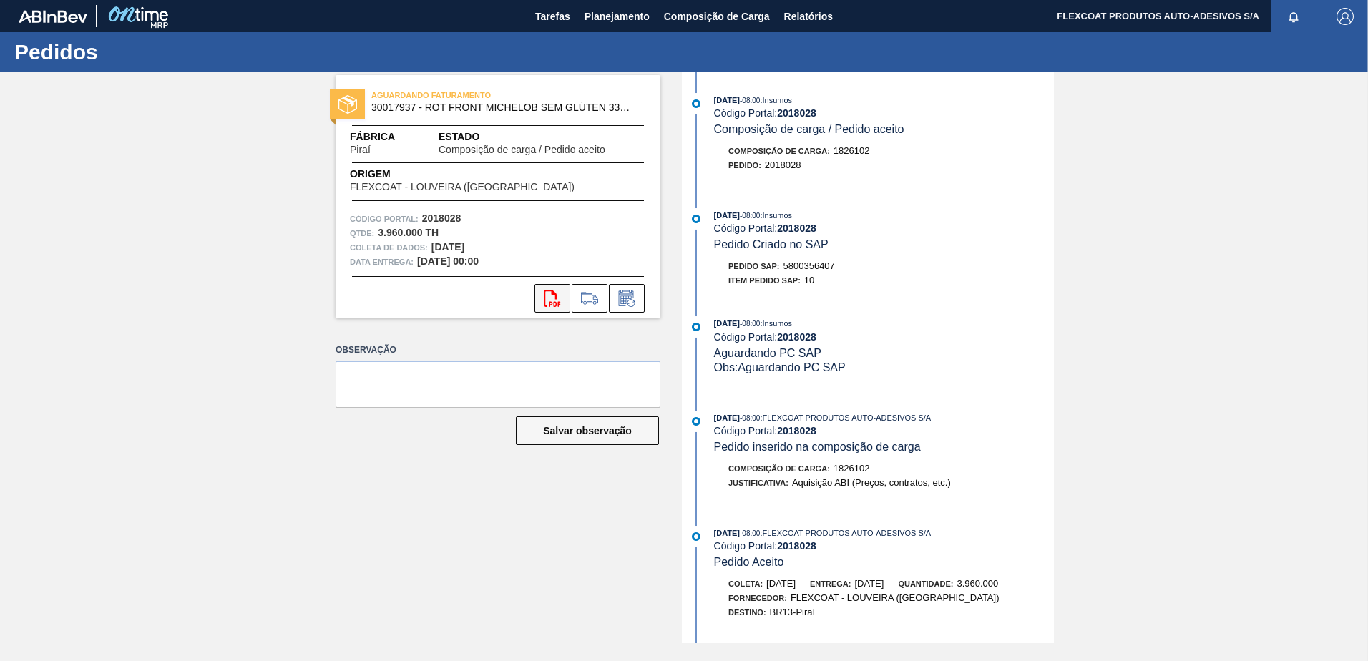
click at [546, 303] on icon "svg{fill:#ff0000}" at bounding box center [552, 298] width 17 height 17
click at [603, 21] on span "Planejamento" at bounding box center [617, 16] width 65 height 17
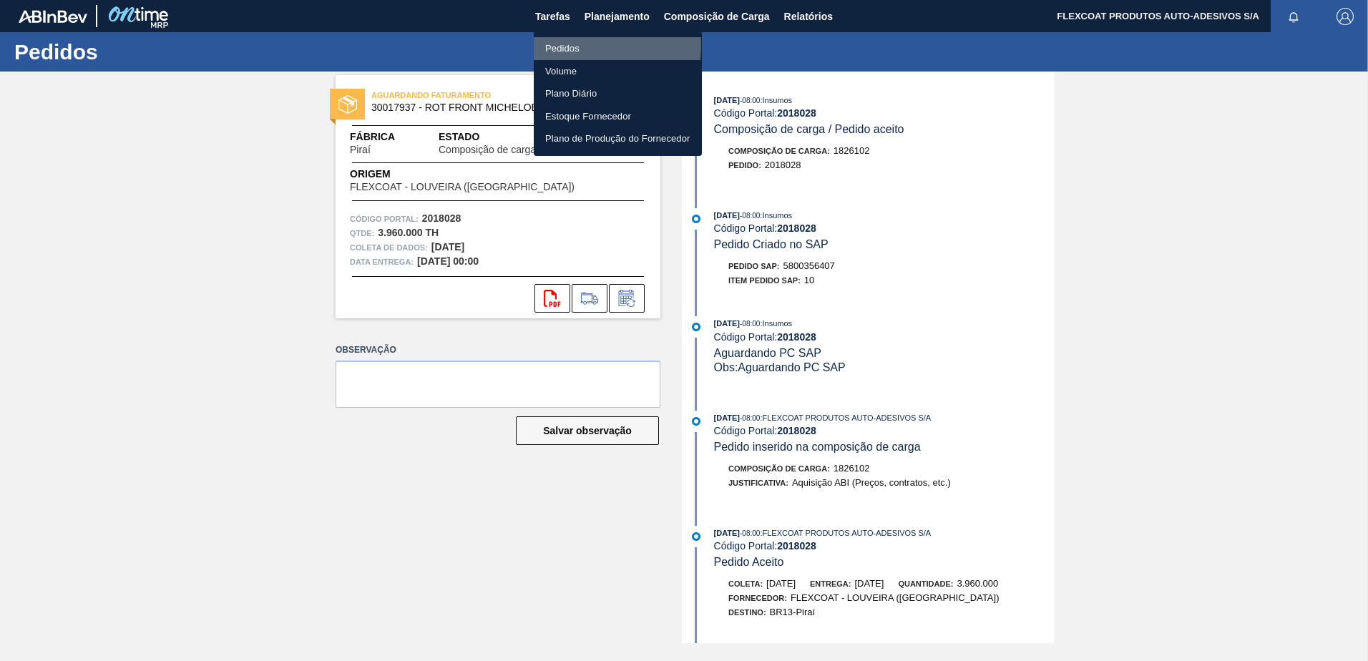
click at [565, 45] on li "Pedidos" at bounding box center [618, 48] width 168 height 23
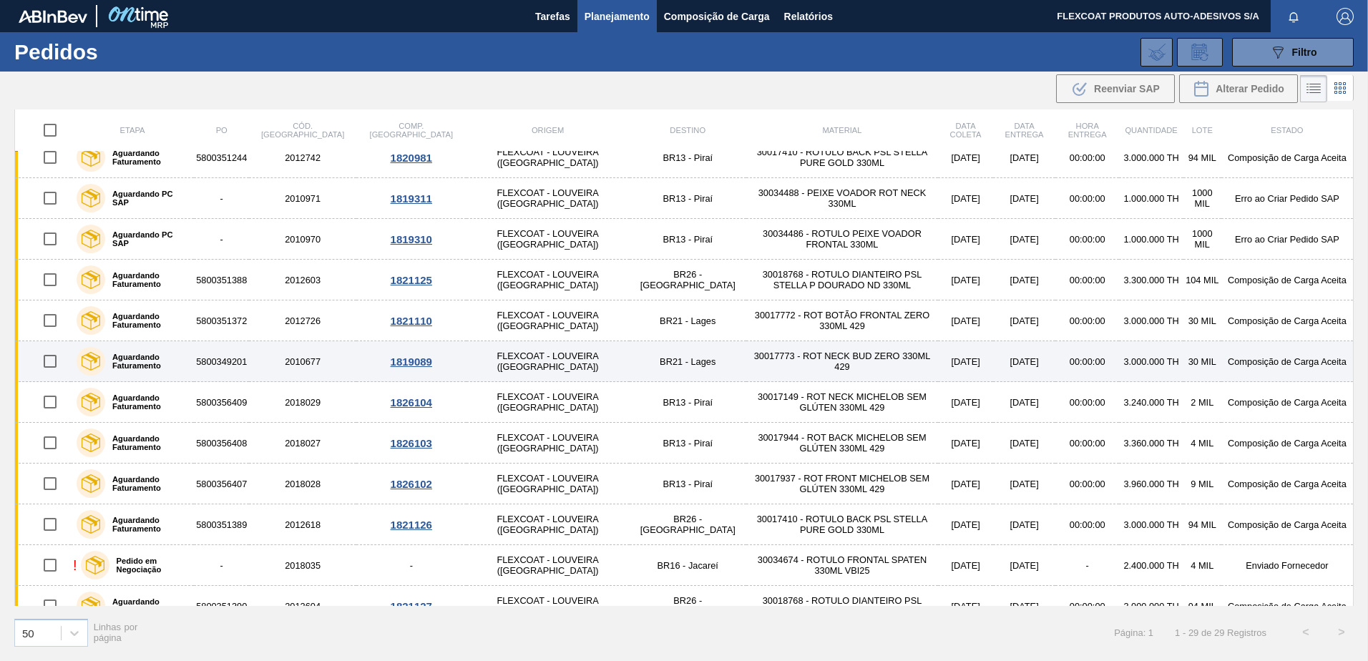
scroll to position [729, 0]
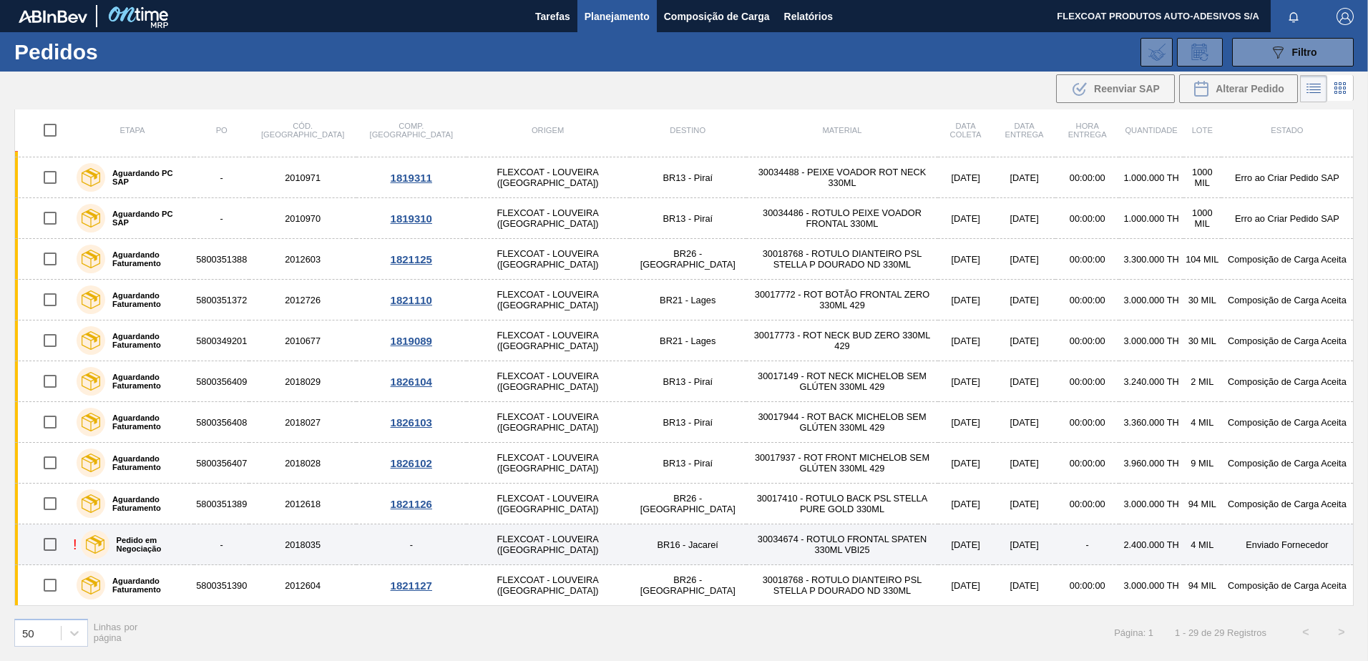
click at [159, 546] on label "Pedido em Negociação" at bounding box center [148, 544] width 79 height 17
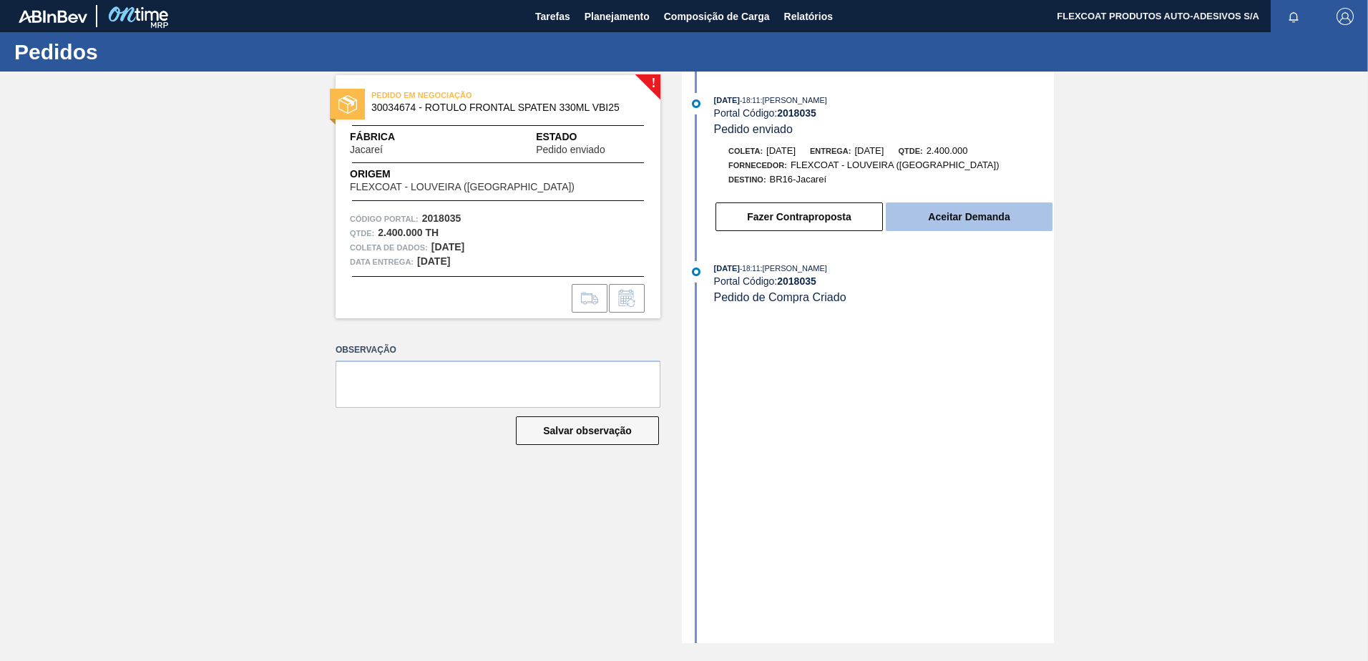
click at [931, 223] on button "Aceitar Demanda" at bounding box center [969, 217] width 167 height 29
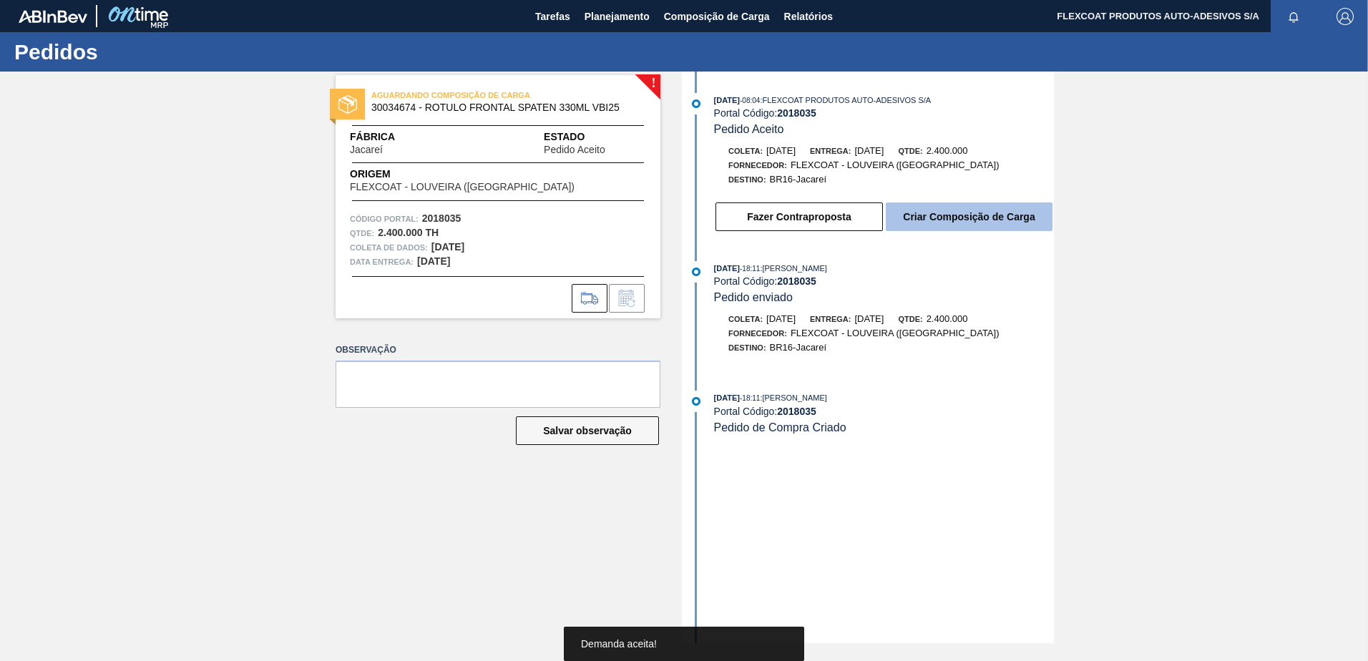
click at [932, 223] on button "Criar Composição de Carga" at bounding box center [969, 217] width 167 height 29
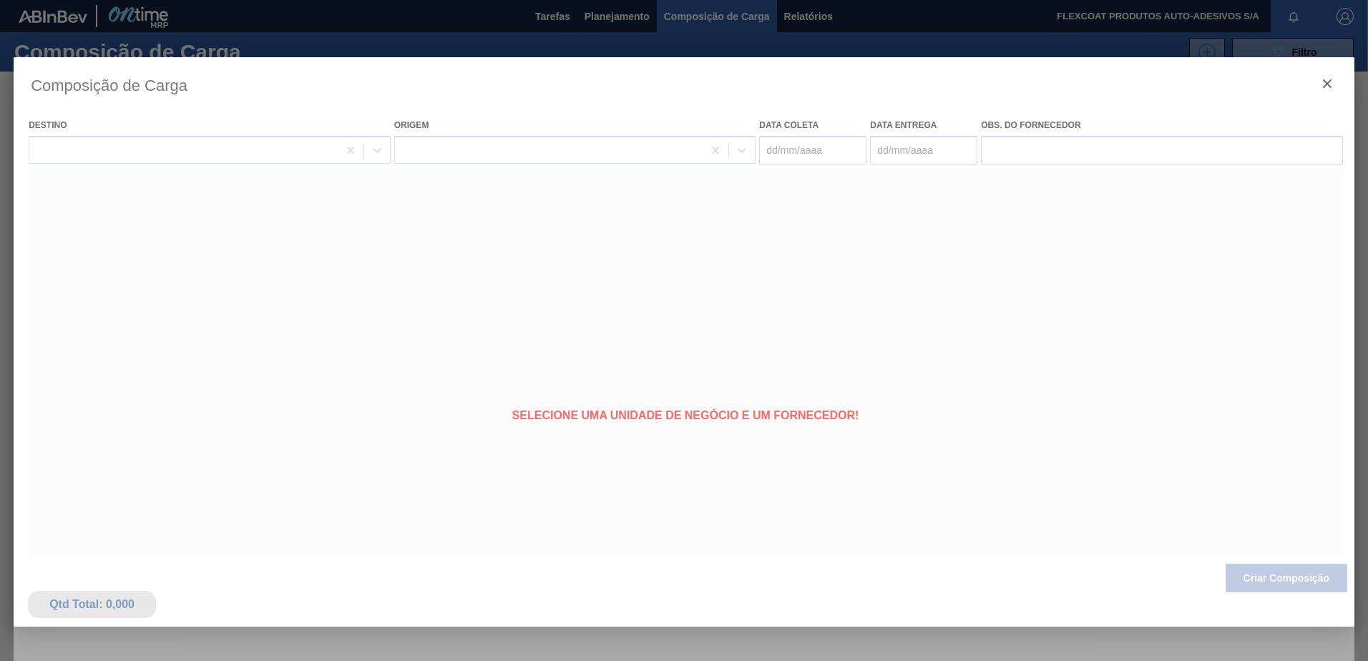
type coleta "22/09/2025"
type entrega "[DATE]"
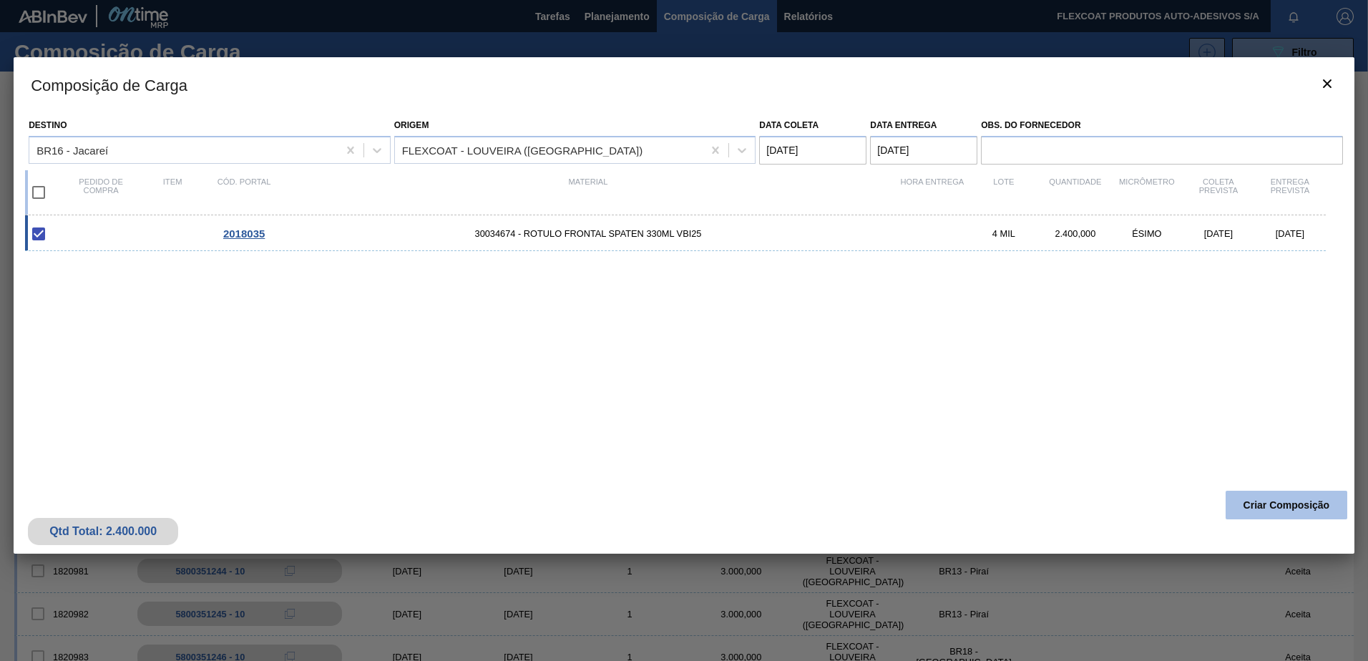
click at [1270, 509] on button "Criar Composição" at bounding box center [1287, 505] width 122 height 29
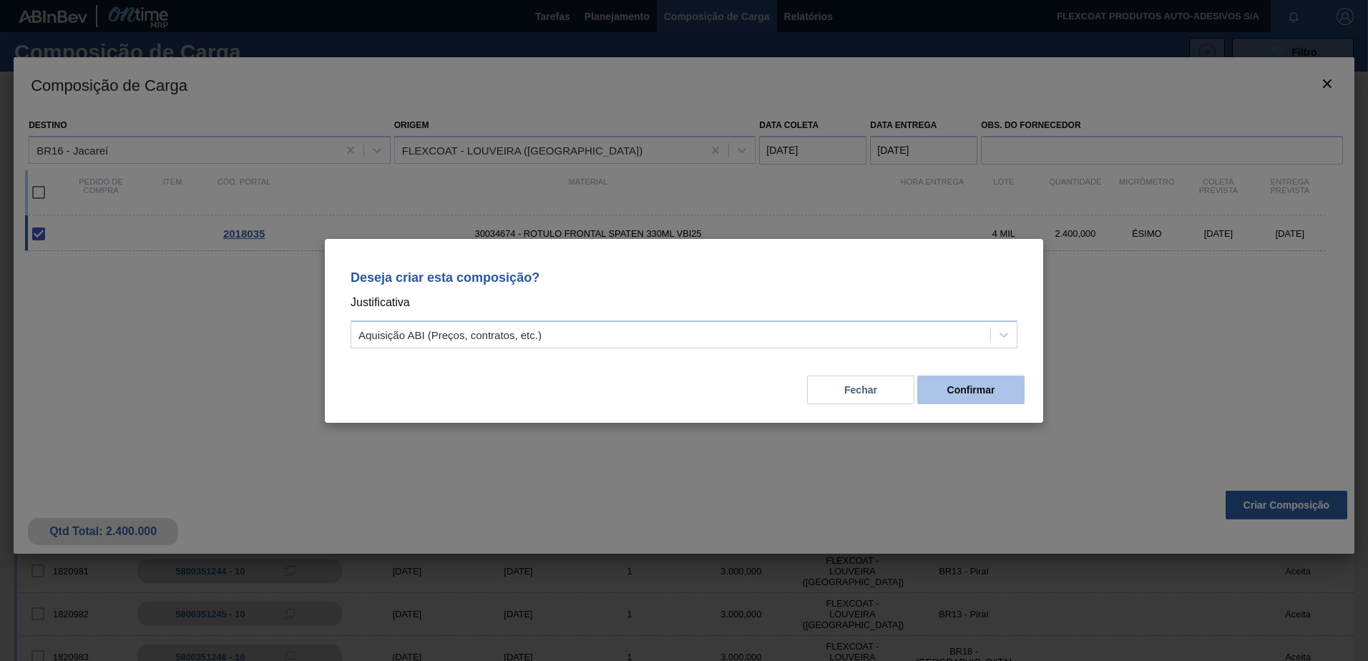
click at [982, 386] on button "Confirmar" at bounding box center [970, 390] width 107 height 29
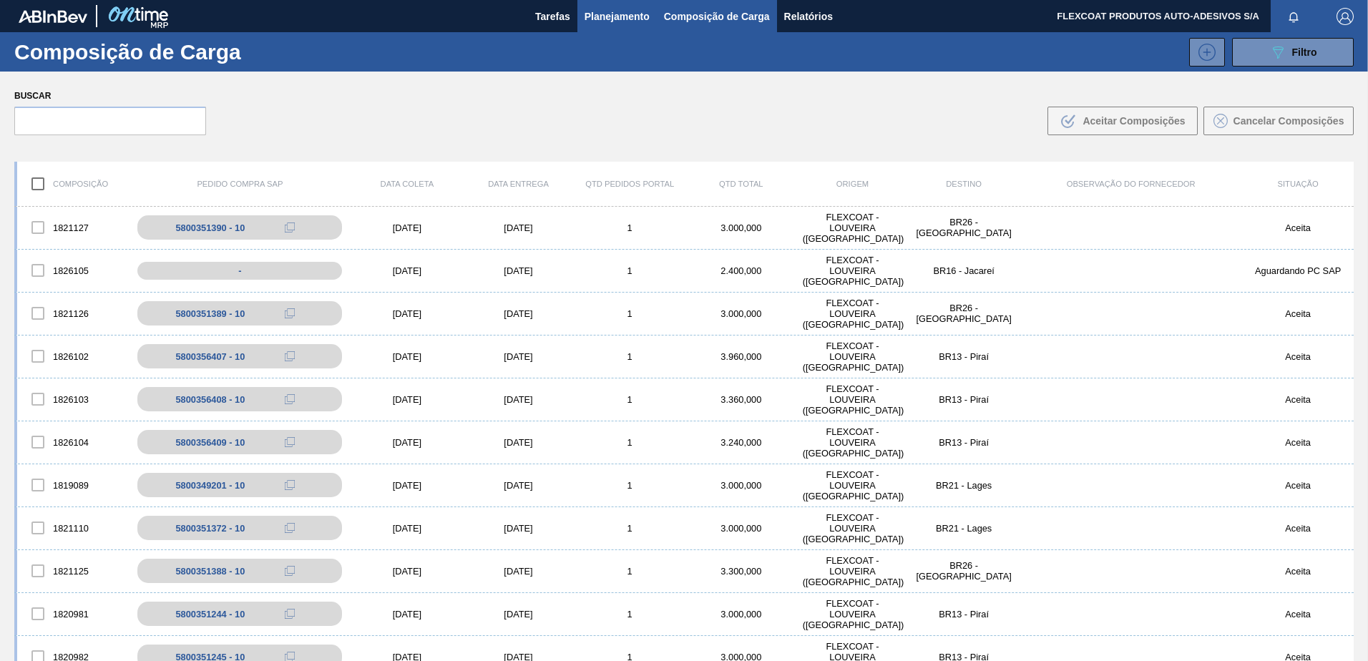
click at [592, 13] on span "Planejamento" at bounding box center [617, 16] width 65 height 17
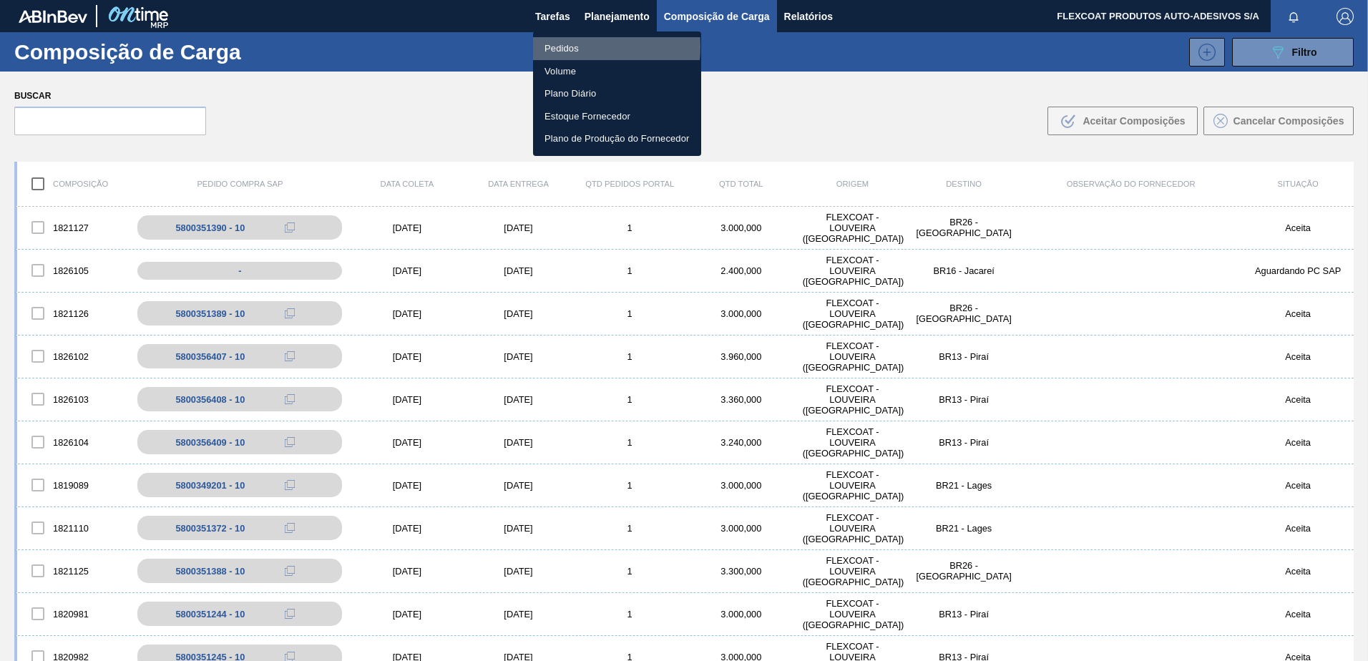
click at [564, 47] on li "Pedidos" at bounding box center [617, 48] width 168 height 23
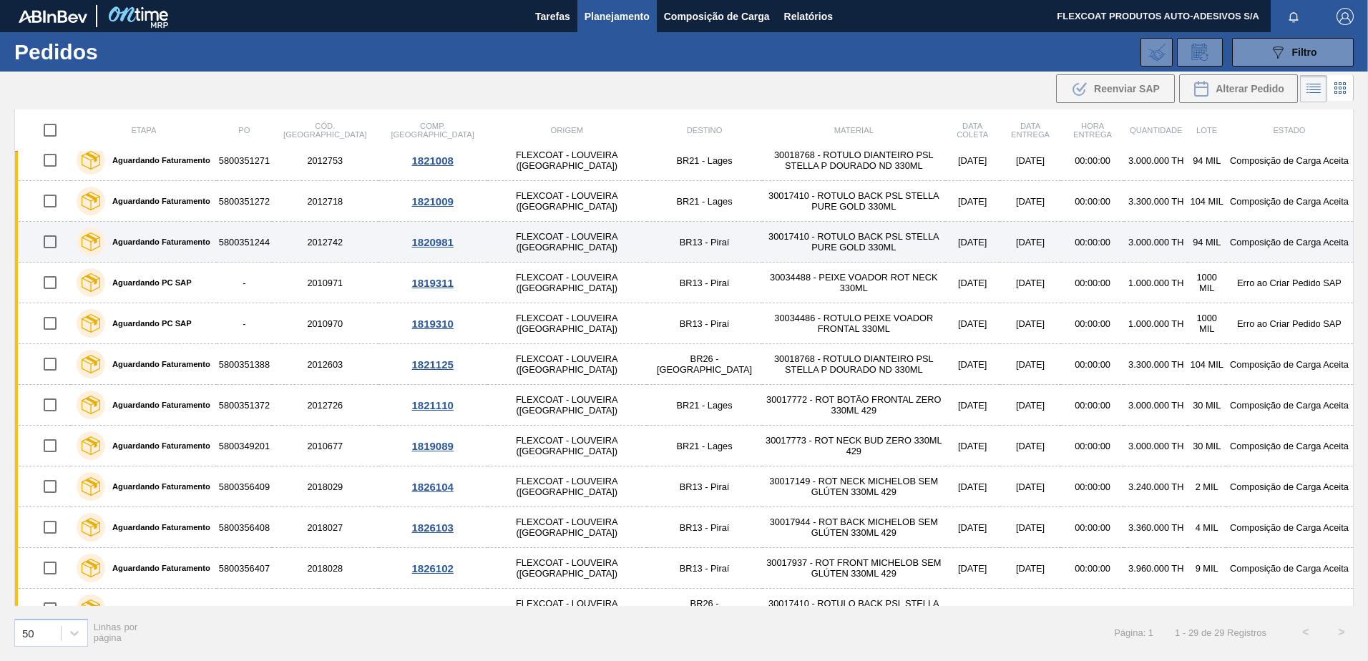
scroll to position [729, 0]
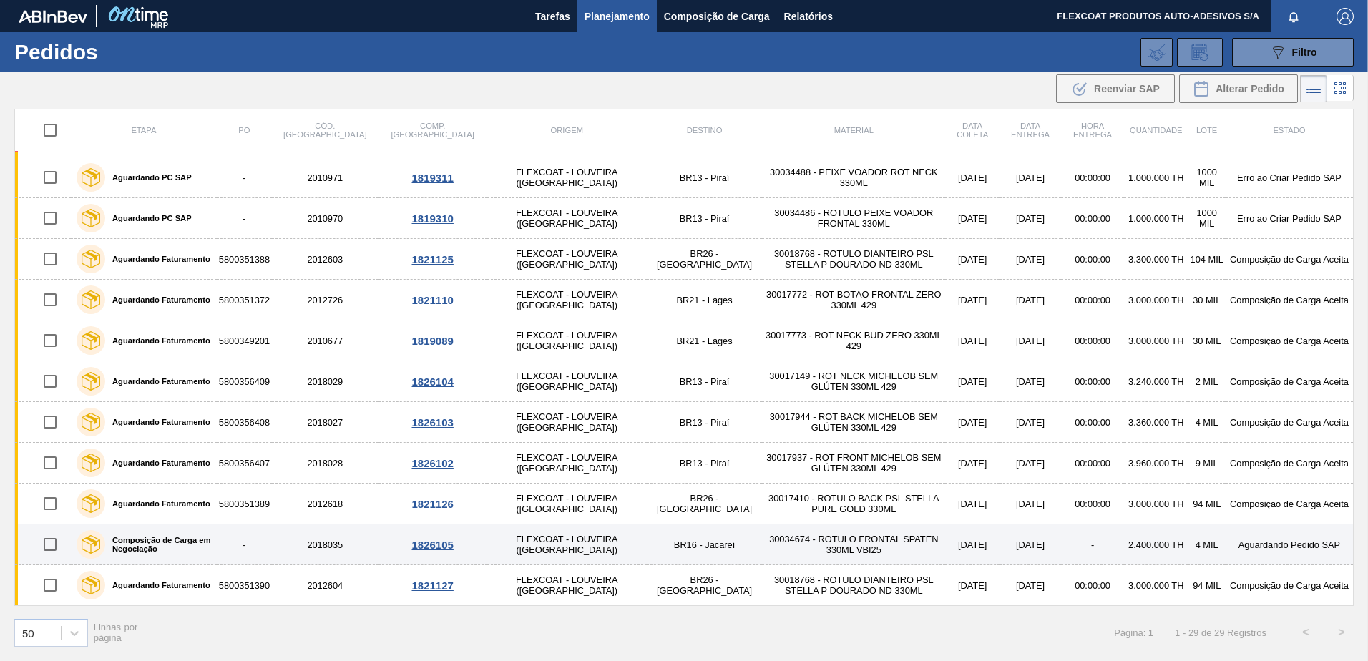
click at [127, 535] on div "Composição de Carga em Negociação" at bounding box center [144, 545] width 142 height 36
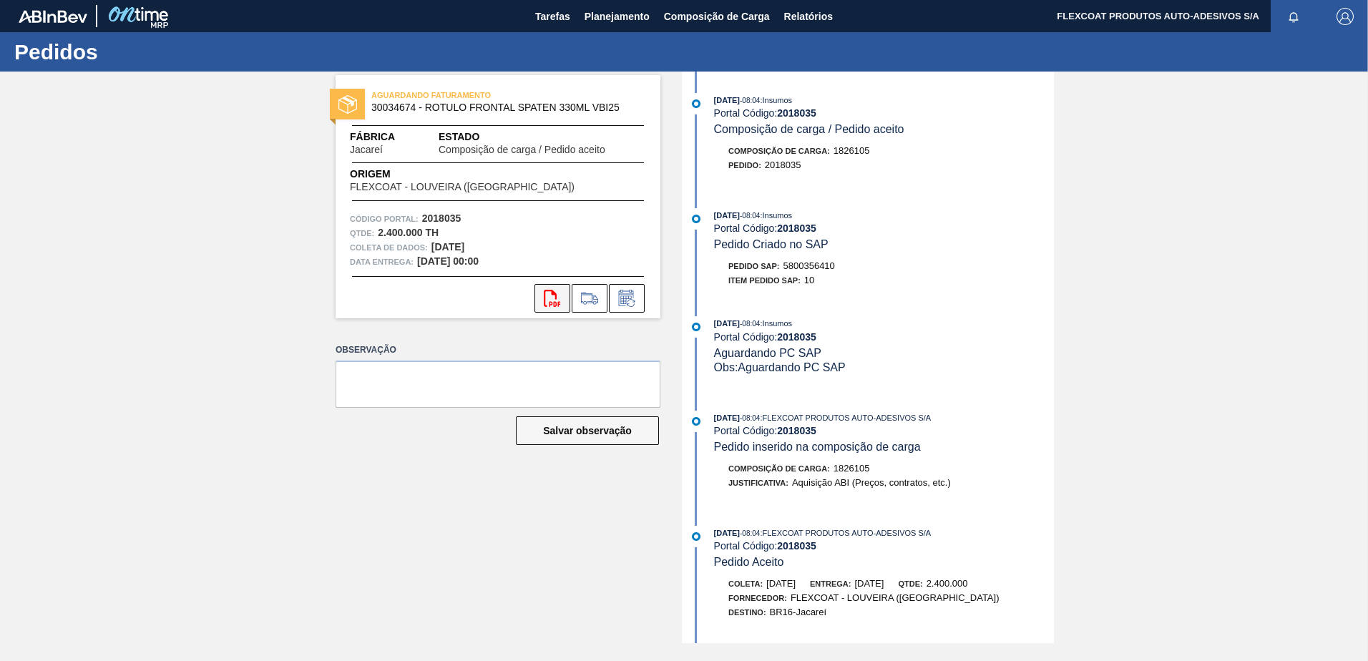
click at [552, 297] on icon "svg{fill:#ff0000}" at bounding box center [552, 298] width 17 height 17
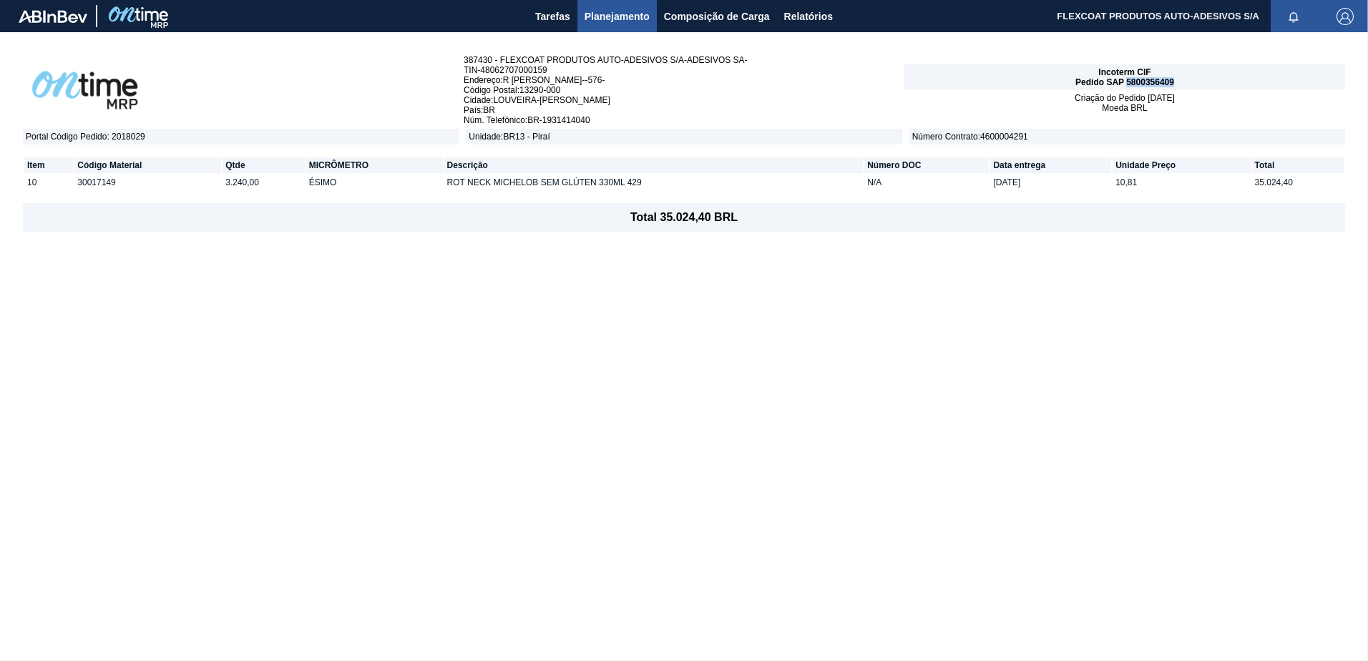
drag, startPoint x: 1126, startPoint y: 82, endPoint x: 1180, endPoint y: 84, distance: 53.7
click at [1180, 84] on div "Incoterm CIF Pedido SAP 5800356409" at bounding box center [1124, 77] width 441 height 26
copy span "5800356409"
